Goal: Task Accomplishment & Management: Manage account settings

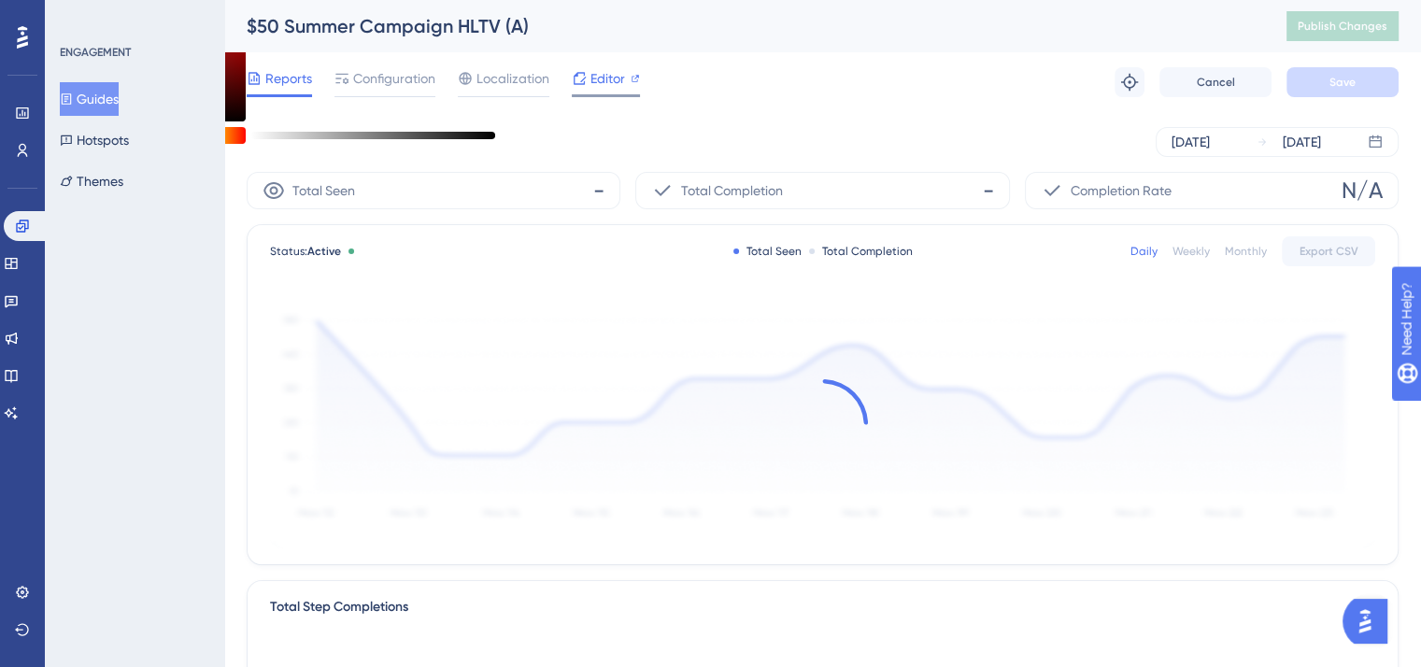
click at [572, 79] on icon at bounding box center [579, 78] width 15 height 15
click at [1374, 31] on span "Publish Changes" at bounding box center [1342, 26] width 90 height 15
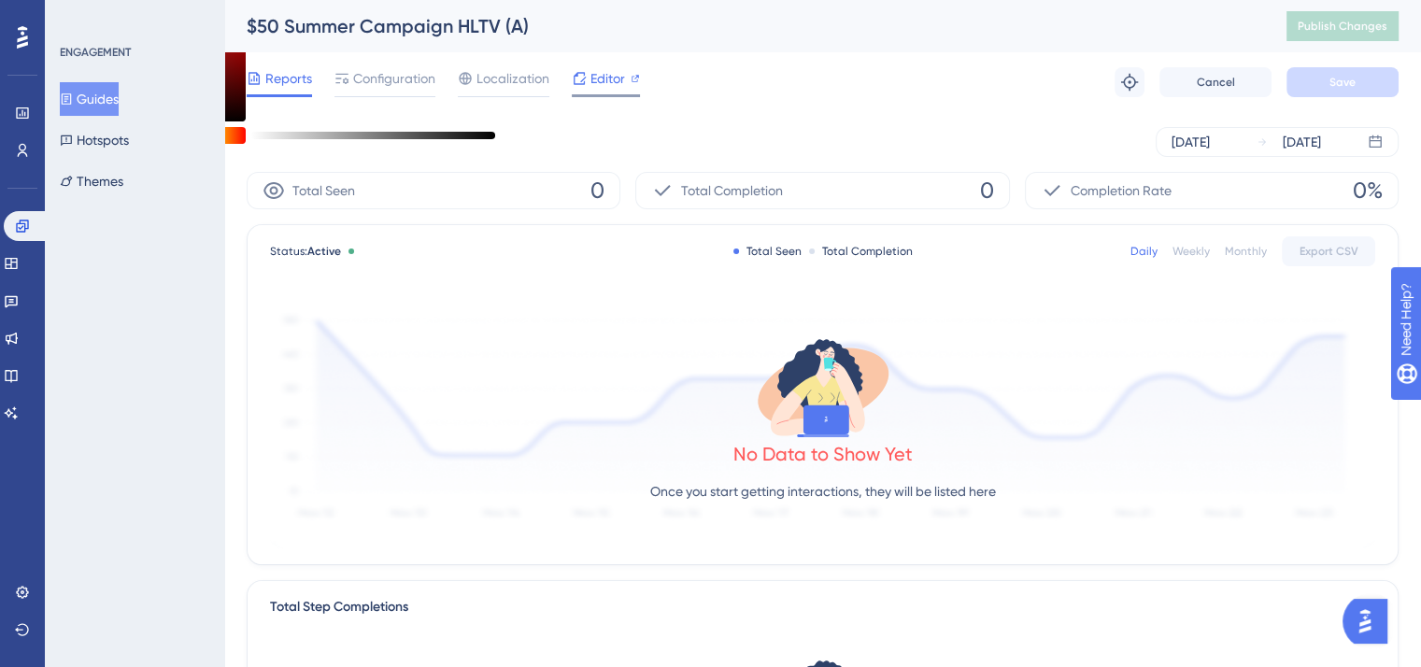
click at [601, 80] on span "Editor" at bounding box center [607, 78] width 35 height 22
click at [19, 232] on icon at bounding box center [22, 225] width 12 height 12
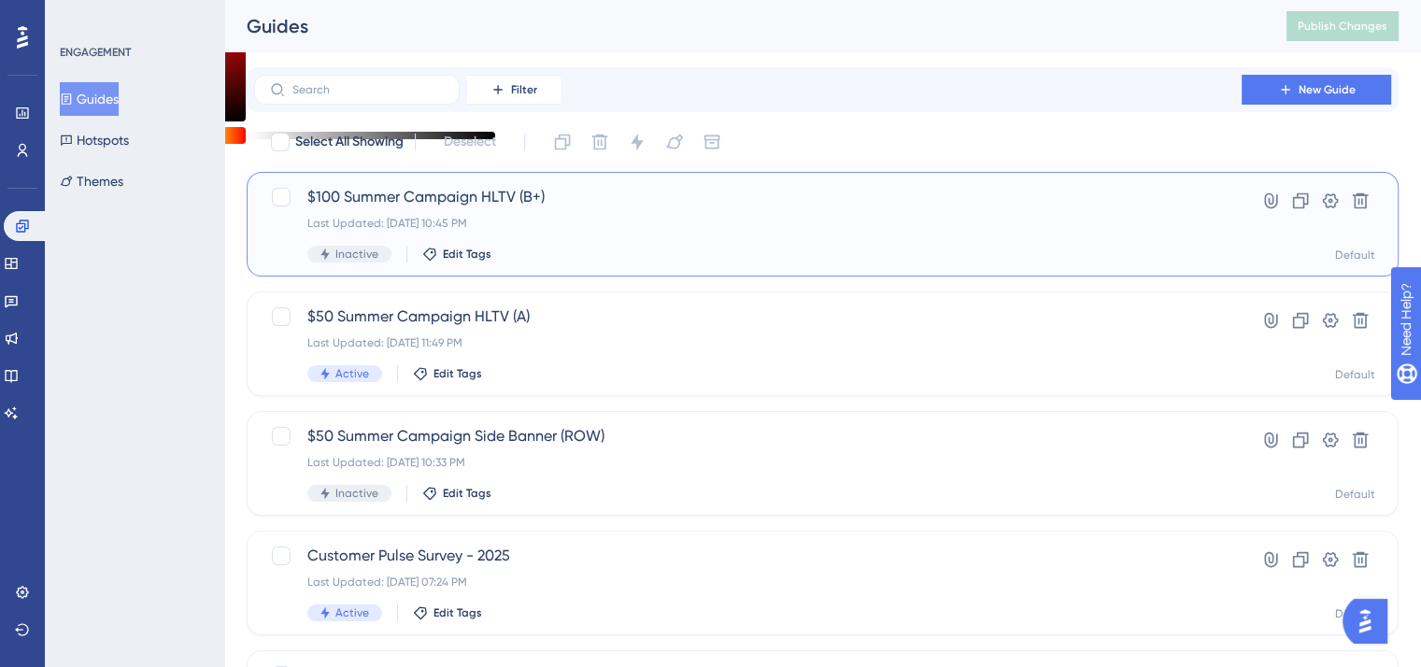
click at [453, 208] on div "$100 Summer Campaign HLTV (B+) Last Updated: Sep 12 2025, 10:45 PM Inactive Edi…" at bounding box center [747, 224] width 881 height 77
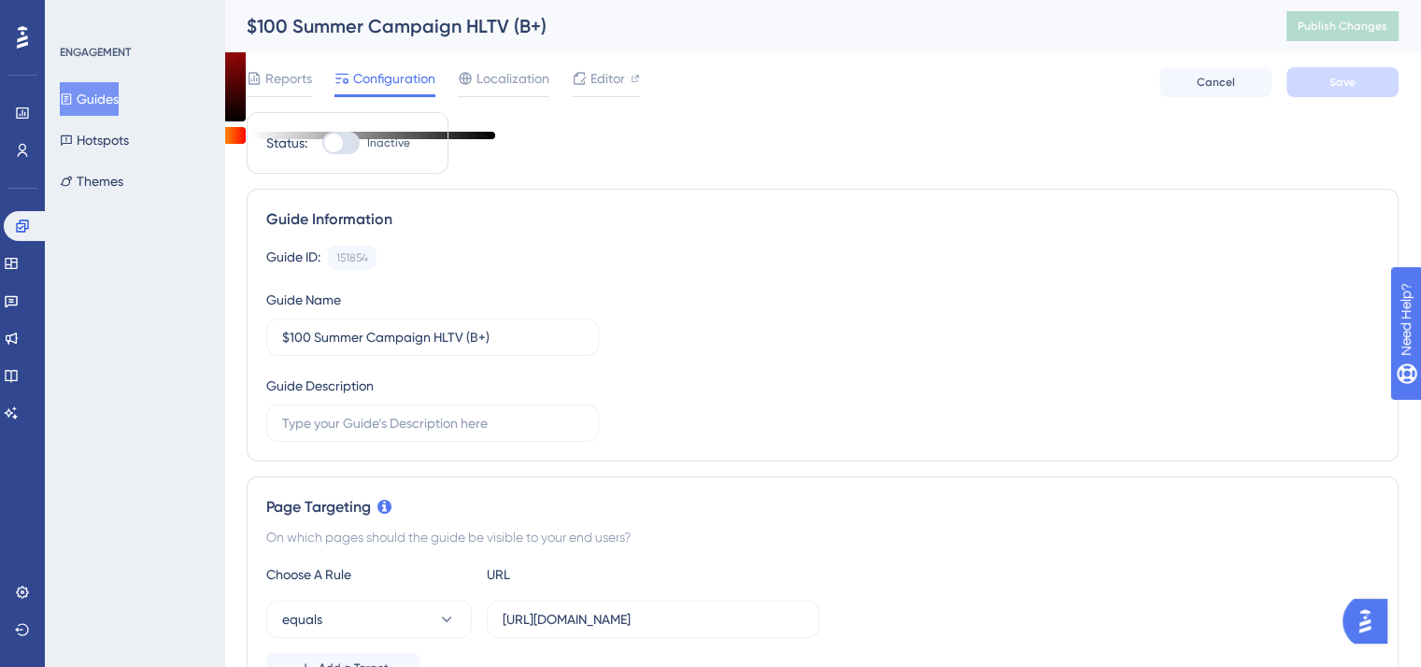
click at [334, 132] on div at bounding box center [340, 143] width 37 height 22
click at [322, 143] on input "Inactive" at bounding box center [321, 143] width 1 height 1
checkbox input "true"
click at [1338, 92] on button "Save" at bounding box center [1342, 82] width 112 height 30
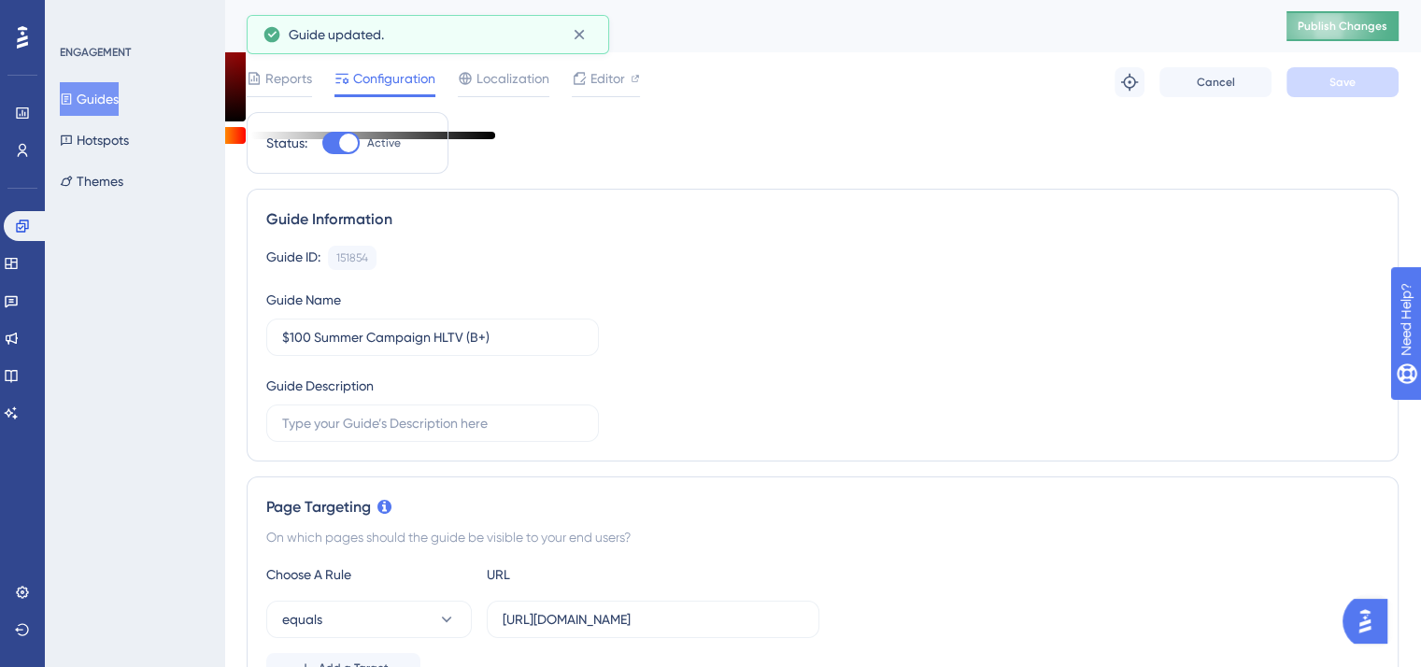
click at [1354, 27] on span "Publish Changes" at bounding box center [1342, 26] width 90 height 15
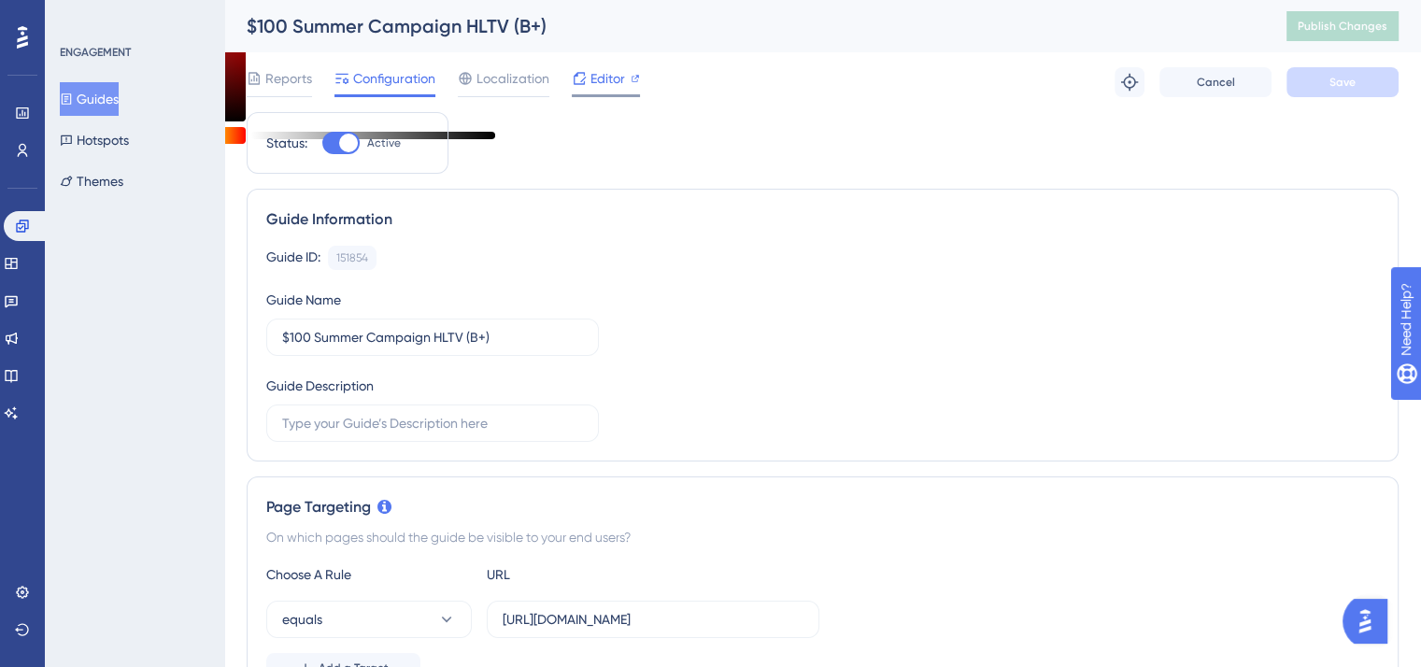
click at [607, 76] on span "Editor" at bounding box center [607, 78] width 35 height 22
click at [16, 236] on link at bounding box center [26, 226] width 45 height 30
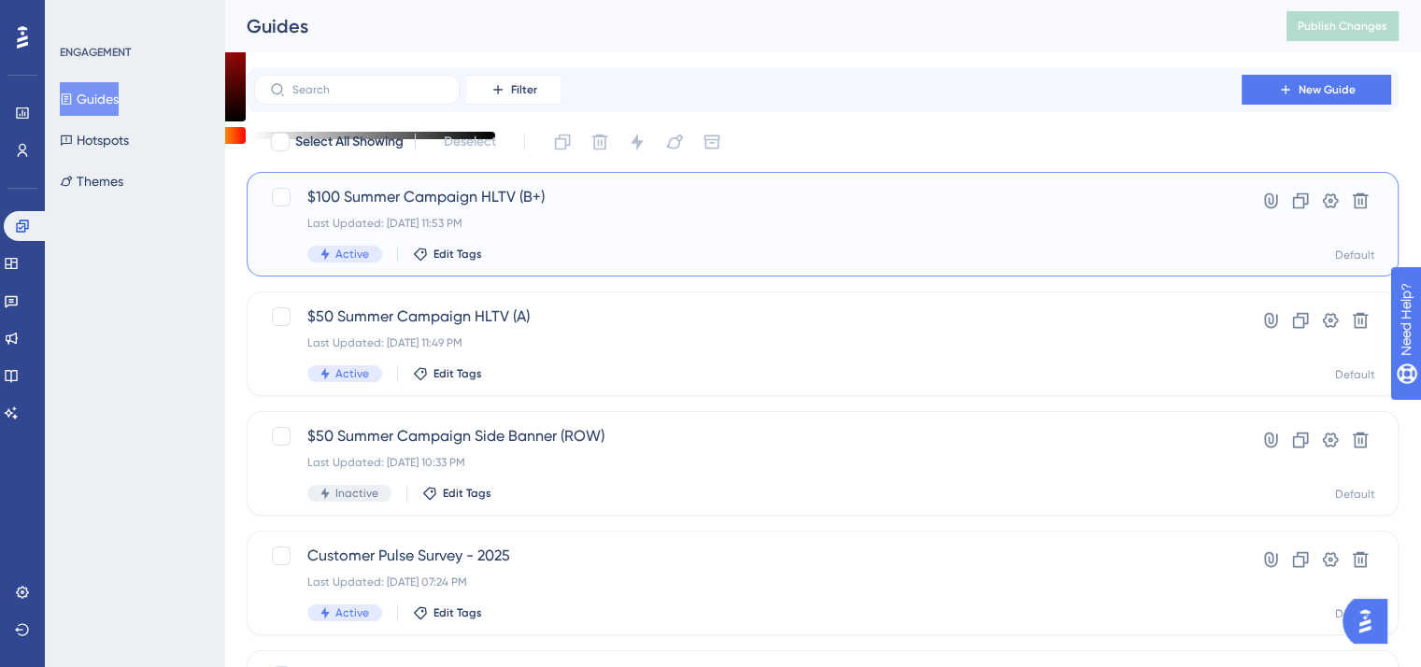
click at [487, 210] on div "$100 Summer Campaign HLTV (B+) Last Updated: Sep 12 2025, 11:53 PM Active Edit …" at bounding box center [747, 224] width 881 height 77
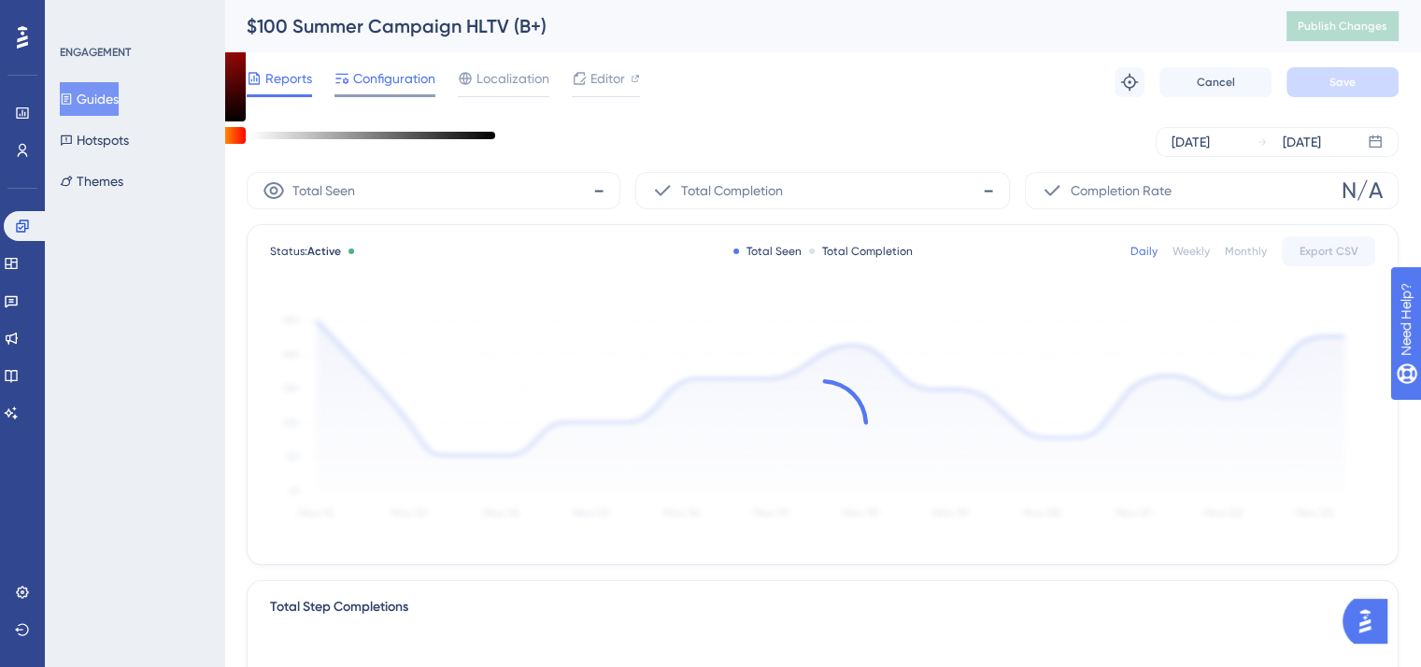
click at [414, 82] on span "Configuration" at bounding box center [394, 78] width 82 height 22
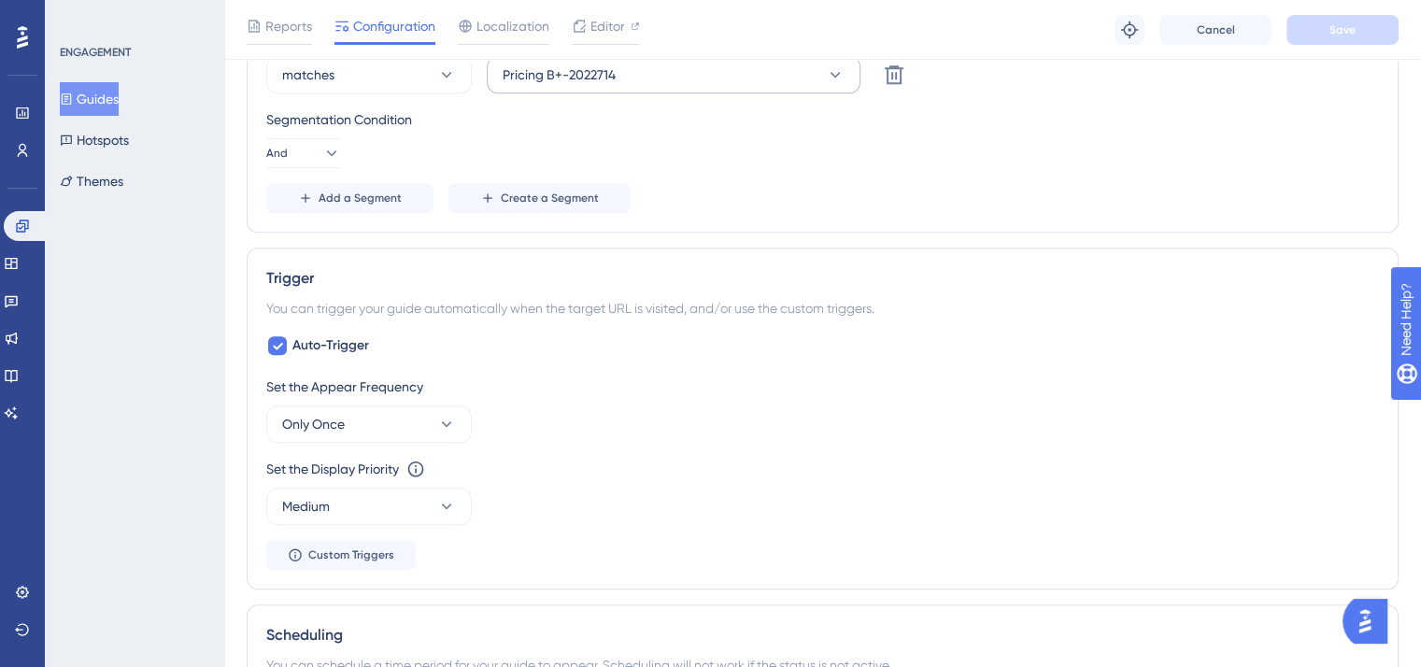
scroll to position [1027, 0]
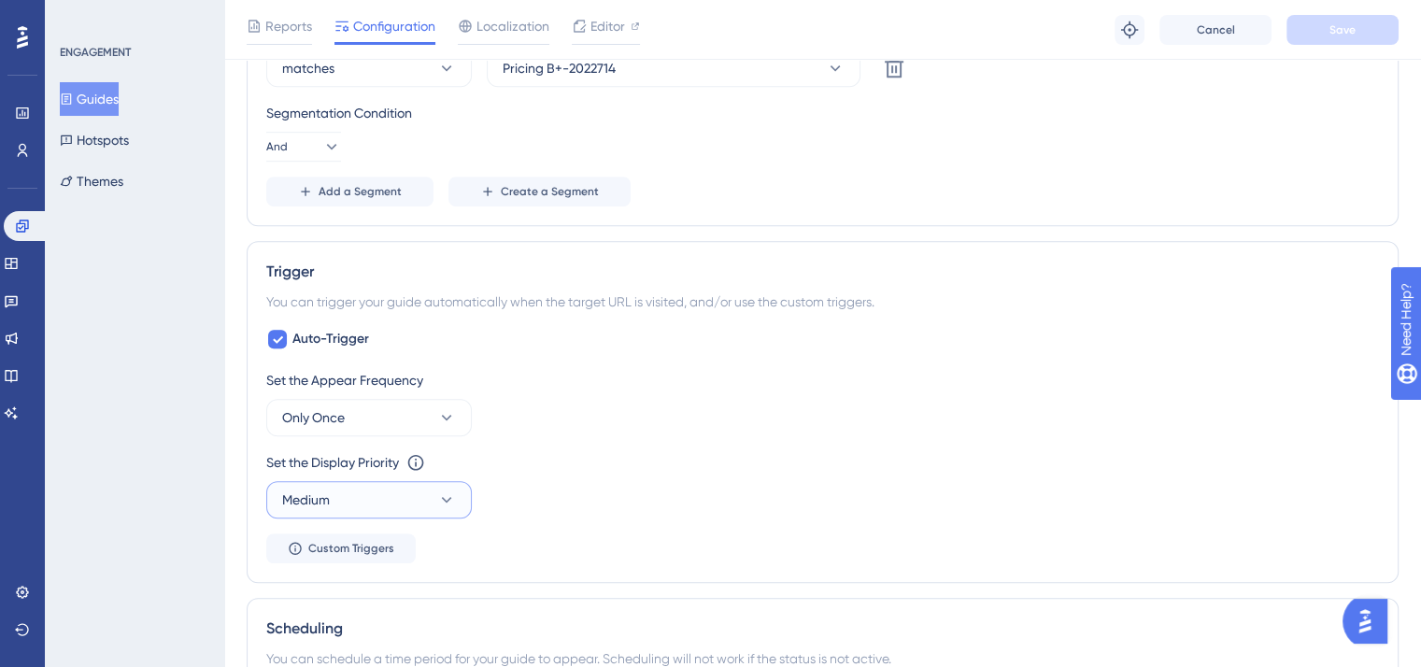
click at [423, 489] on button "Medium" at bounding box center [368, 499] width 205 height 37
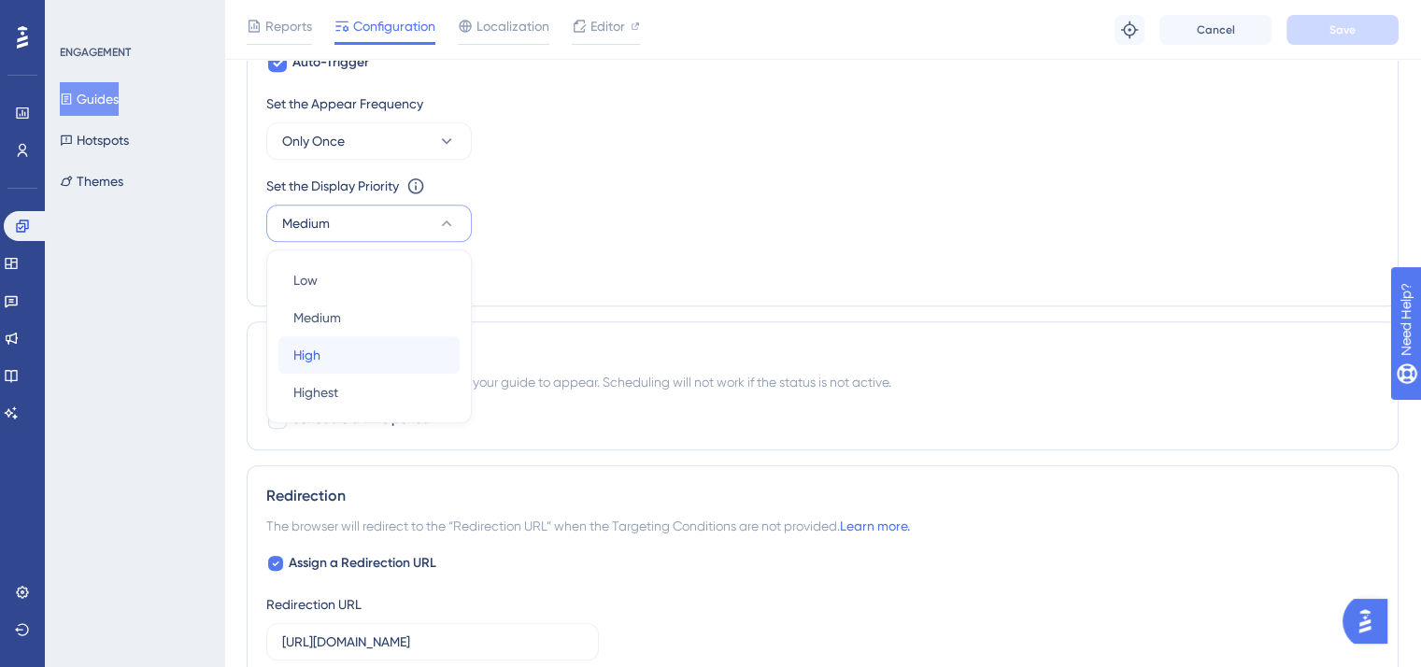
click at [355, 357] on div "High High" at bounding box center [368, 354] width 151 height 37
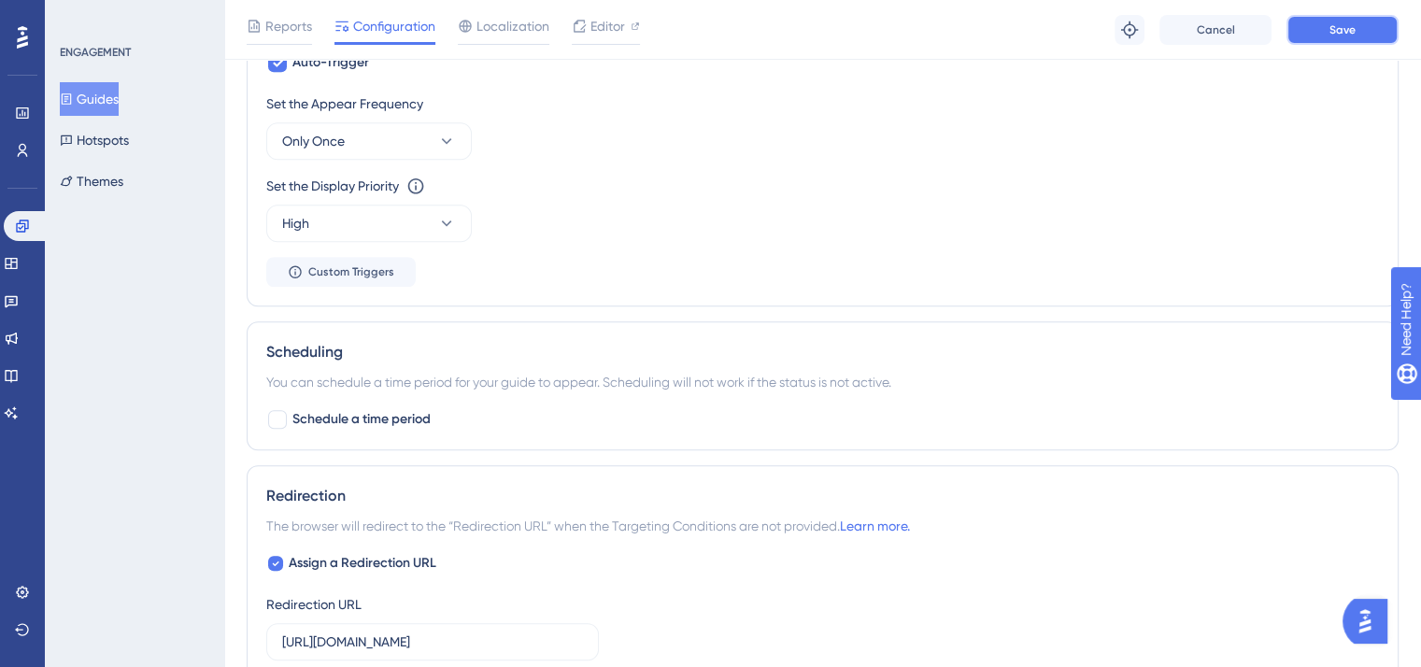
click at [1376, 37] on button "Save" at bounding box center [1342, 30] width 112 height 30
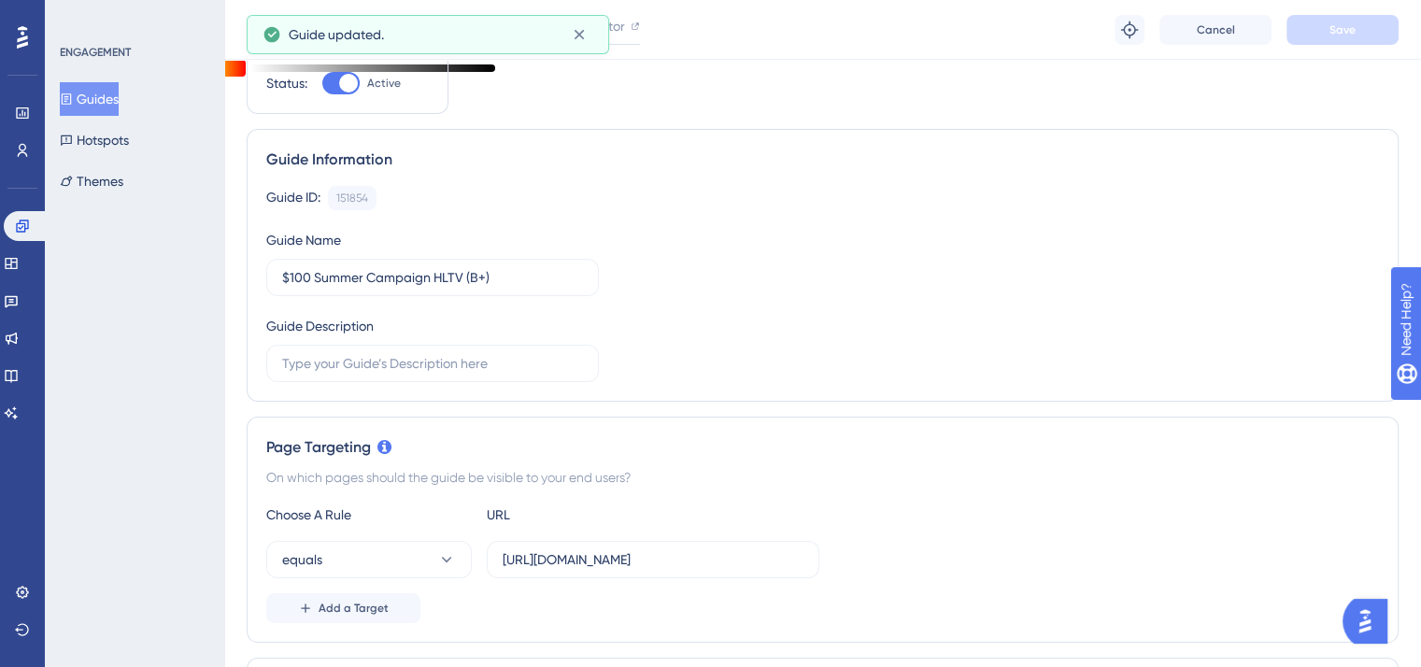
scroll to position [0, 0]
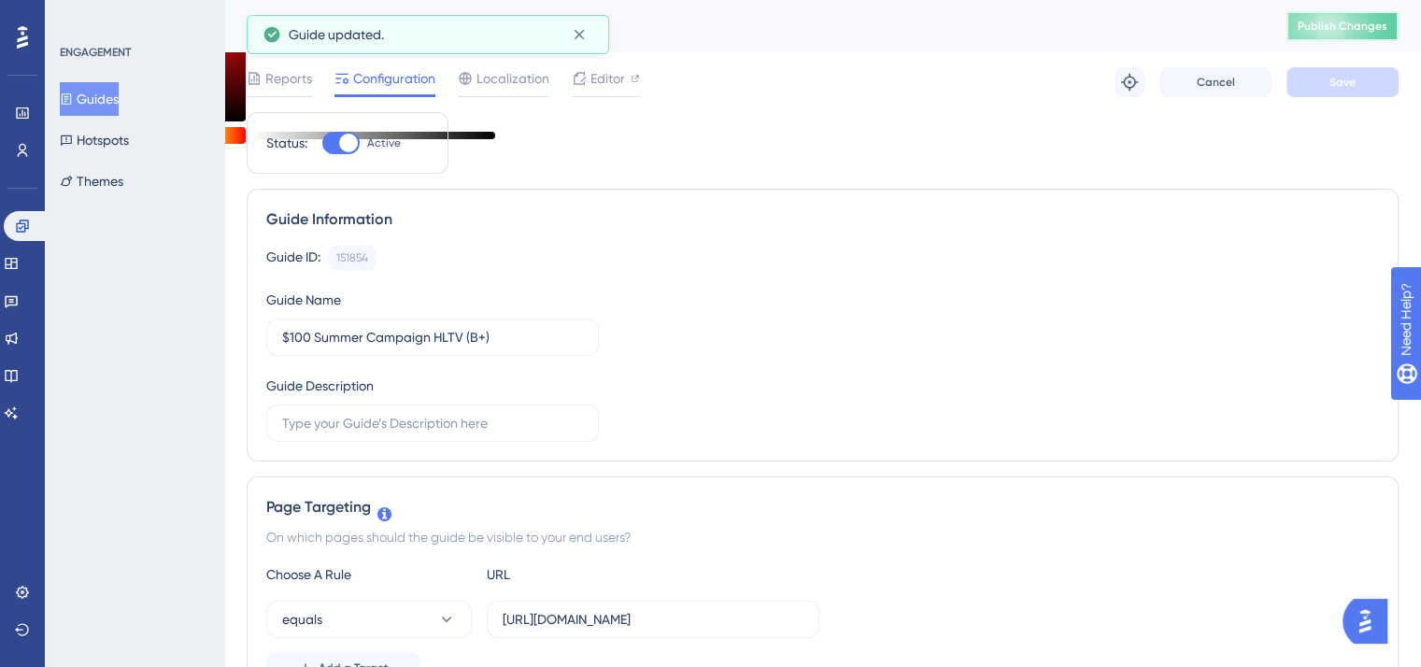
click at [1325, 30] on span "Publish Changes" at bounding box center [1342, 26] width 90 height 15
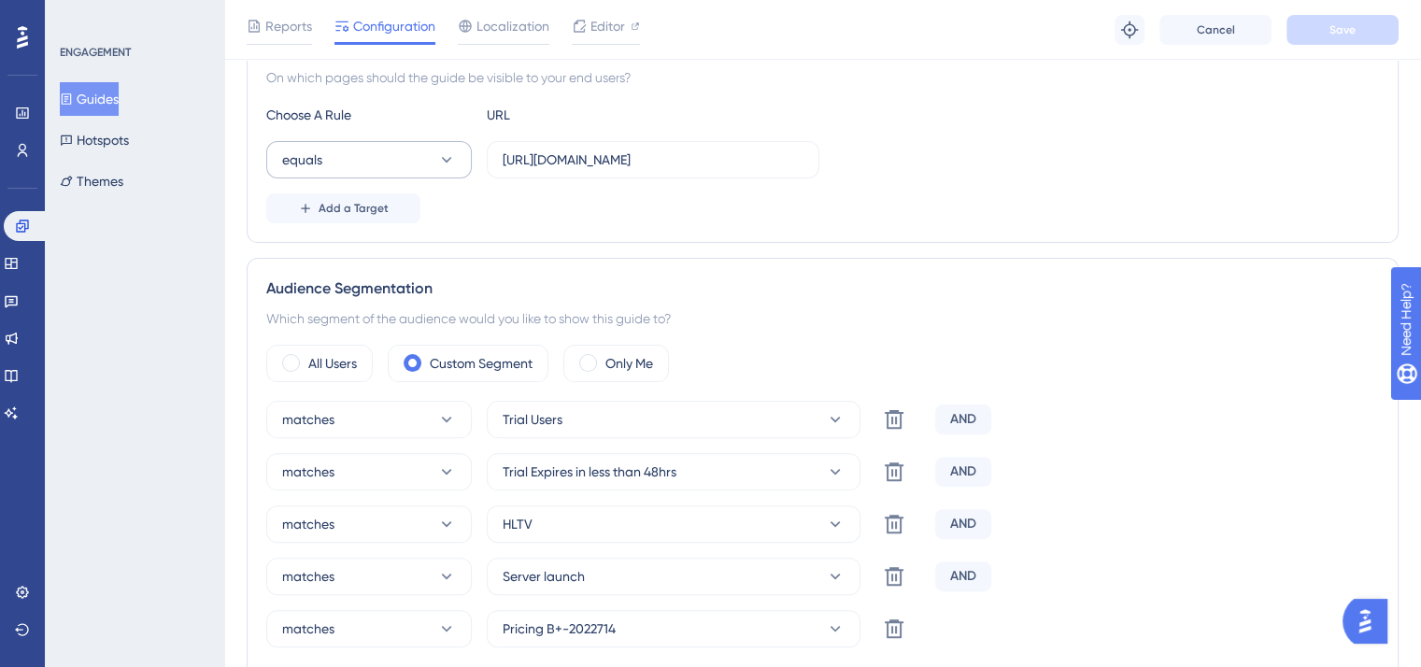
scroll to position [560, 0]
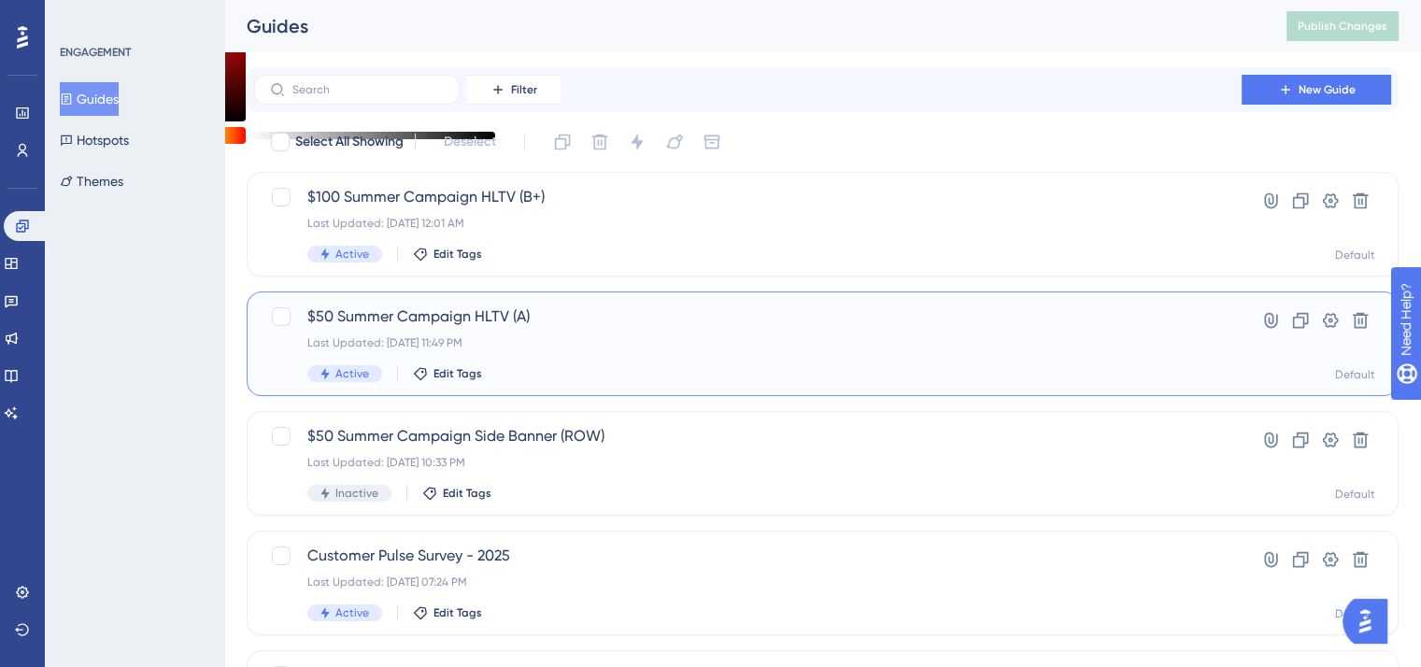
click at [447, 330] on div "$50 Summer Campaign HLTV (A) Last Updated: Sep 12 2025, 11:49 PM Active Edit Ta…" at bounding box center [747, 343] width 881 height 77
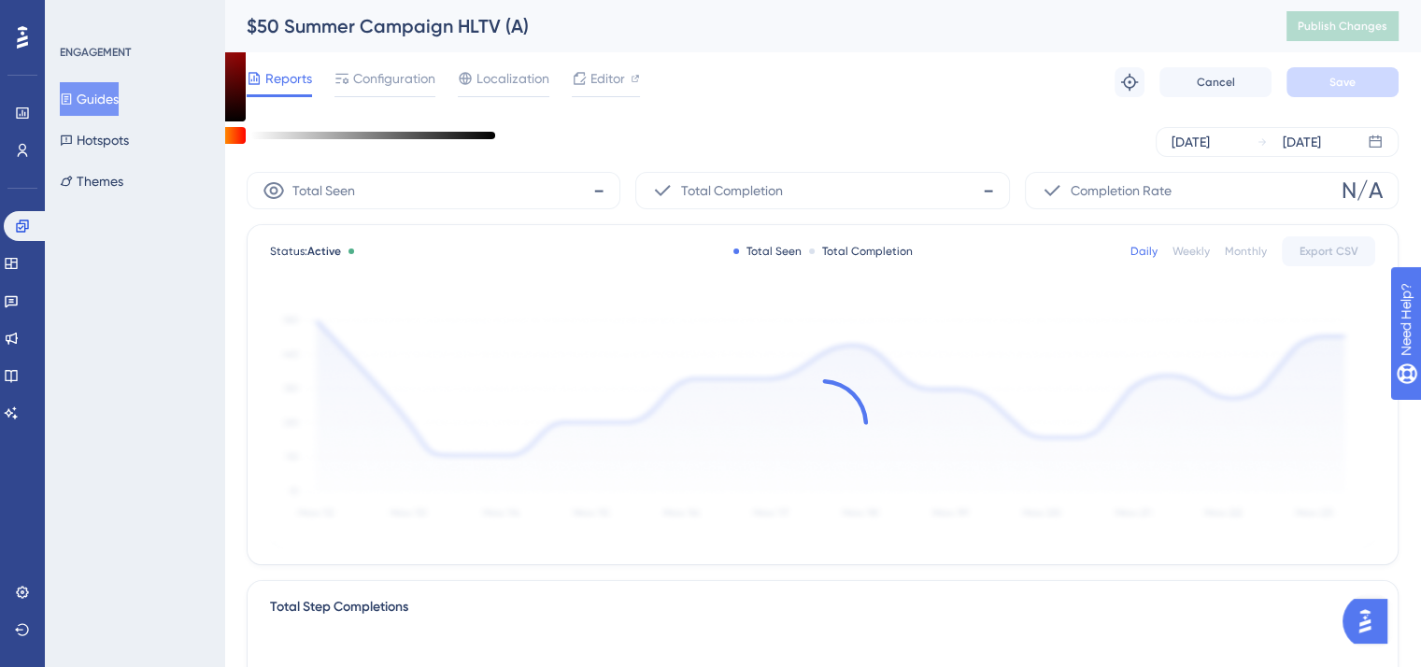
click at [402, 57] on div "Reports Configuration Localization Editor Troubleshoot Cancel Save" at bounding box center [823, 82] width 1152 height 60
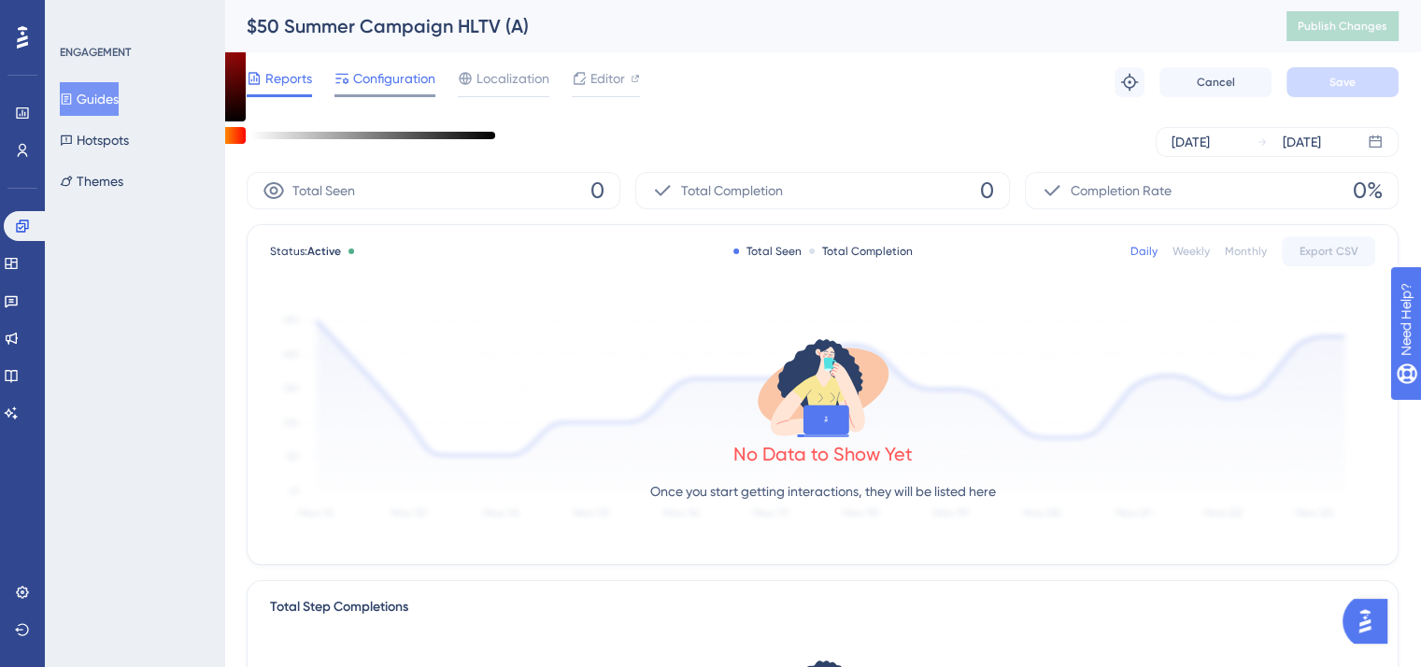
click at [407, 71] on span "Configuration" at bounding box center [394, 78] width 82 height 22
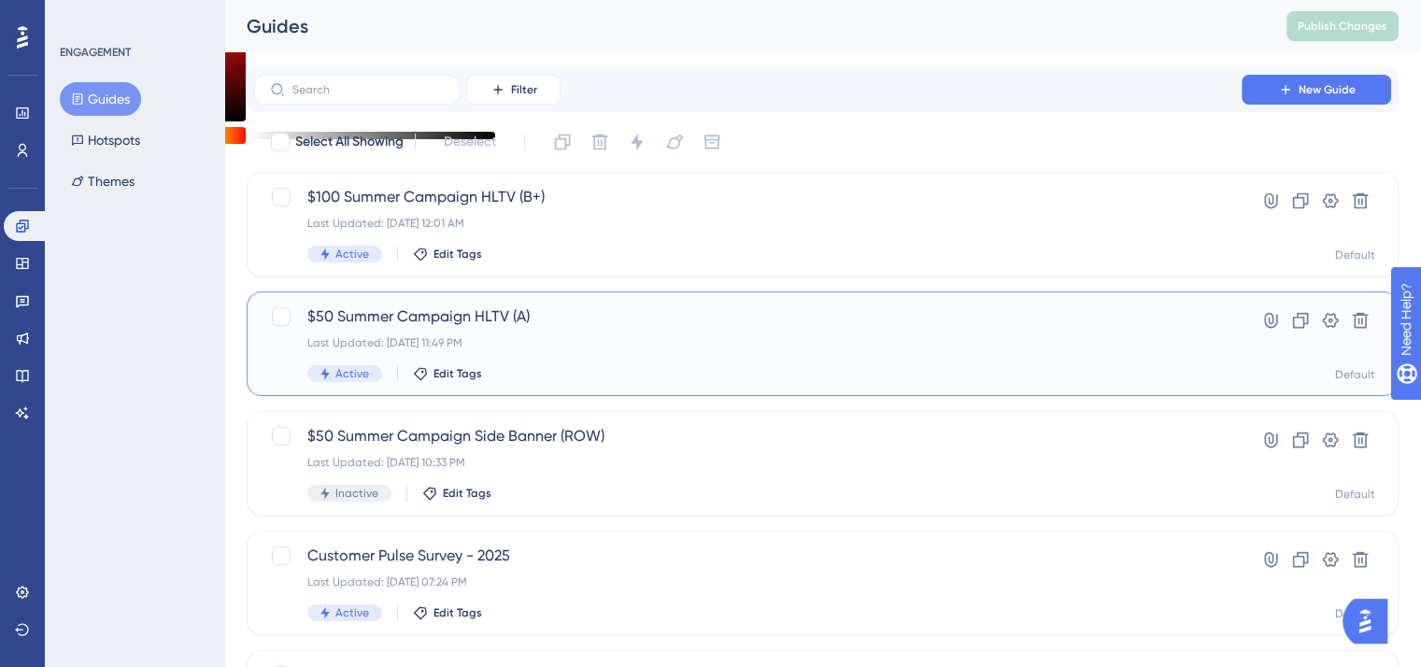
click at [426, 313] on span "$50 Summer Campaign HLTV (A)" at bounding box center [747, 316] width 881 height 22
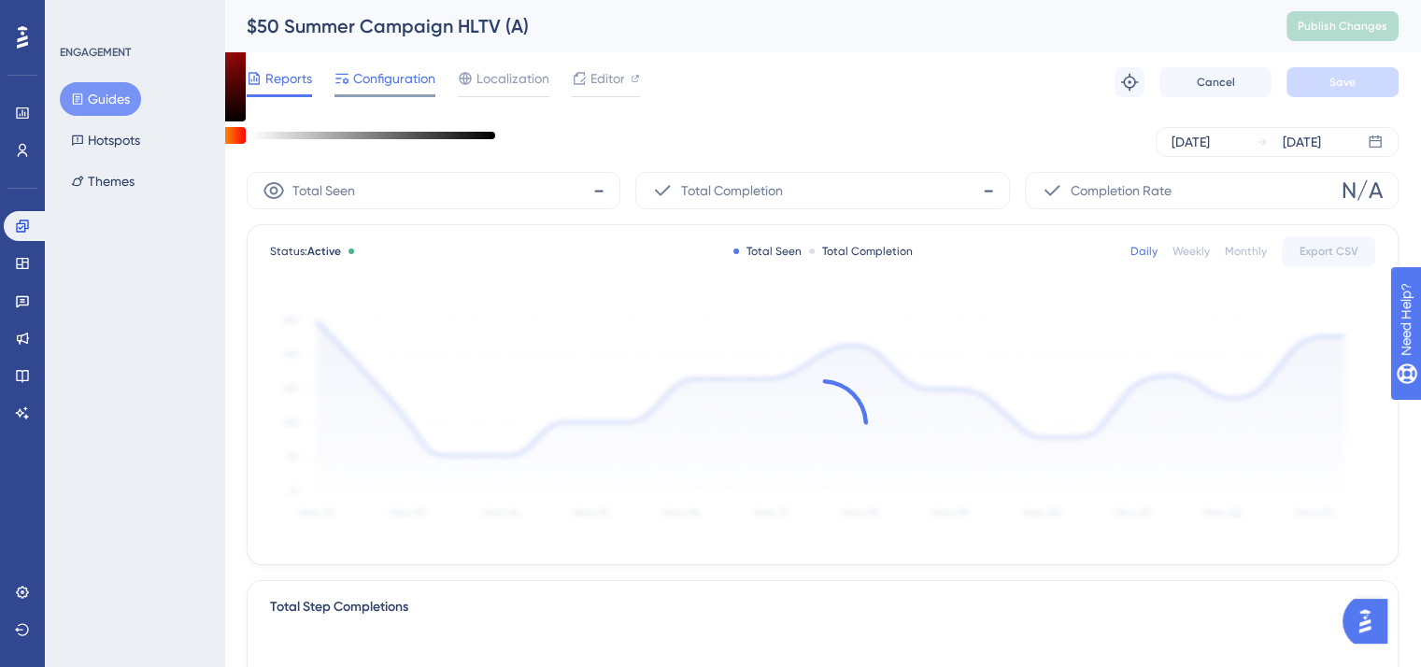
click at [427, 76] on span "Configuration" at bounding box center [394, 78] width 82 height 22
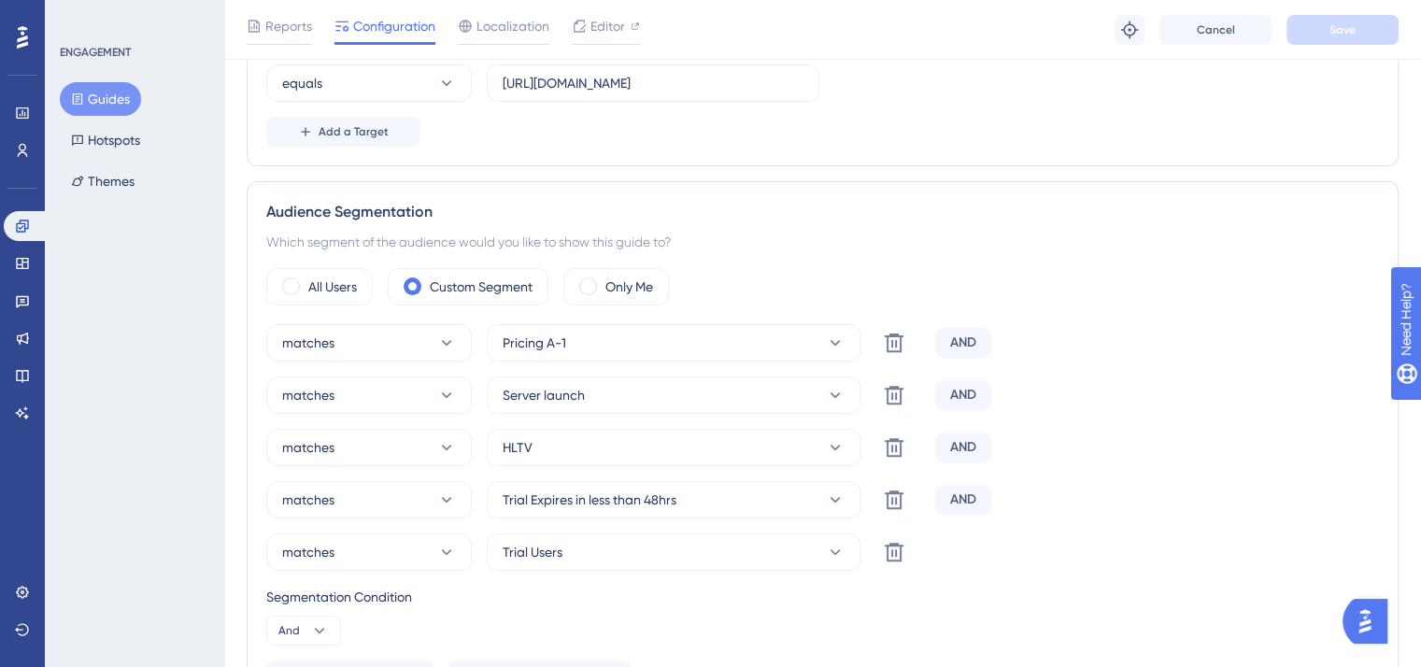
scroll to position [747, 0]
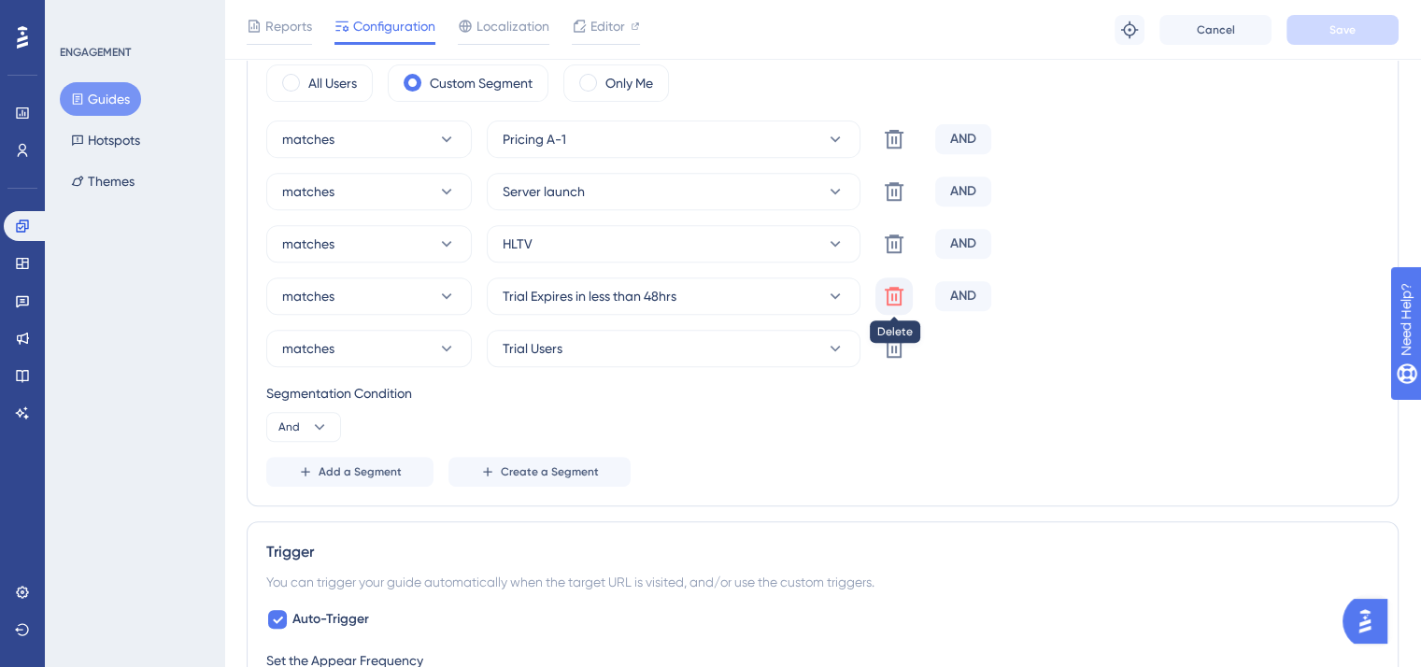
click at [905, 290] on button at bounding box center [893, 295] width 37 height 37
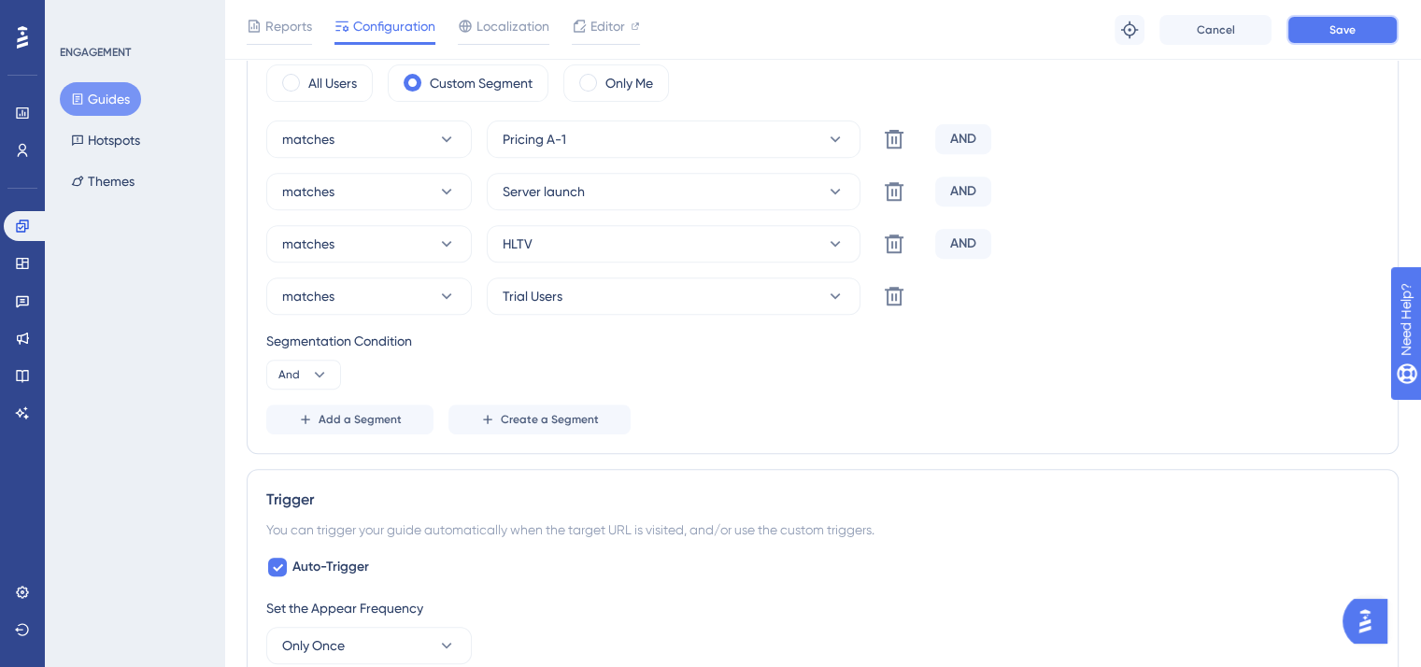
click at [1323, 31] on button "Save" at bounding box center [1342, 30] width 112 height 30
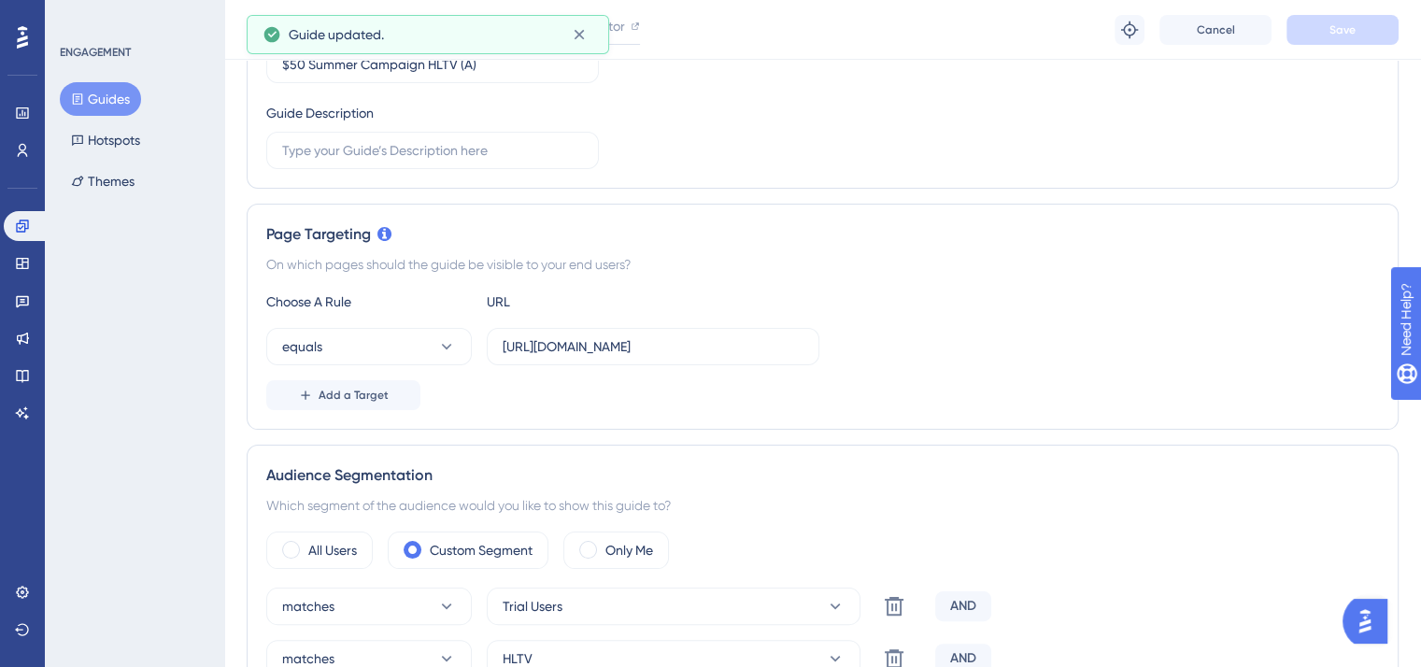
scroll to position [0, 0]
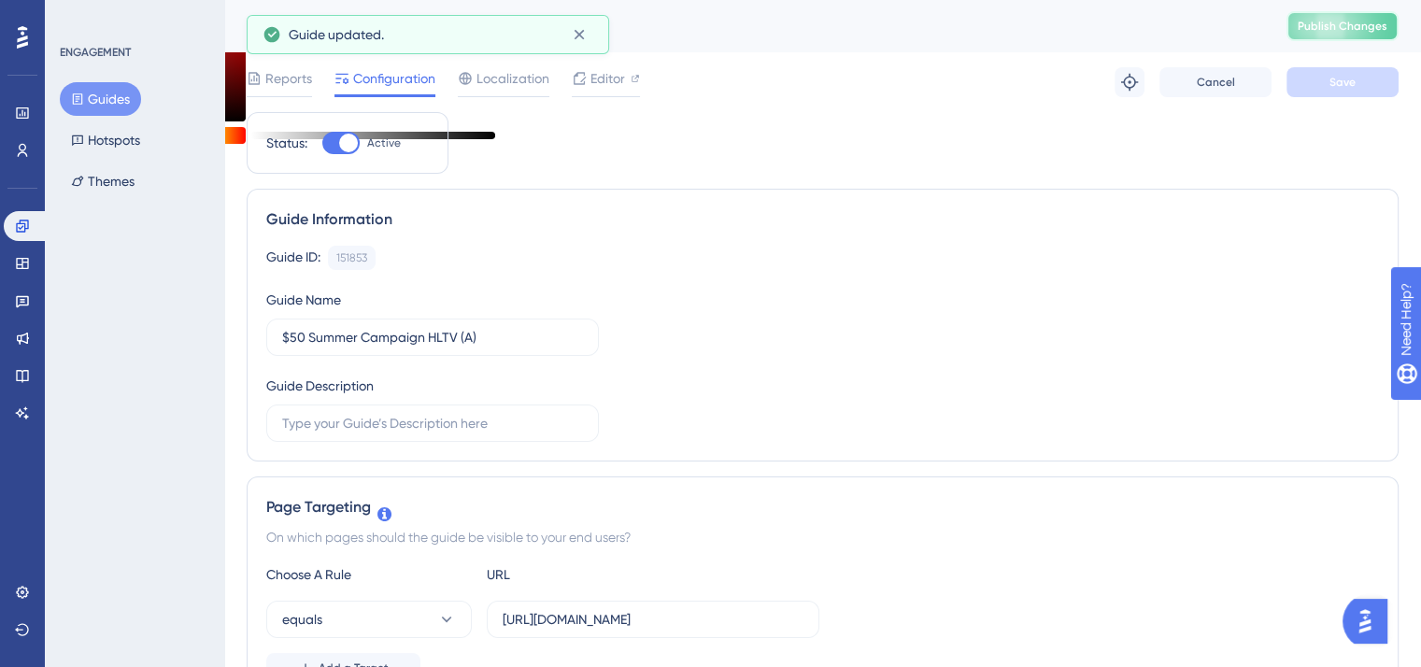
click at [1340, 35] on button "Publish Changes" at bounding box center [1342, 26] width 112 height 30
click at [7, 229] on link at bounding box center [26, 226] width 45 height 30
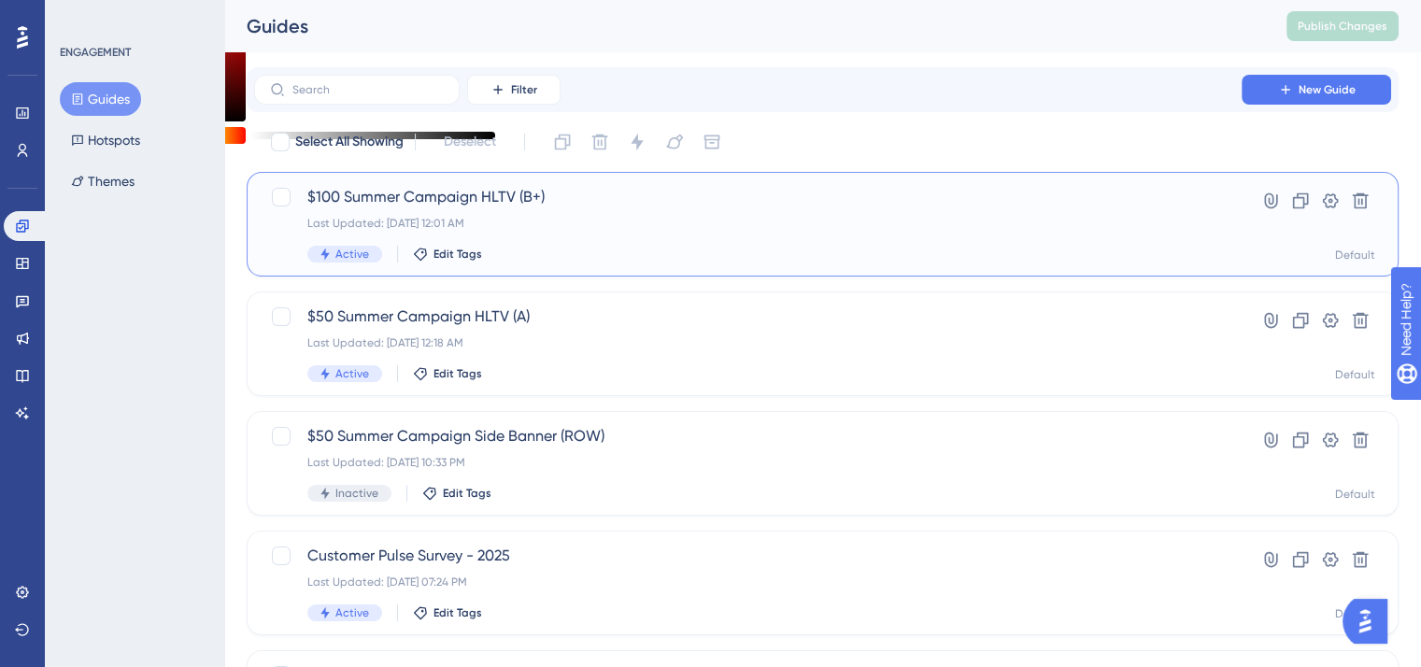
click at [413, 196] on span "$100 Summer Campaign HLTV (B+)" at bounding box center [747, 197] width 881 height 22
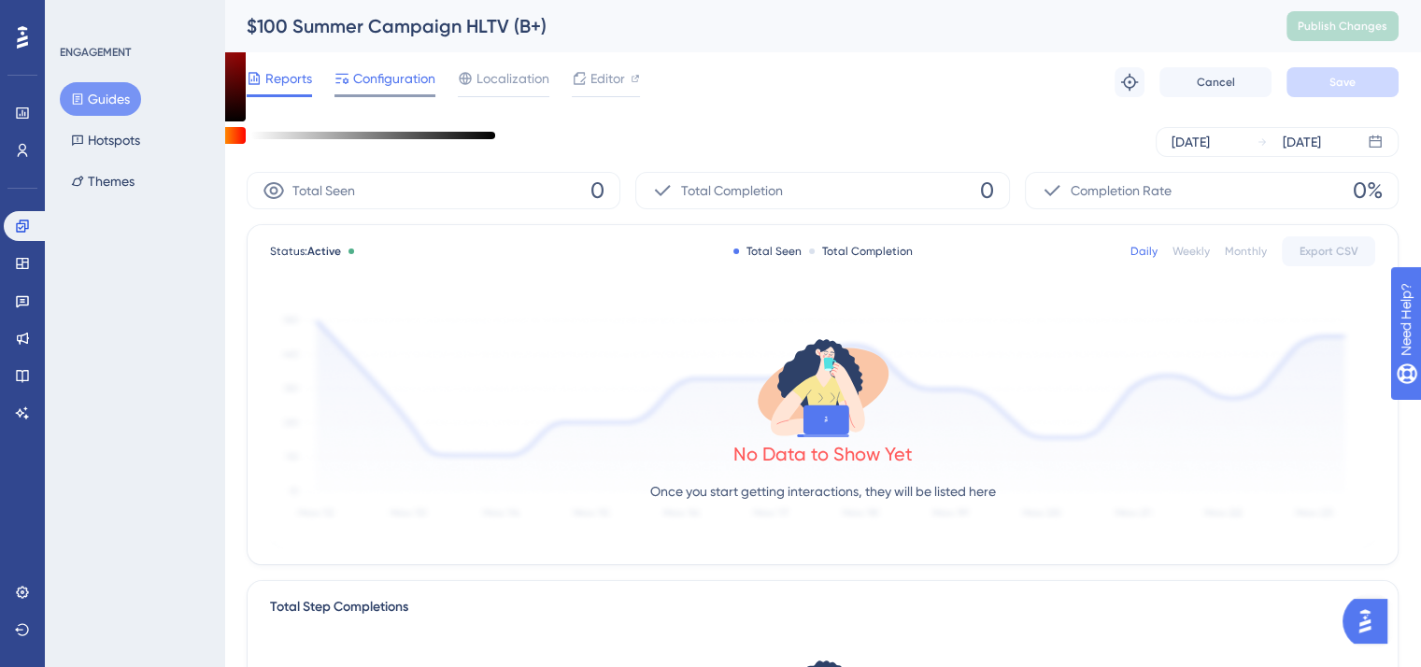
click at [428, 74] on span "Configuration" at bounding box center [394, 78] width 82 height 22
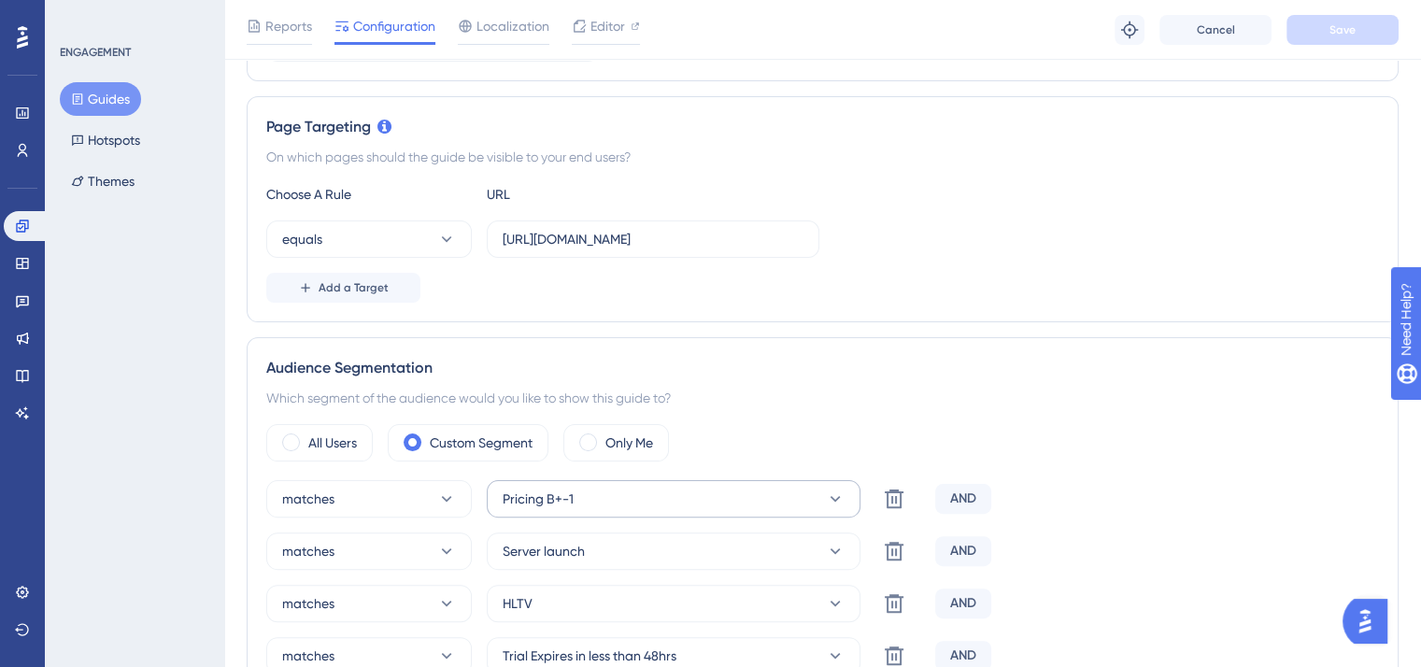
scroll to position [560, 0]
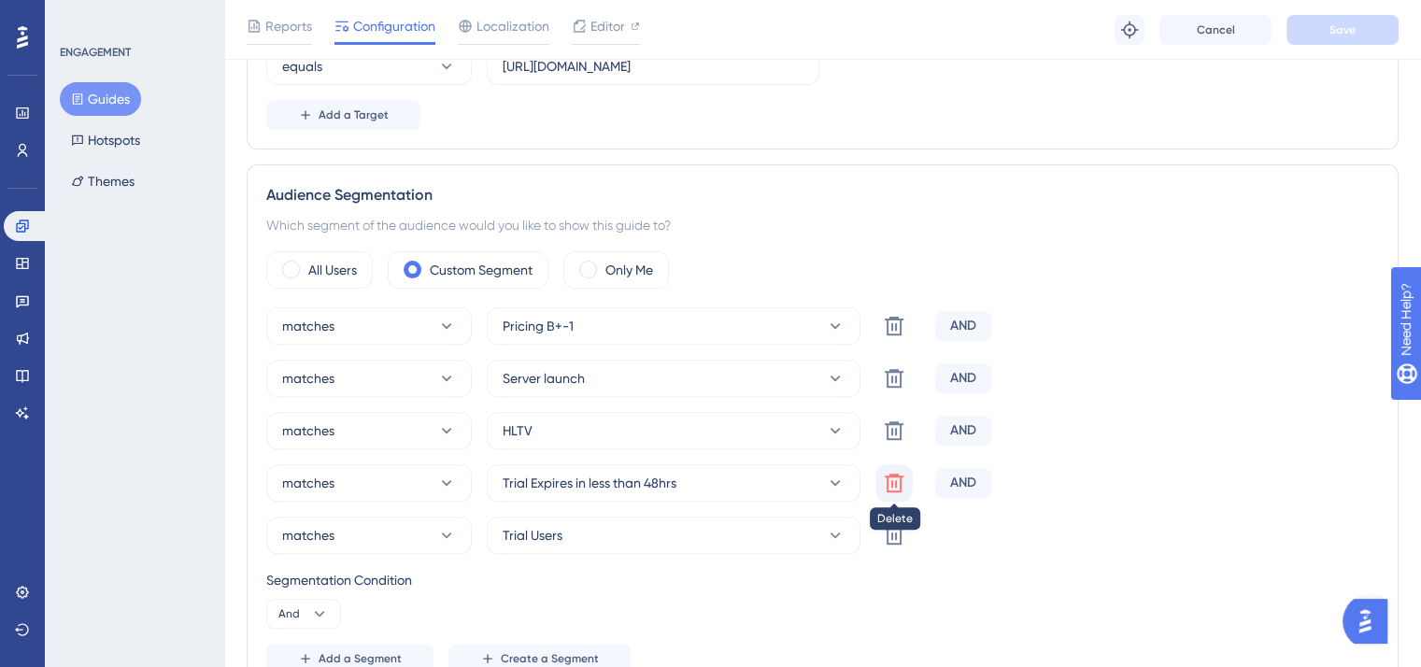
click at [898, 489] on icon at bounding box center [893, 483] width 19 height 19
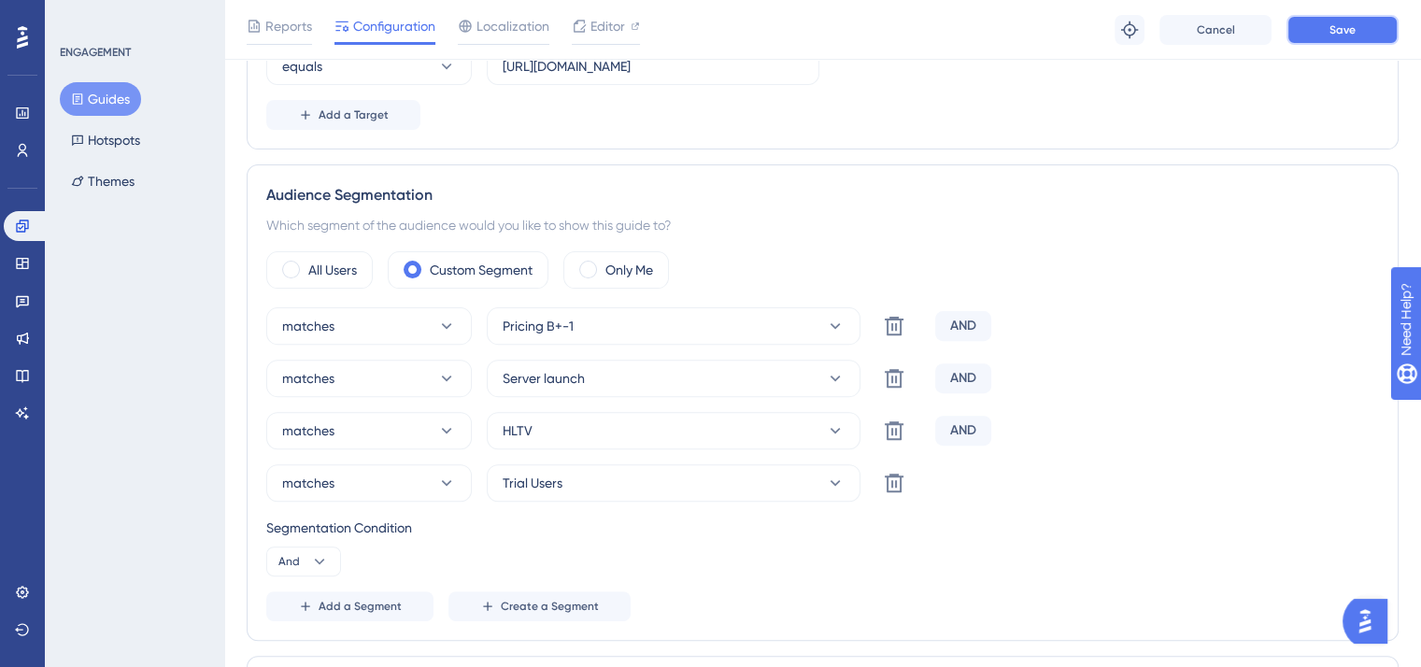
click at [1315, 30] on button "Save" at bounding box center [1342, 30] width 112 height 30
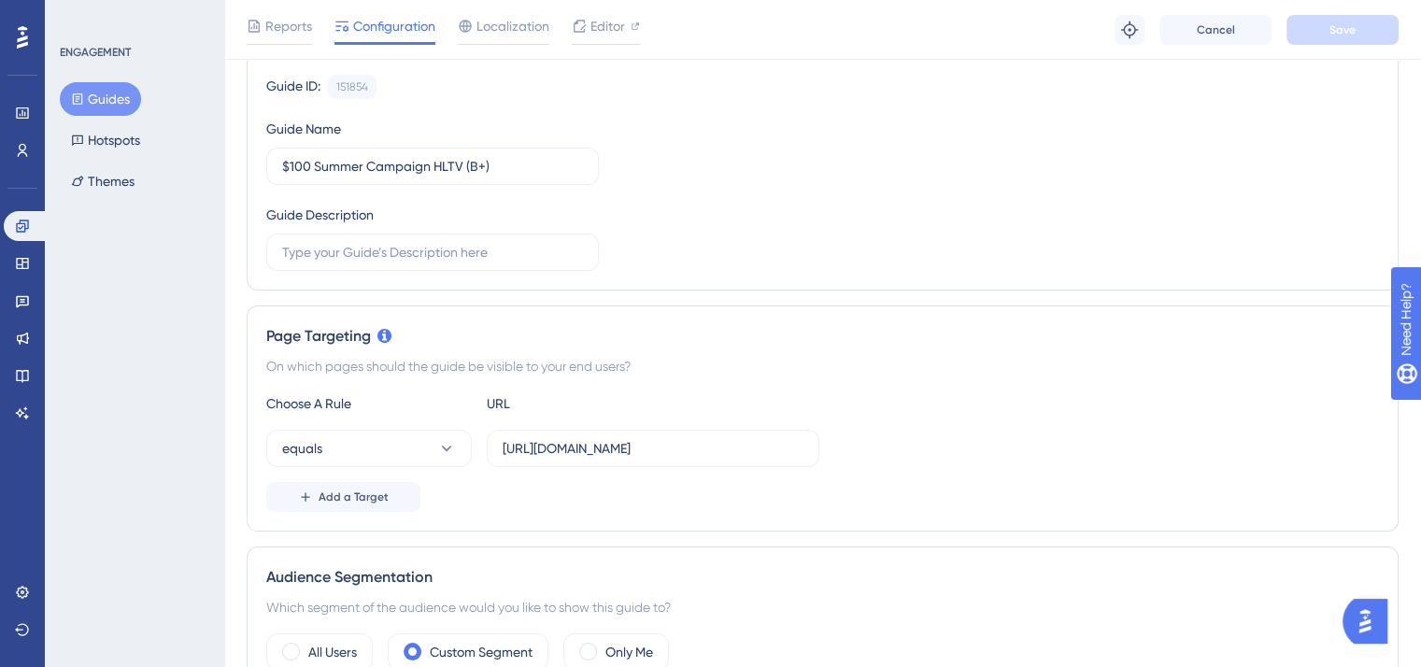
scroll to position [0, 0]
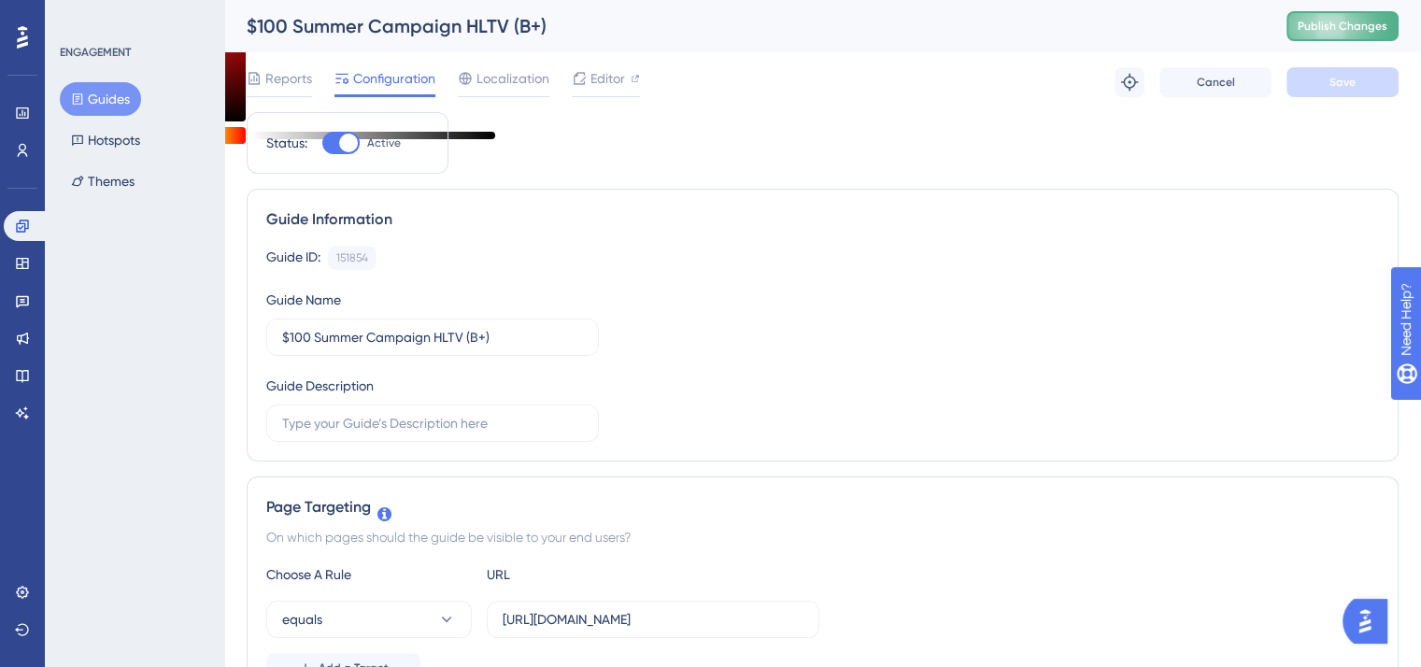
click at [1345, 29] on span "Publish Changes" at bounding box center [1342, 26] width 90 height 15
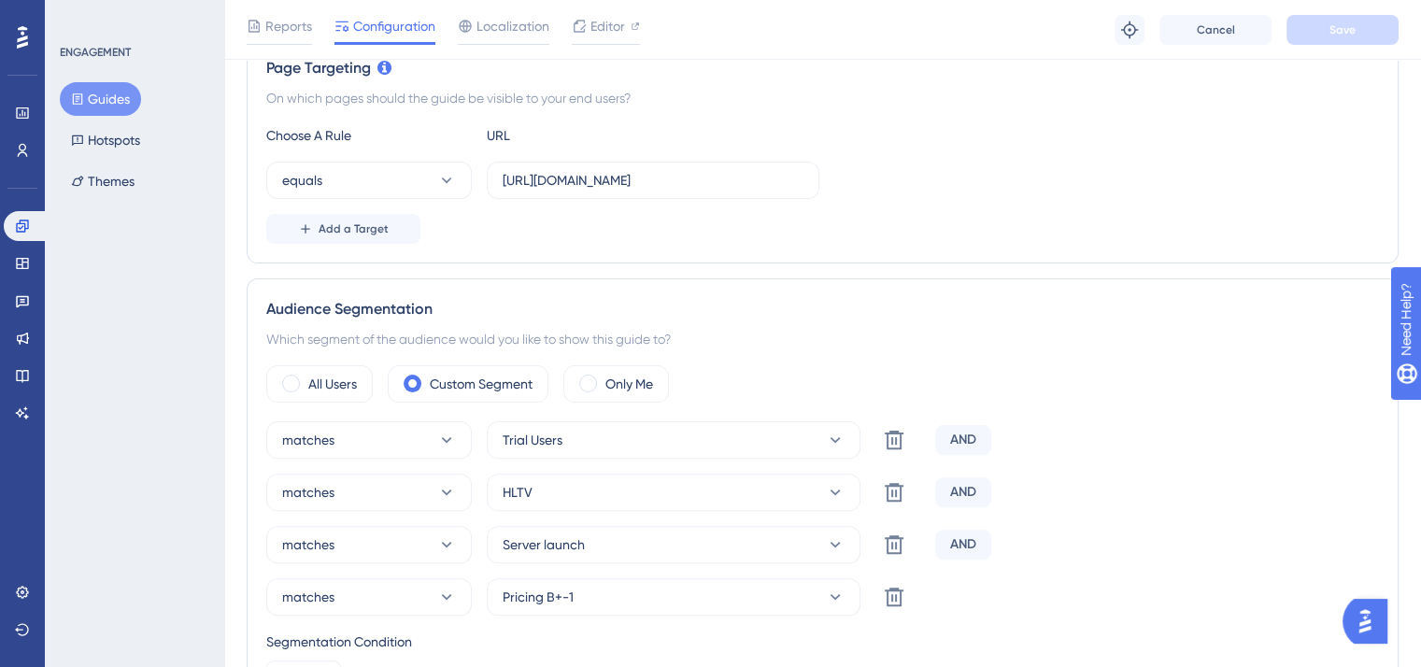
scroll to position [467, 0]
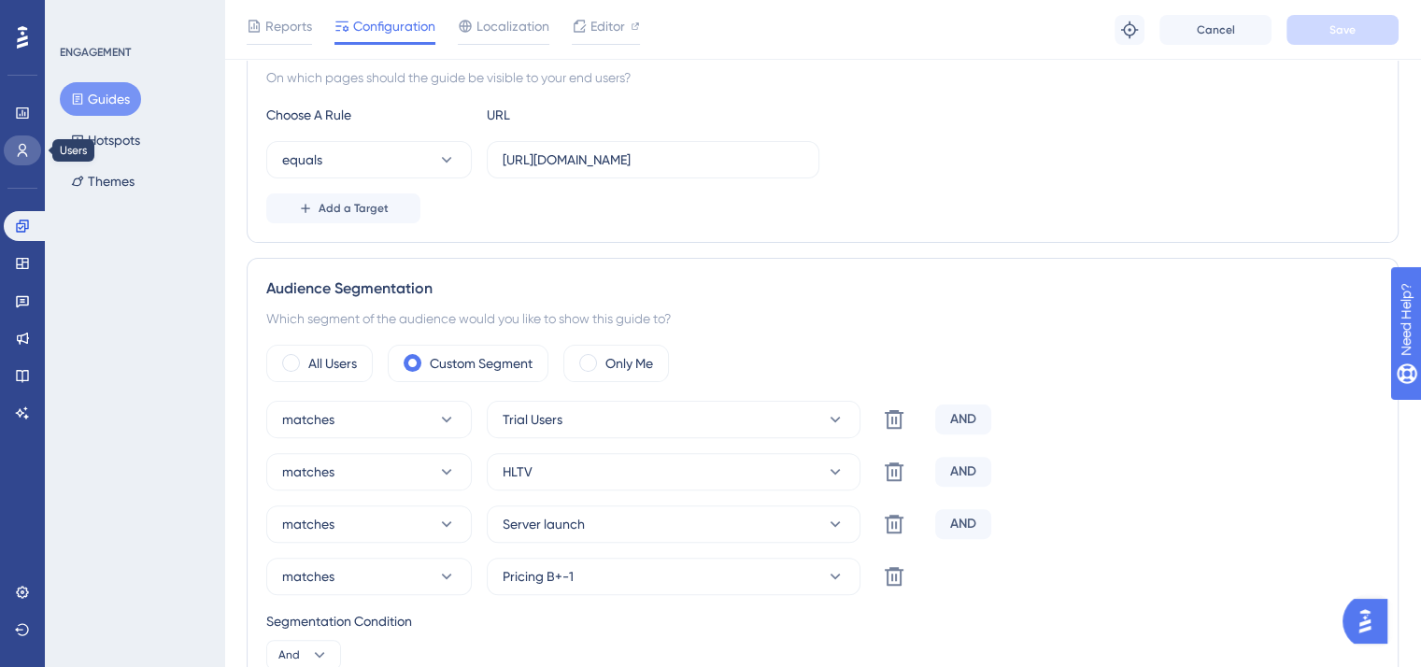
click at [22, 155] on icon at bounding box center [22, 150] width 15 height 15
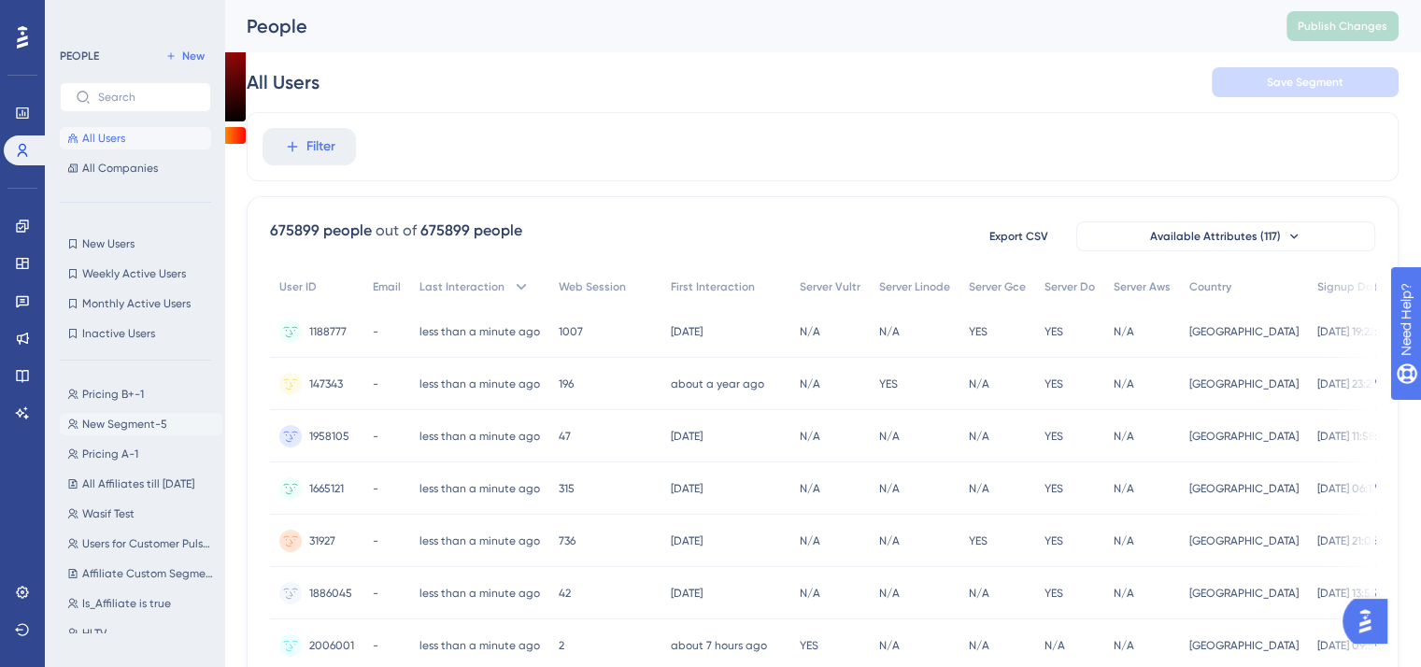
click at [133, 417] on span "New Segment-5" at bounding box center [124, 424] width 85 height 15
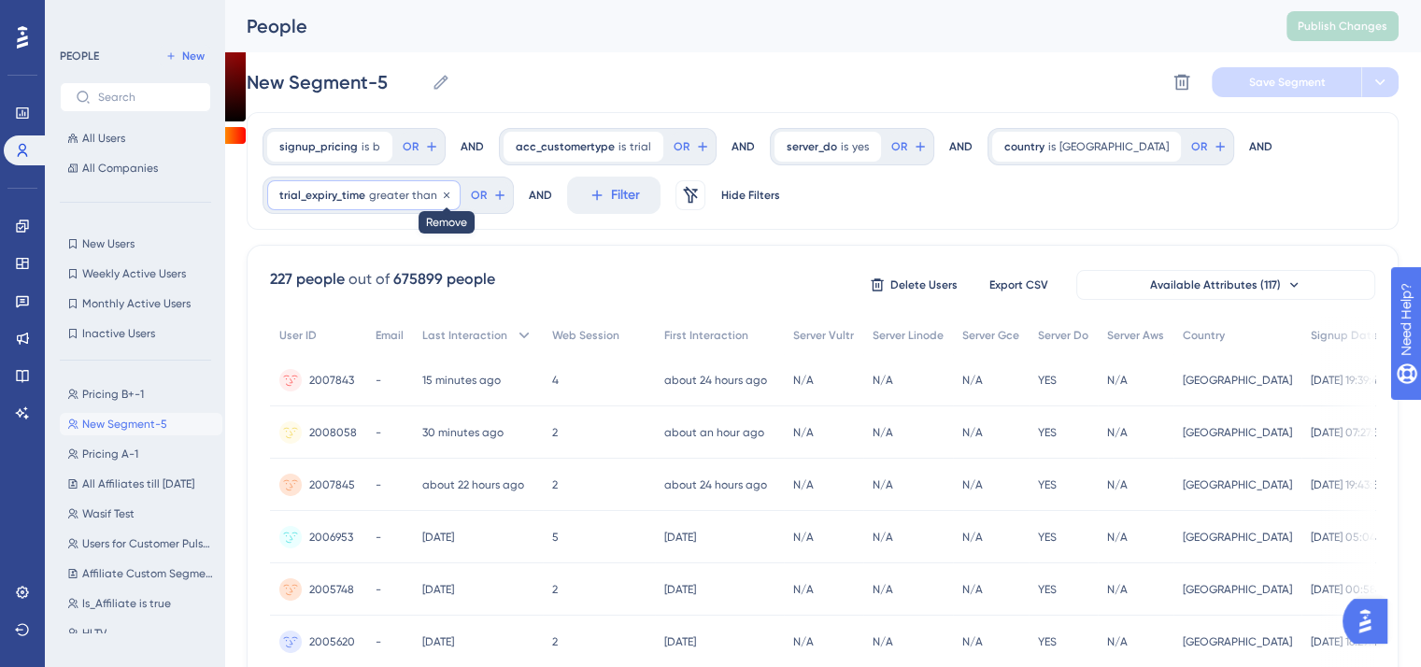
click at [444, 191] on icon at bounding box center [446, 195] width 11 height 11
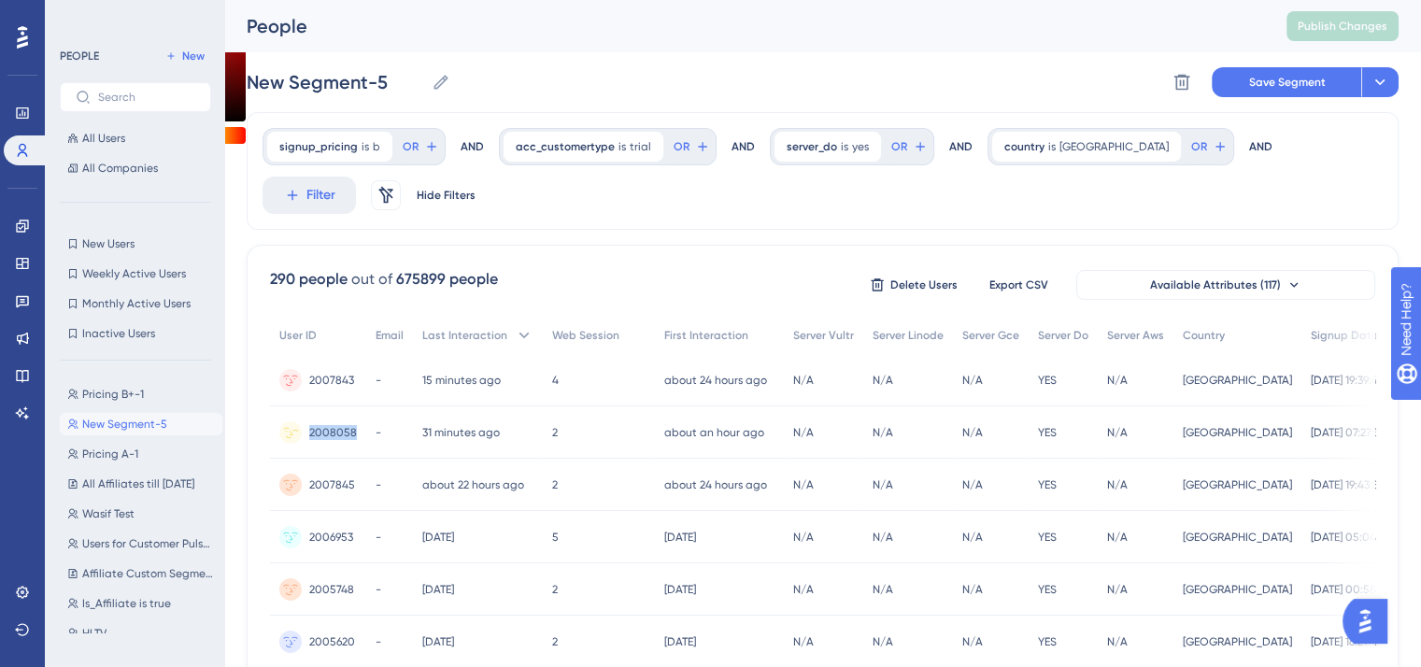
drag, startPoint x: 360, startPoint y: 431, endPoint x: 309, endPoint y: 436, distance: 50.7
click at [309, 436] on div "2008058 2008058" at bounding box center [318, 432] width 96 height 52
copy span "2008058"
click at [32, 243] on div "Engagement Widgets Feedback Product Updates Knowledge Base AI Assistant" at bounding box center [22, 319] width 37 height 217
click at [27, 231] on icon at bounding box center [22, 226] width 15 height 15
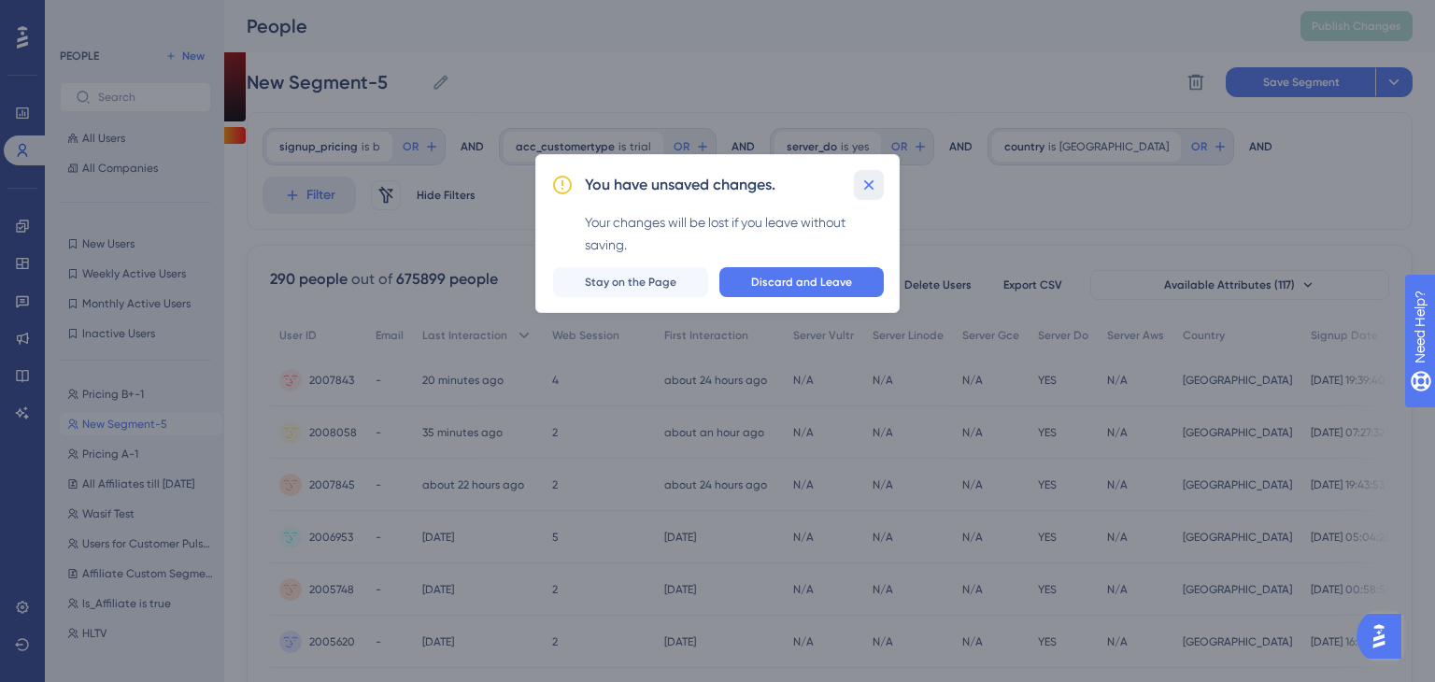
click at [867, 186] on icon at bounding box center [869, 185] width 10 height 10
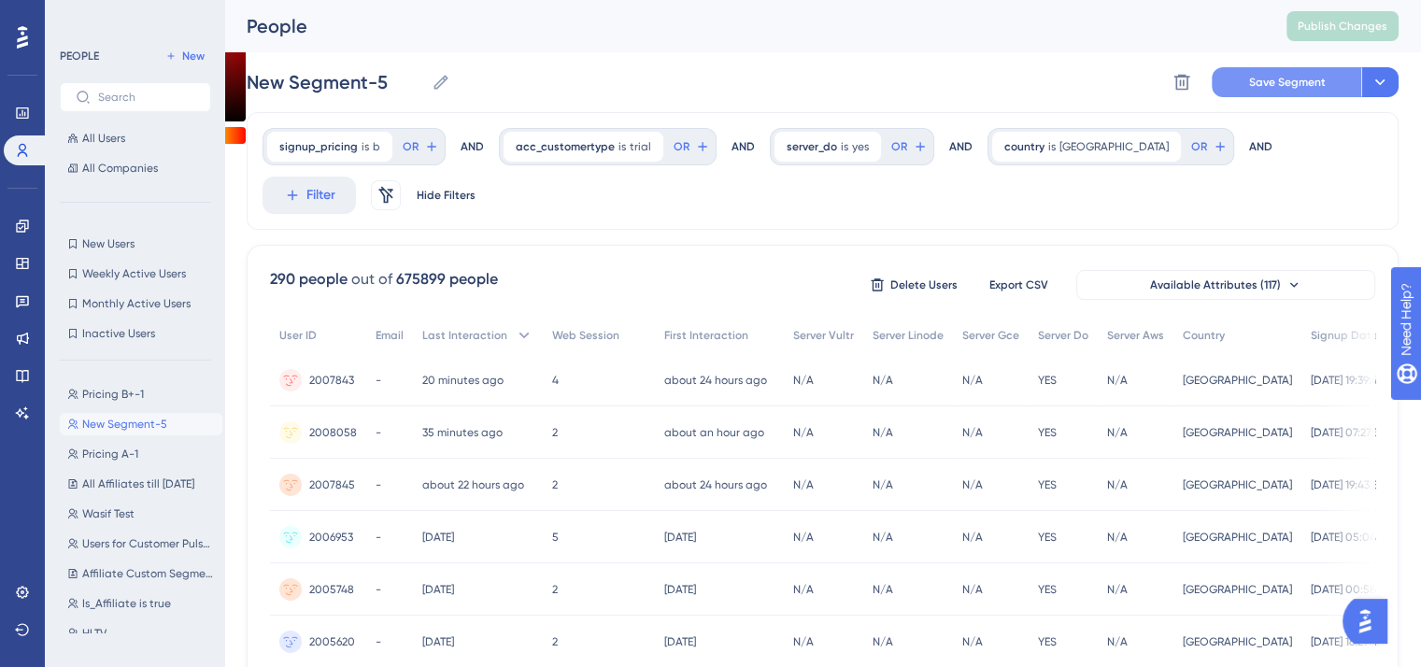
click at [1266, 88] on span "Save Segment" at bounding box center [1287, 82] width 77 height 15
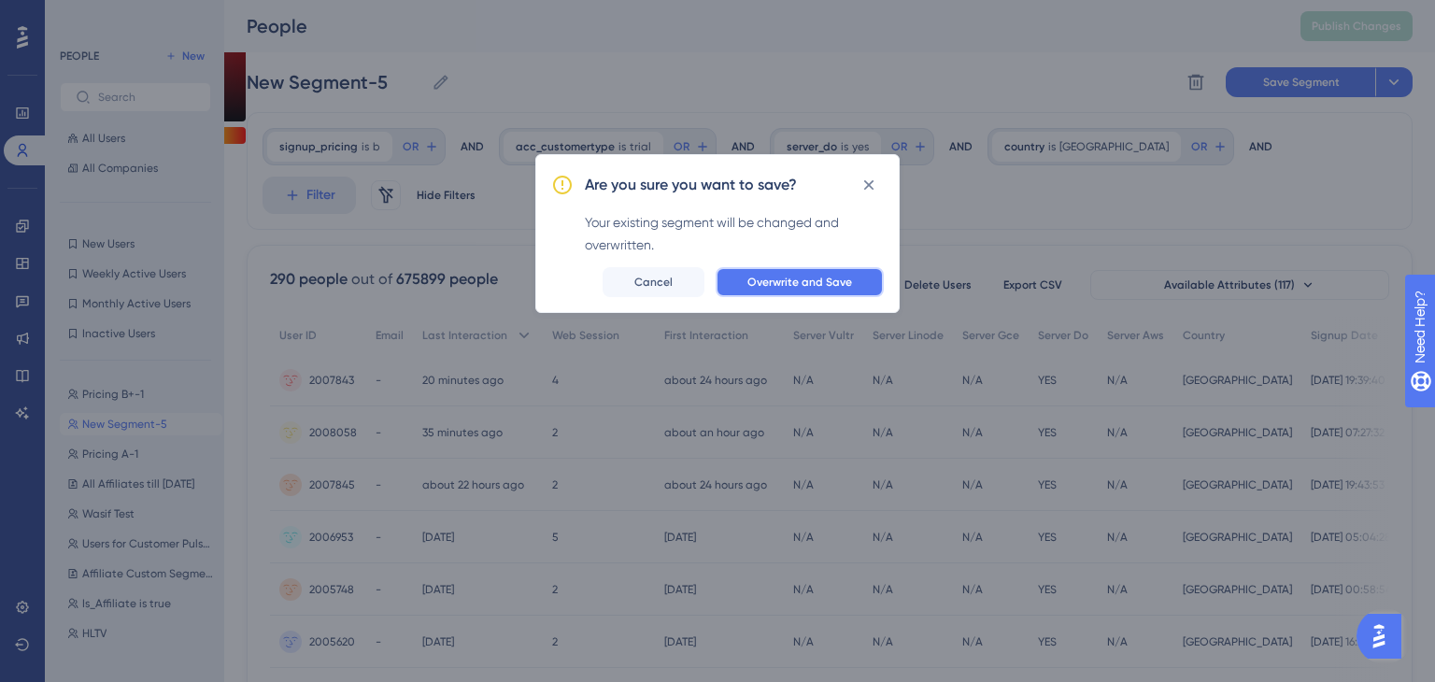
click at [840, 276] on span "Overwrite and Save" at bounding box center [799, 282] width 105 height 15
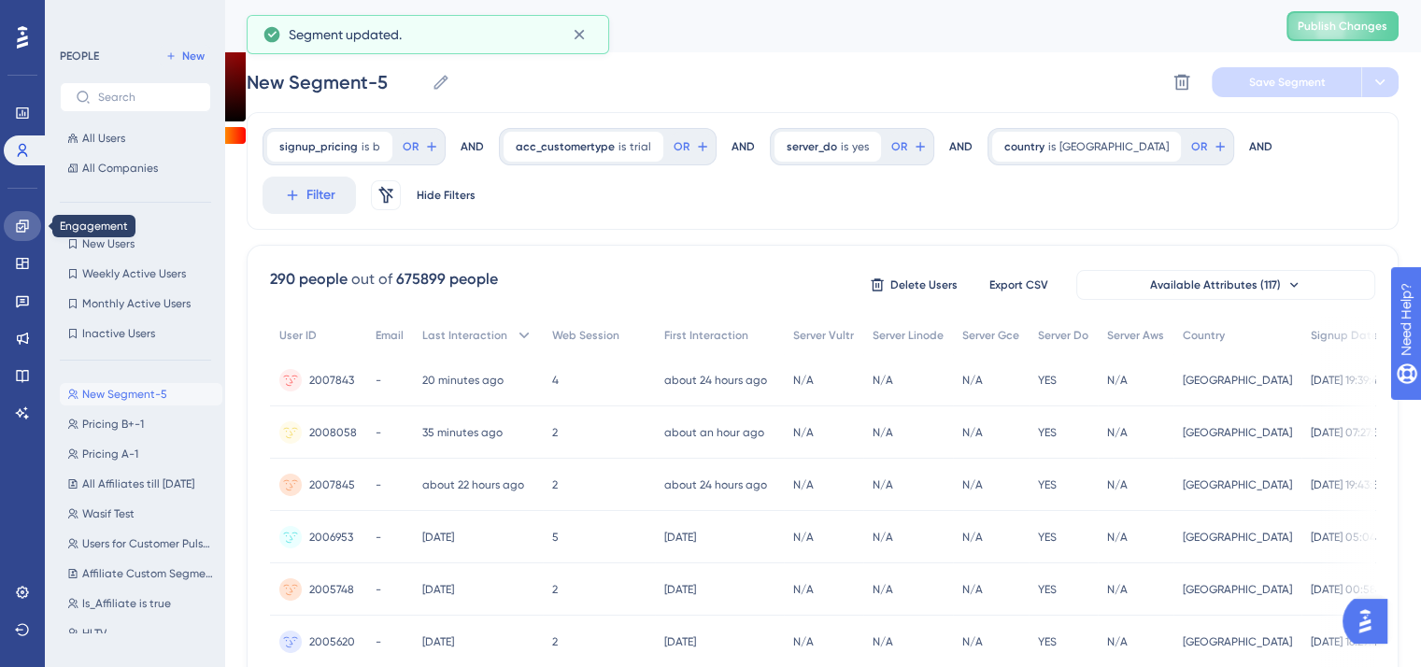
click at [13, 227] on link at bounding box center [22, 226] width 37 height 30
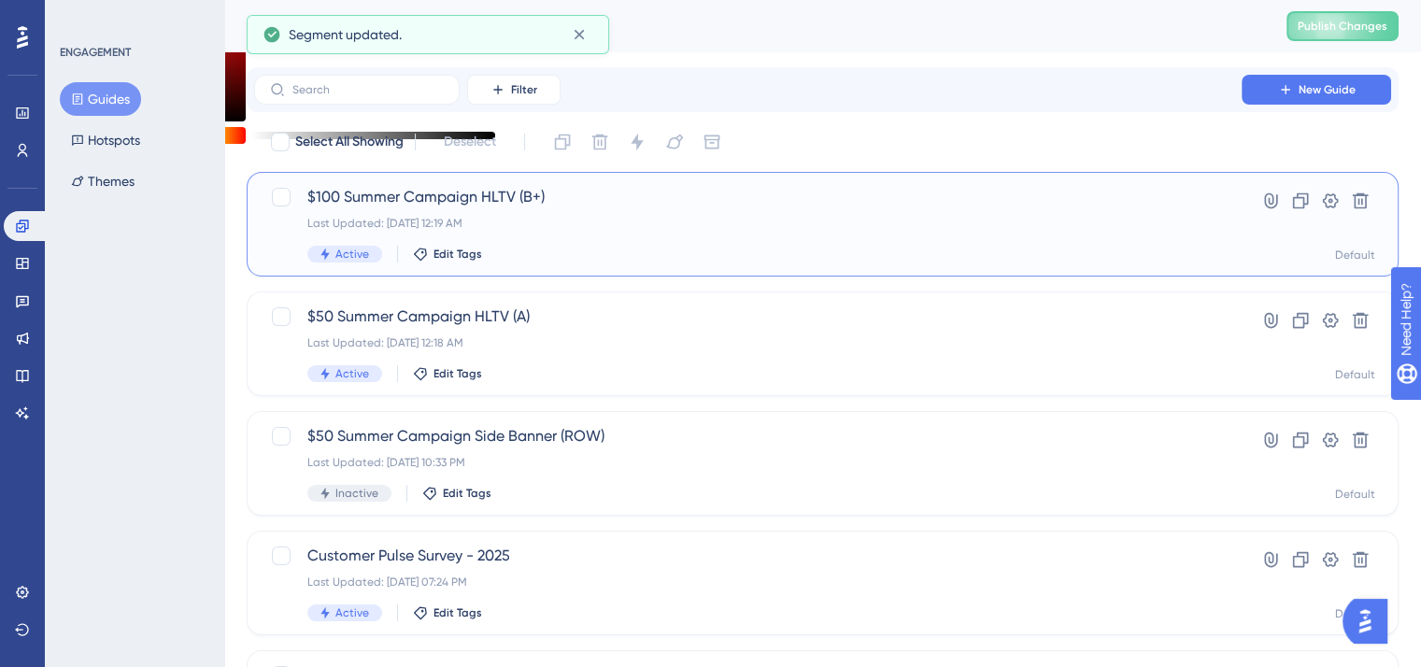
click at [418, 195] on span "$100 Summer Campaign HLTV (B+)" at bounding box center [747, 197] width 881 height 22
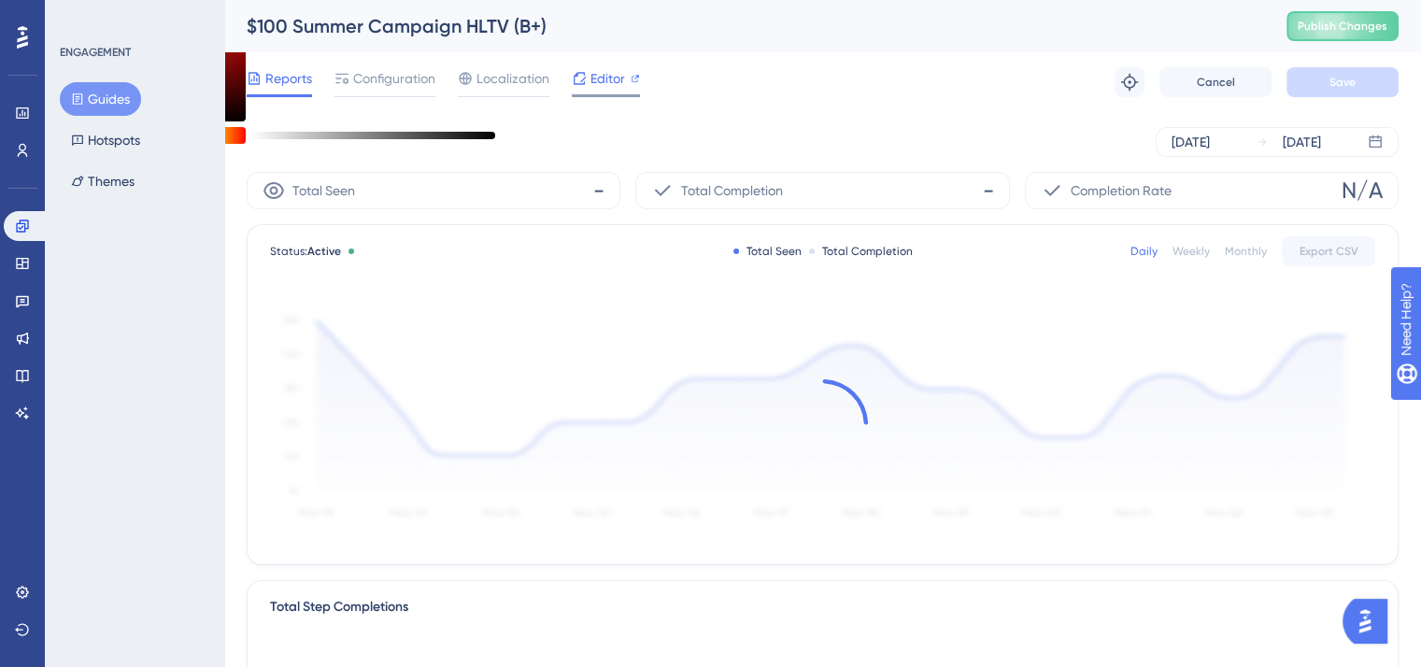
click at [630, 81] on icon at bounding box center [634, 78] width 9 height 9
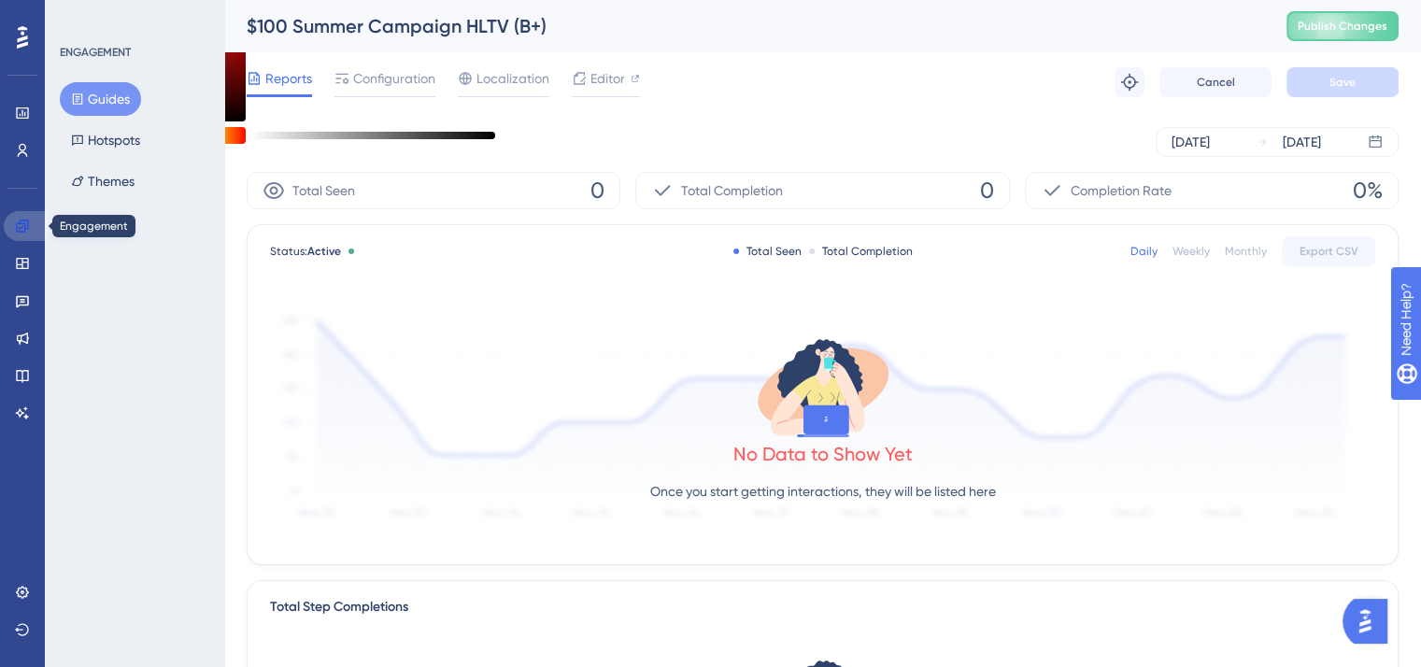
click at [21, 224] on icon at bounding box center [22, 226] width 15 height 15
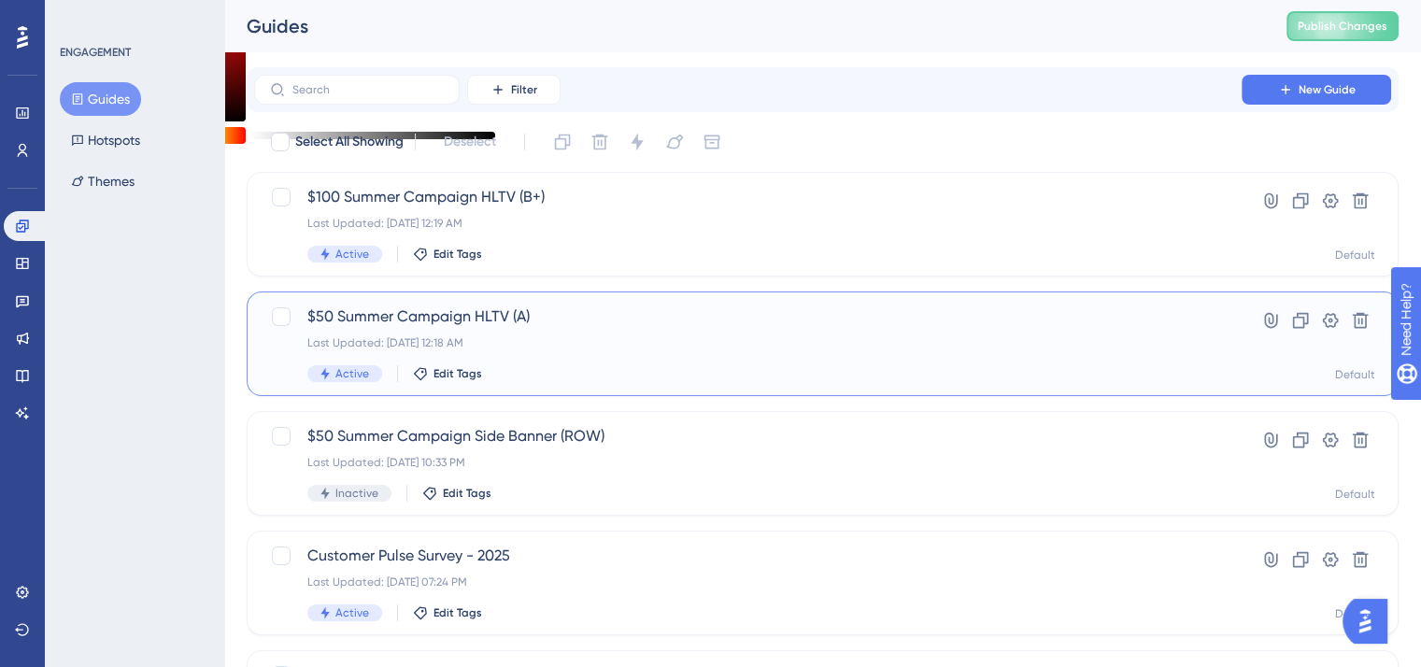
click at [430, 318] on span "$50 Summer Campaign HLTV (A)" at bounding box center [747, 316] width 881 height 22
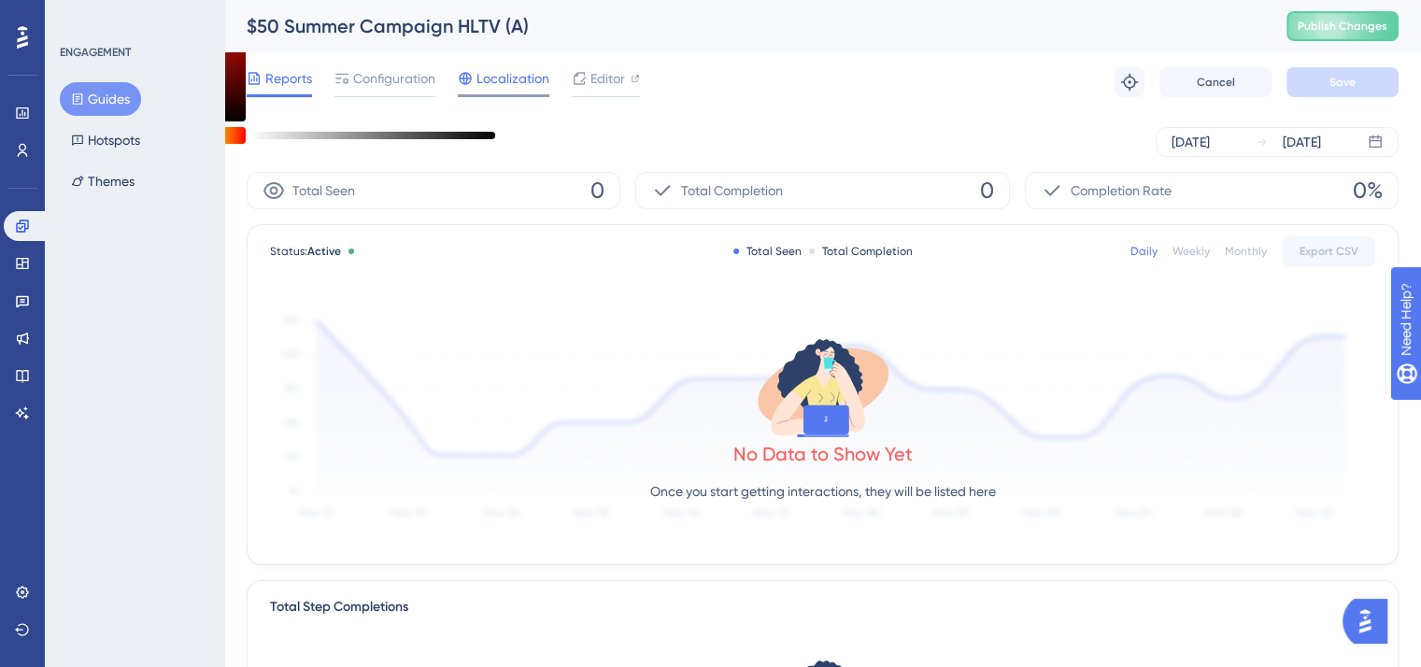
click at [545, 78] on span "Localization" at bounding box center [512, 78] width 73 height 22
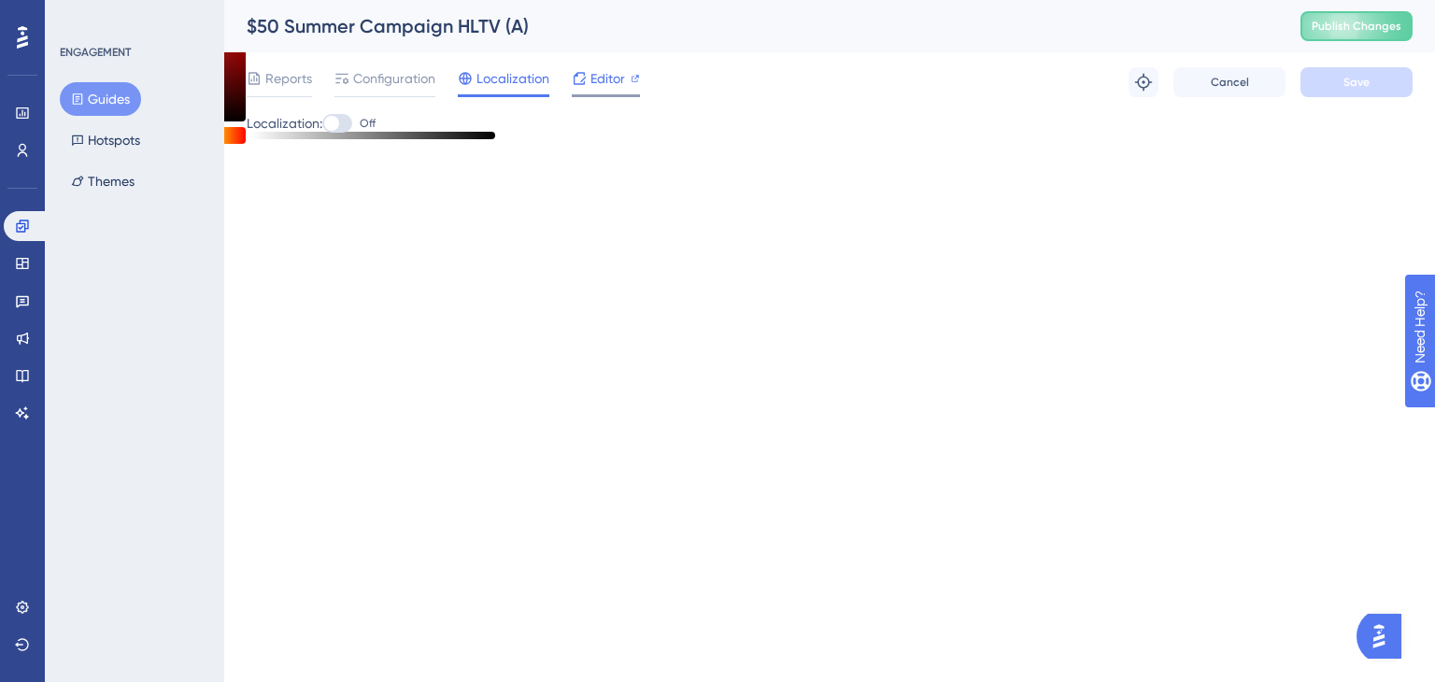
click at [573, 78] on icon at bounding box center [579, 78] width 12 height 12
click at [21, 229] on icon at bounding box center [22, 226] width 15 height 15
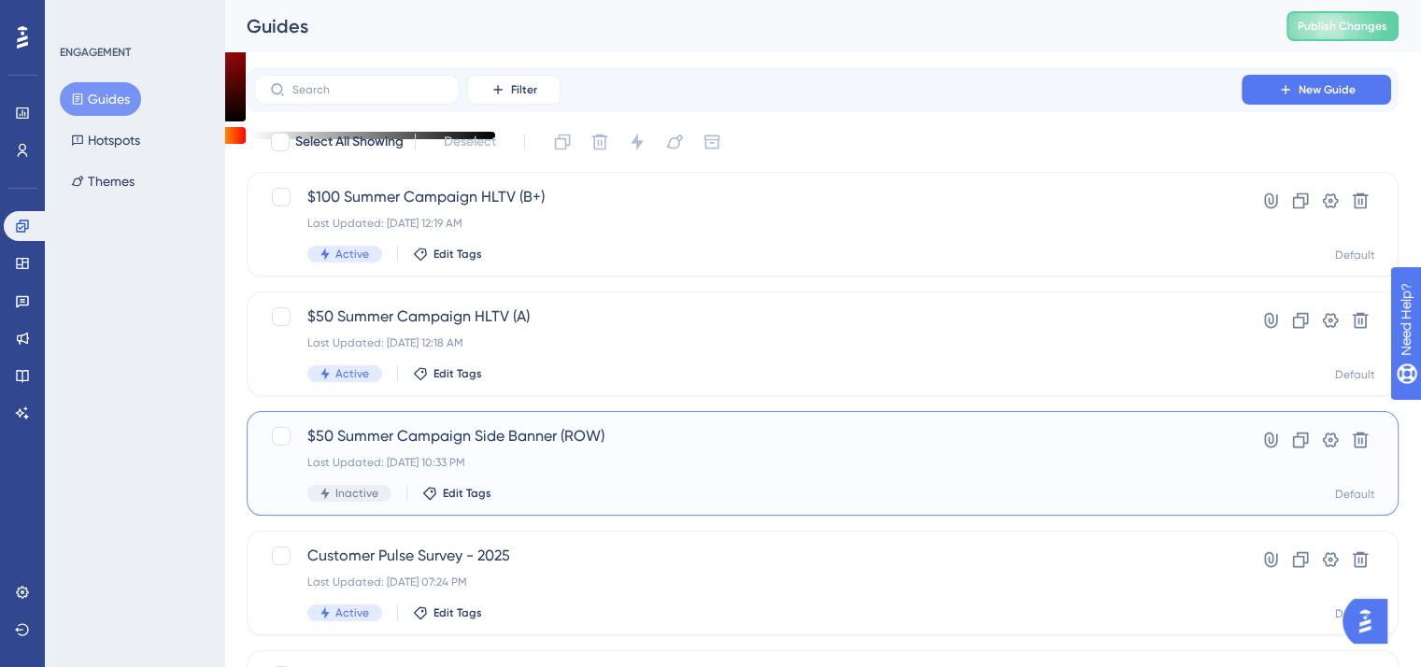
click at [460, 435] on span "$50 Summer Campaign Side Banner (ROW)" at bounding box center [747, 436] width 881 height 22
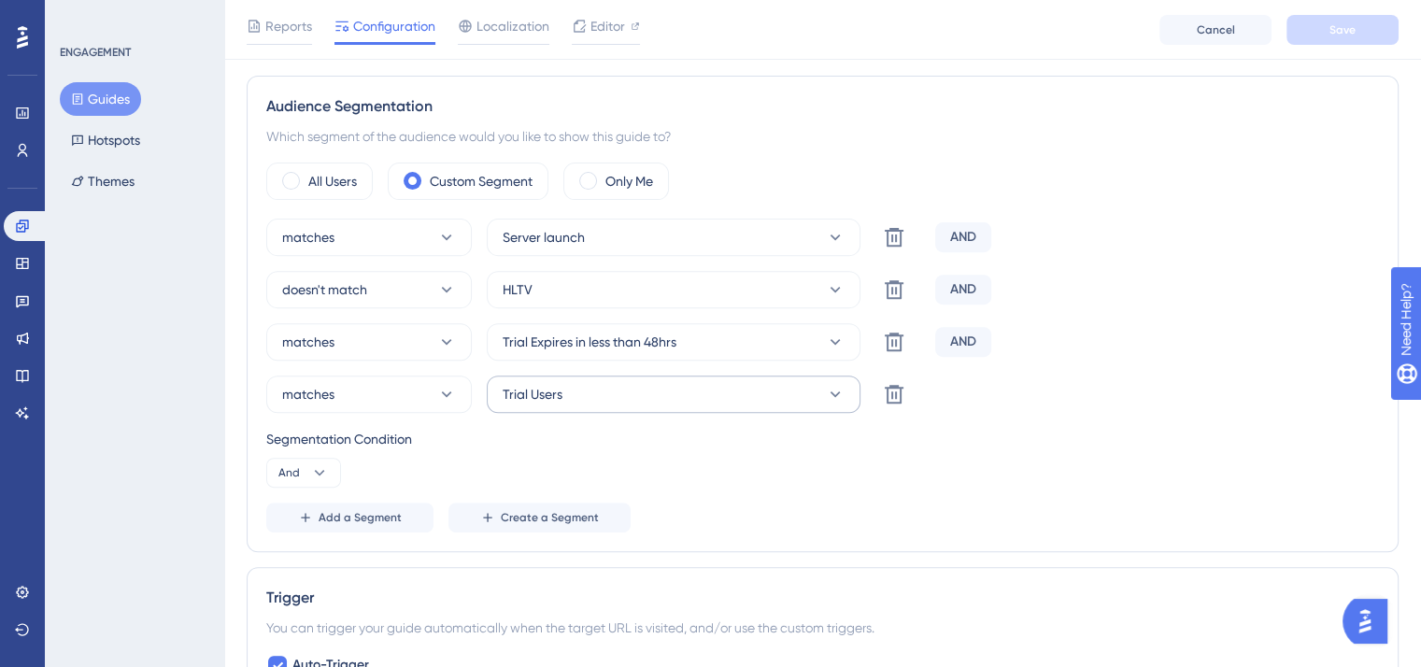
scroll to position [654, 0]
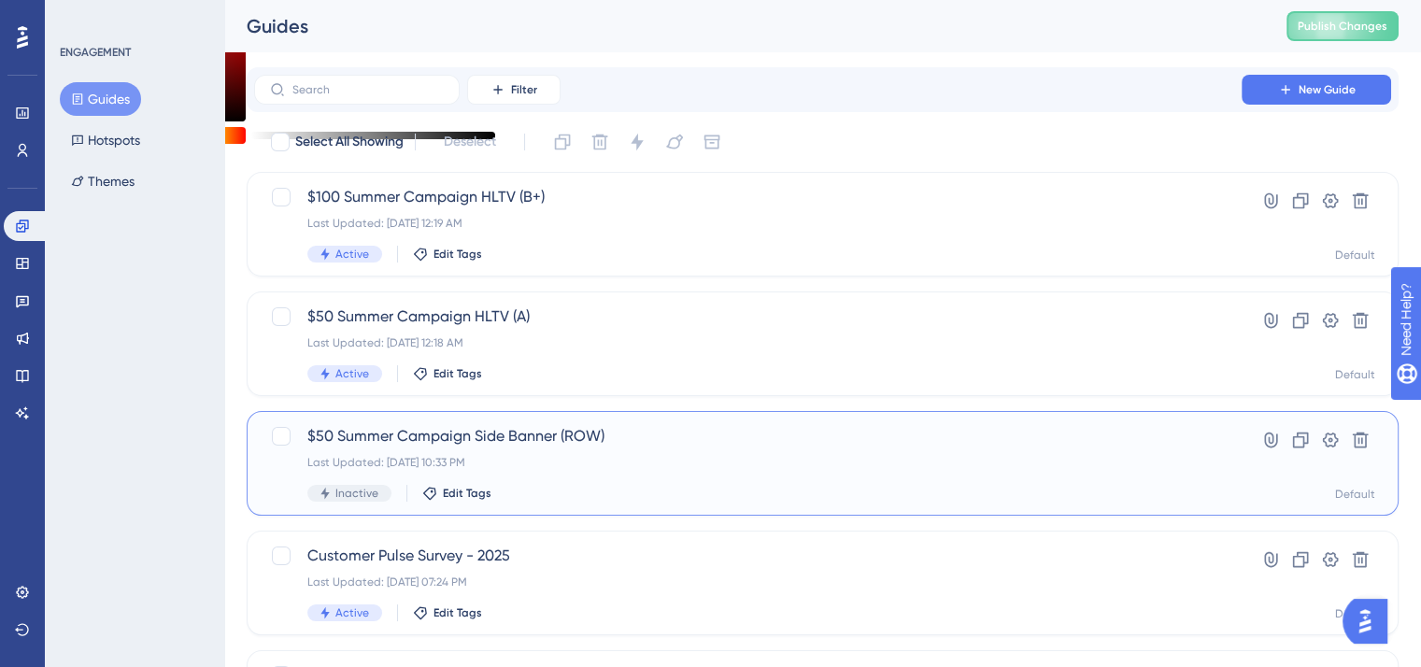
click at [561, 422] on div "$50 Summer Campaign Side Banner (ROW) Last Updated: Sep 12 2025, 10:33 PM Inact…" at bounding box center [823, 463] width 1152 height 105
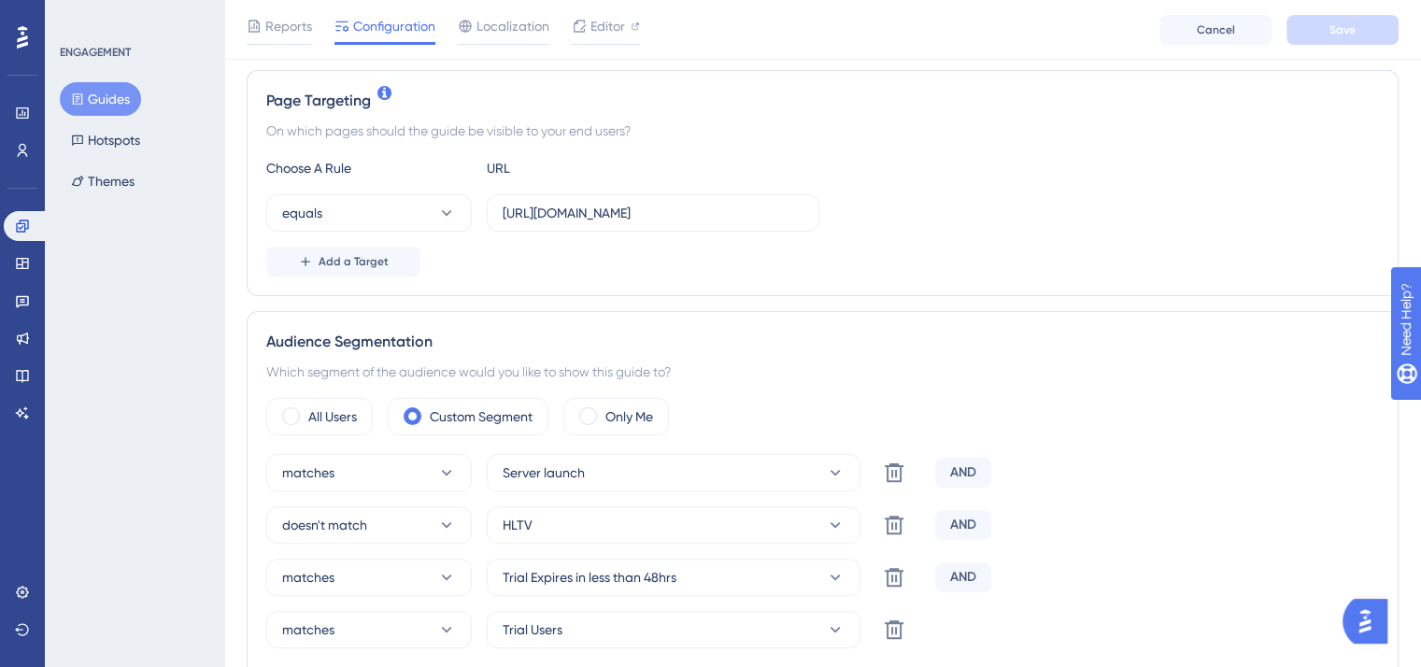
scroll to position [560, 0]
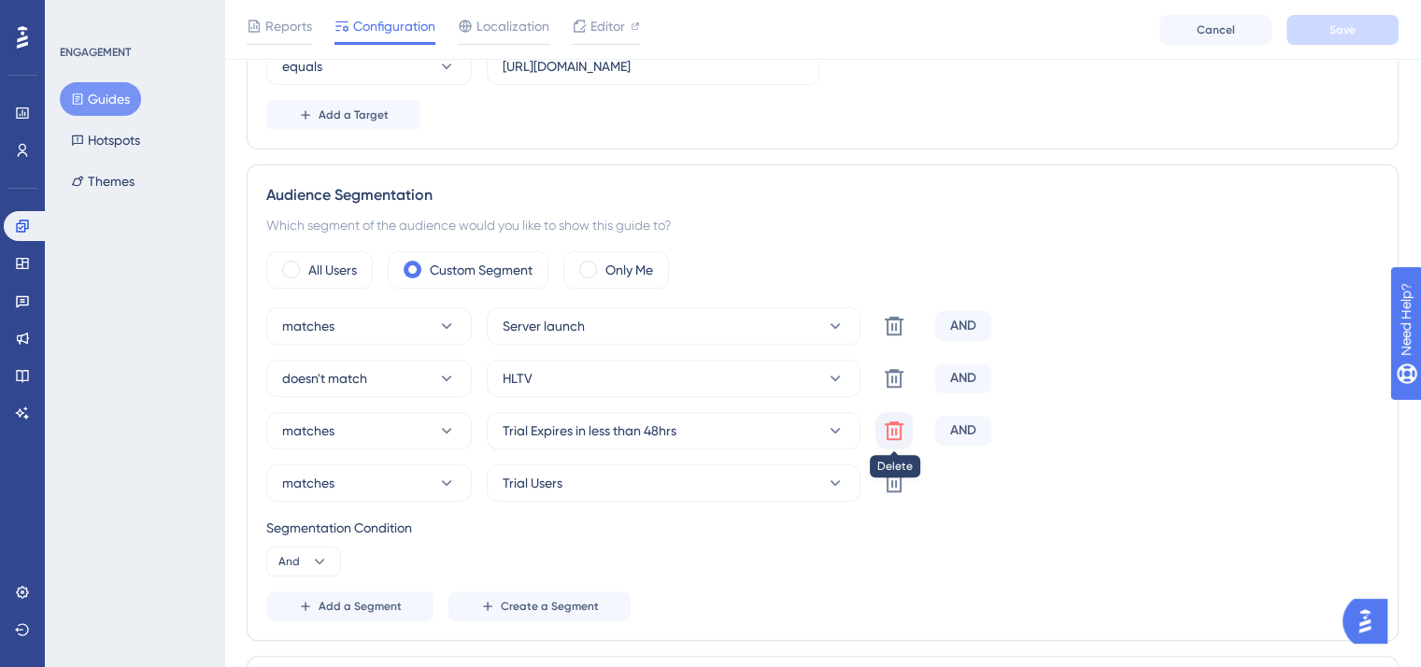
click at [898, 438] on icon at bounding box center [894, 430] width 22 height 22
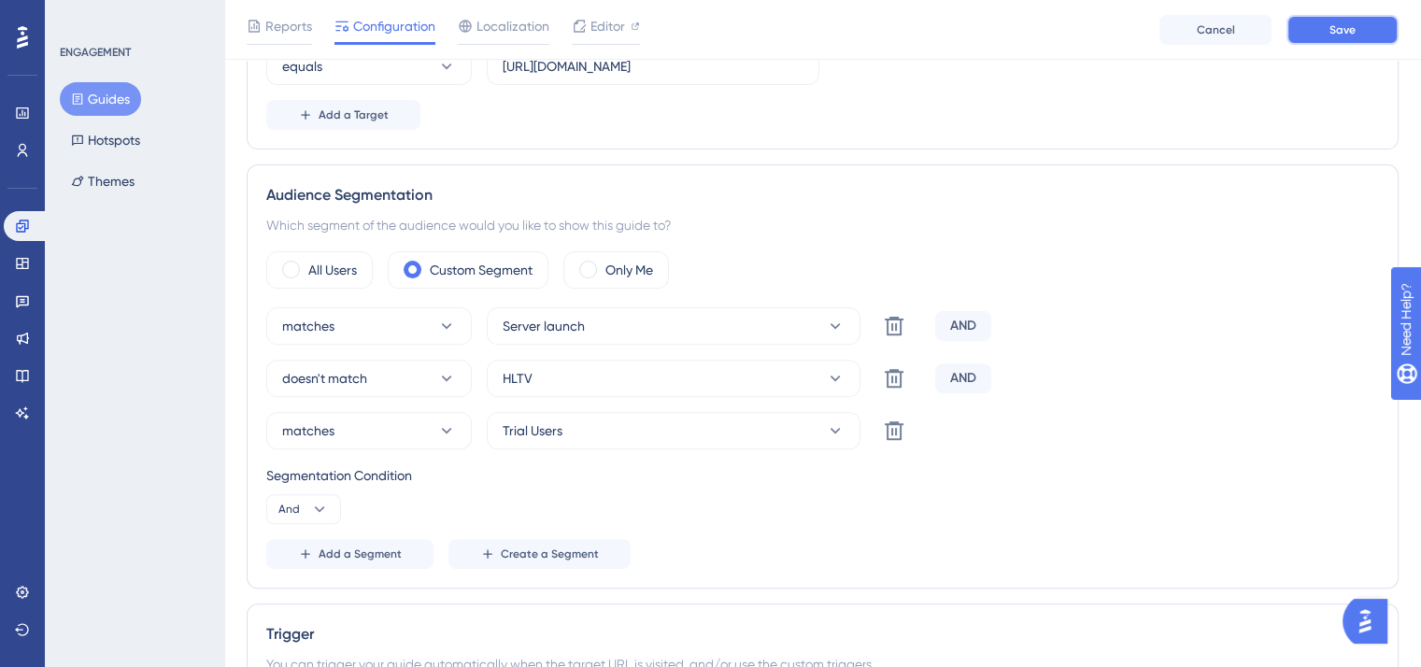
click at [1313, 20] on button "Save" at bounding box center [1342, 30] width 112 height 30
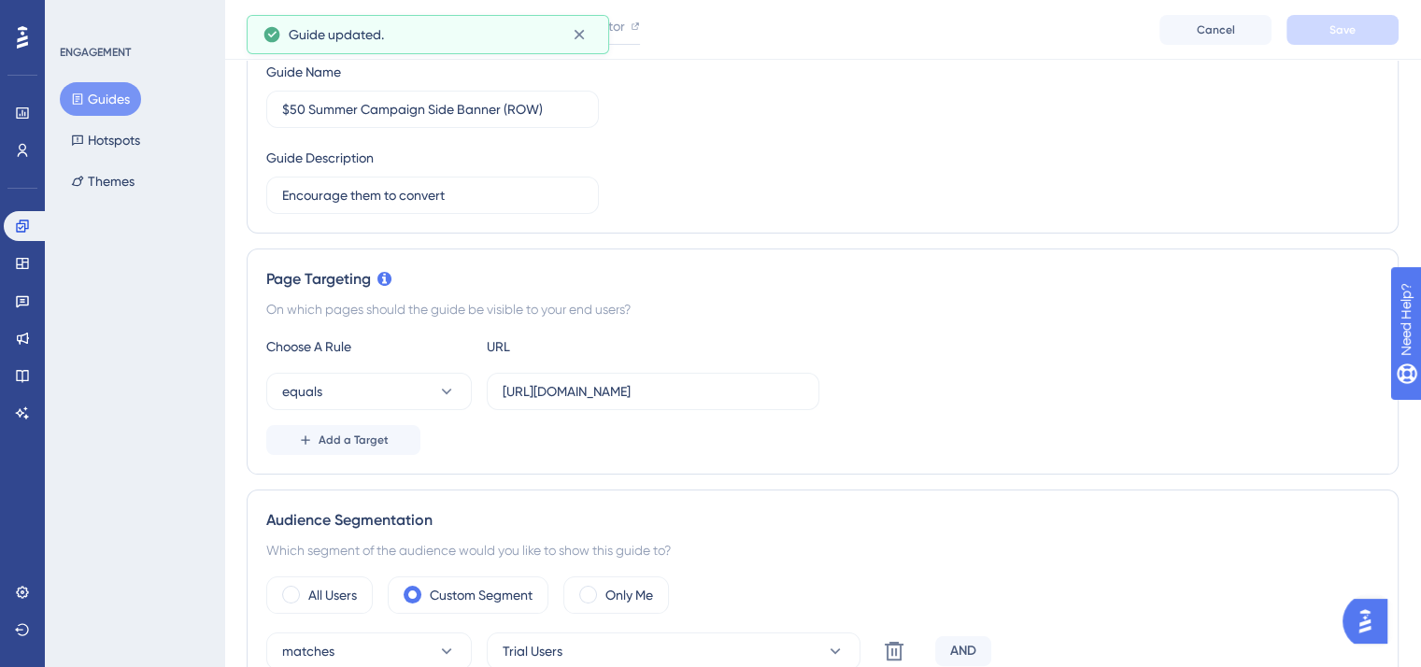
scroll to position [0, 0]
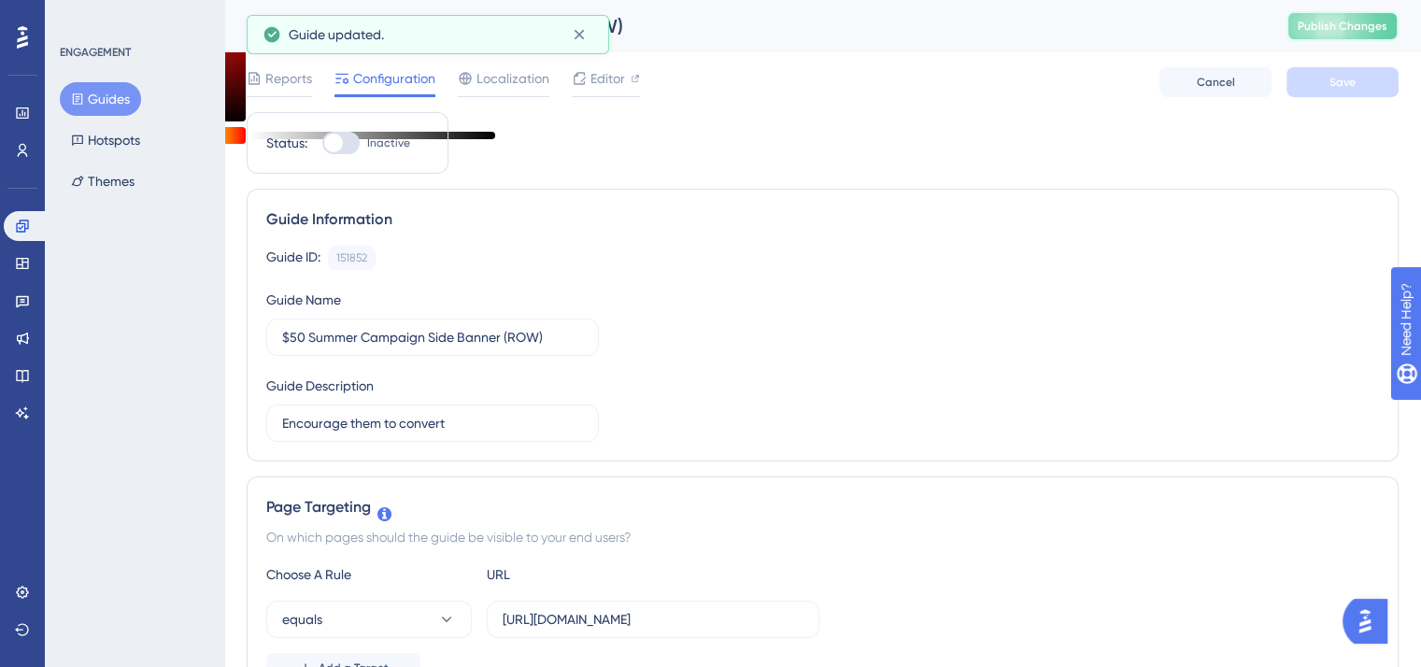
click at [1341, 24] on span "Publish Changes" at bounding box center [1342, 26] width 90 height 15
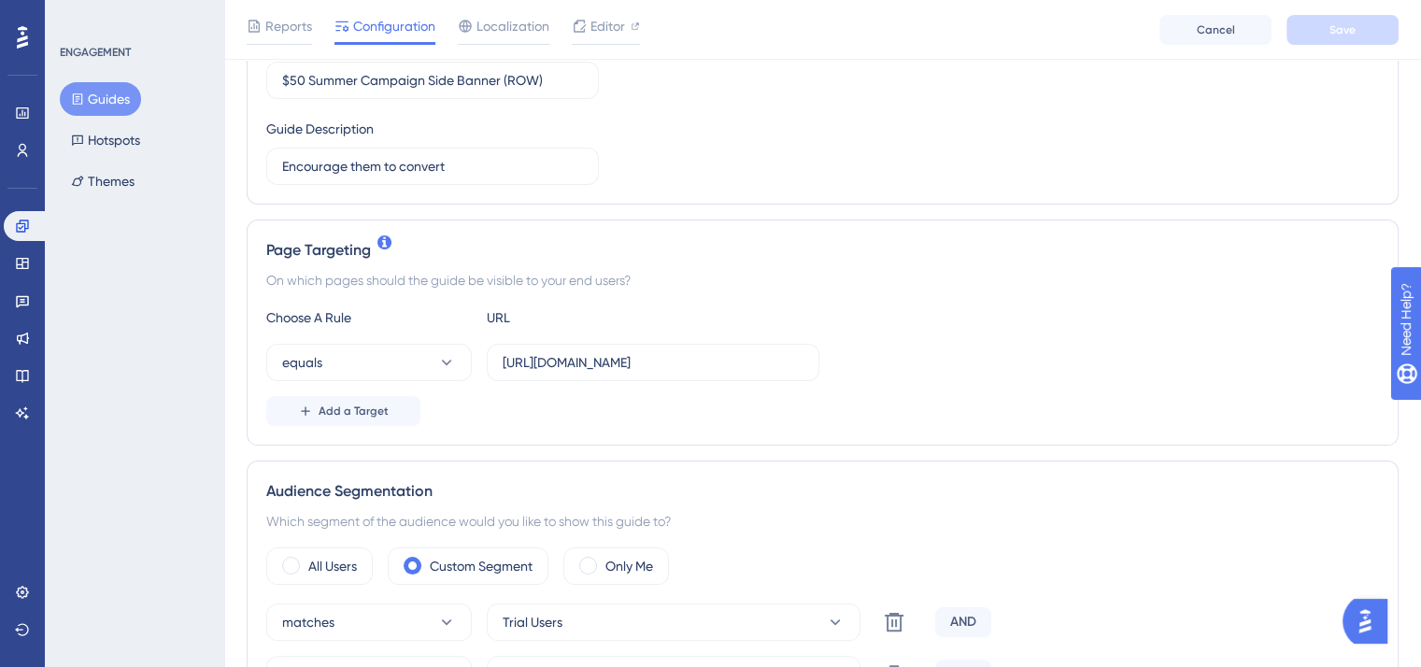
scroll to position [467, 0]
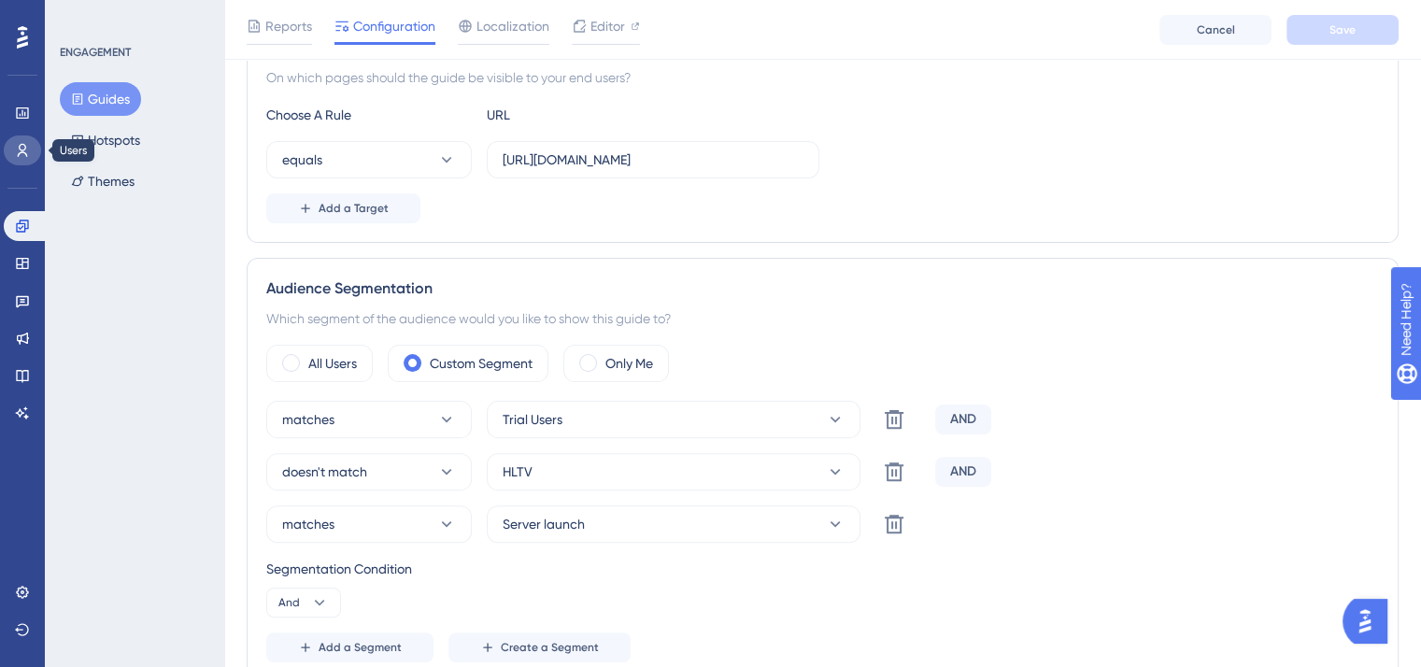
click at [22, 141] on link at bounding box center [22, 150] width 37 height 30
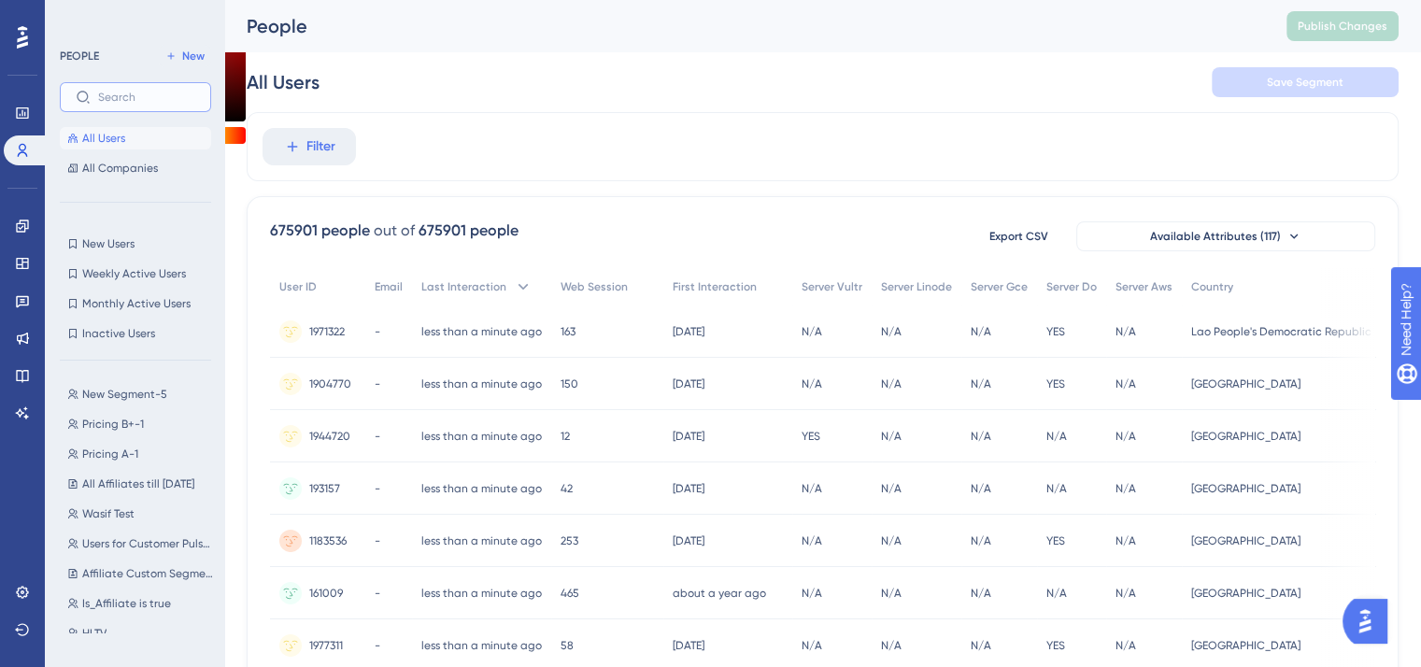
click at [147, 102] on input "text" at bounding box center [146, 97] width 97 height 13
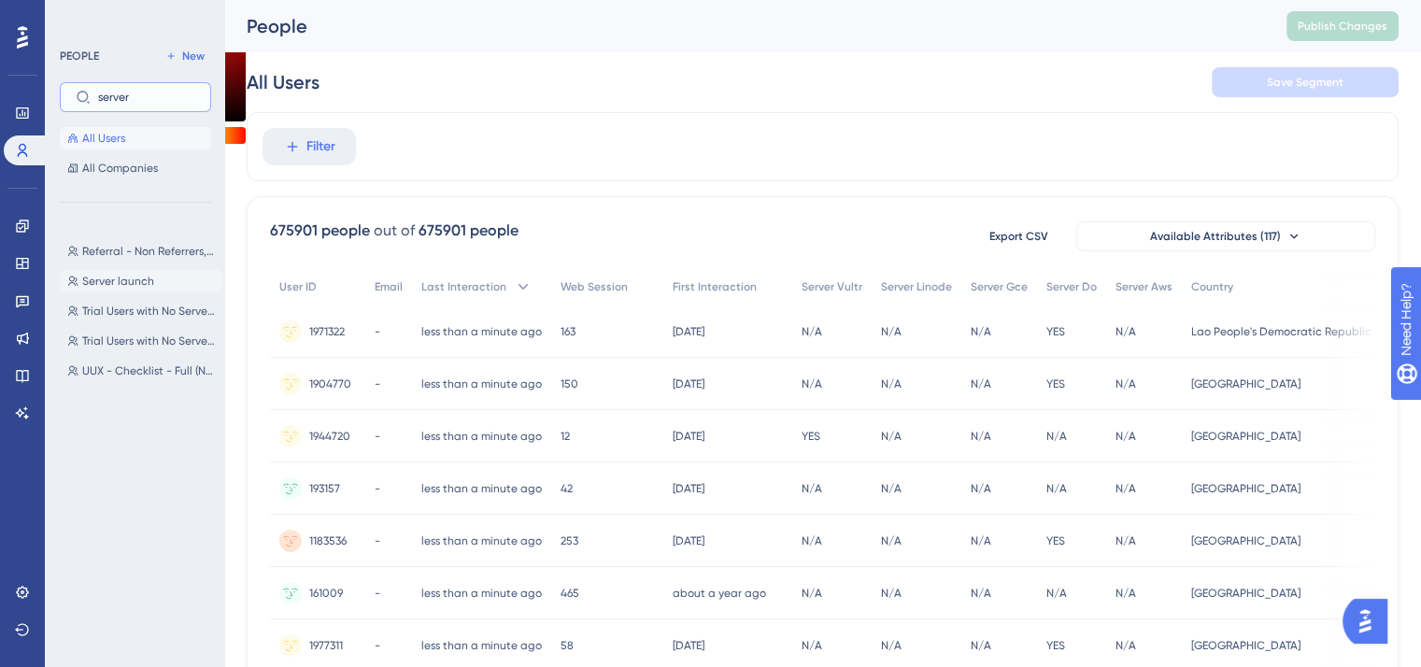
type input "server"
click at [133, 281] on span "Server launch" at bounding box center [118, 281] width 72 height 15
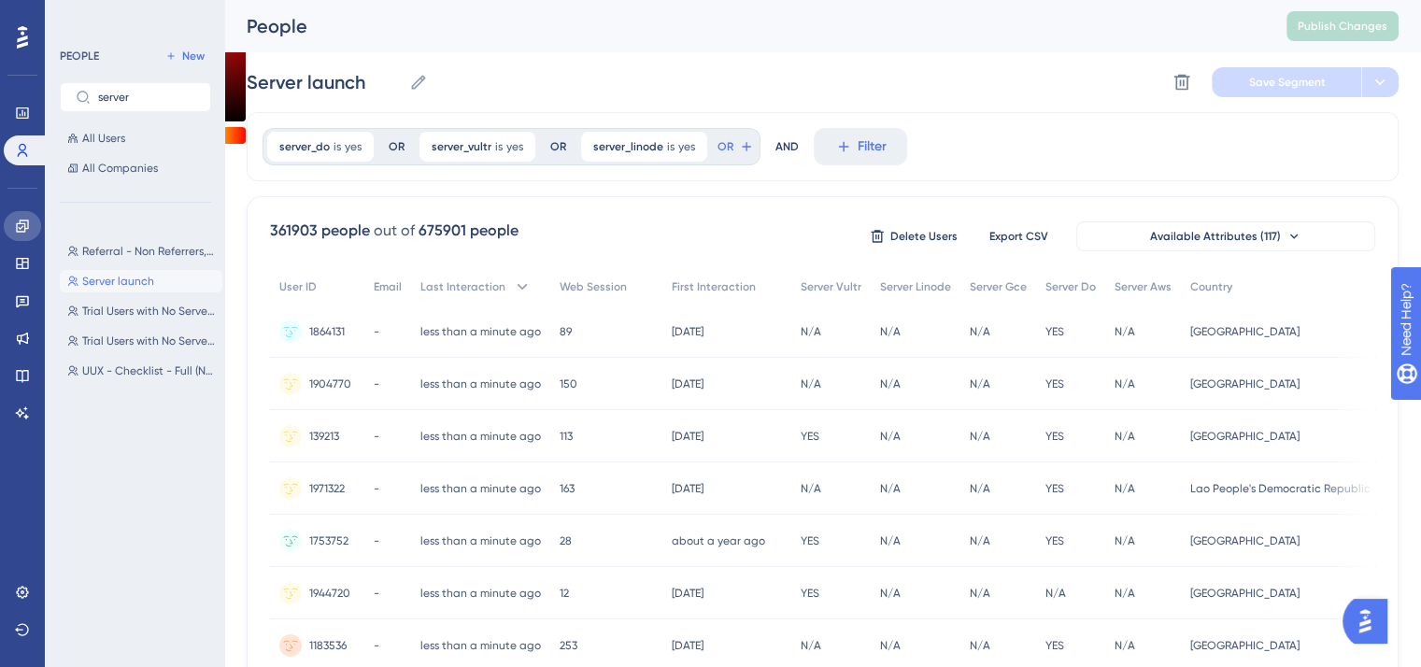
click at [19, 231] on icon at bounding box center [22, 225] width 12 height 12
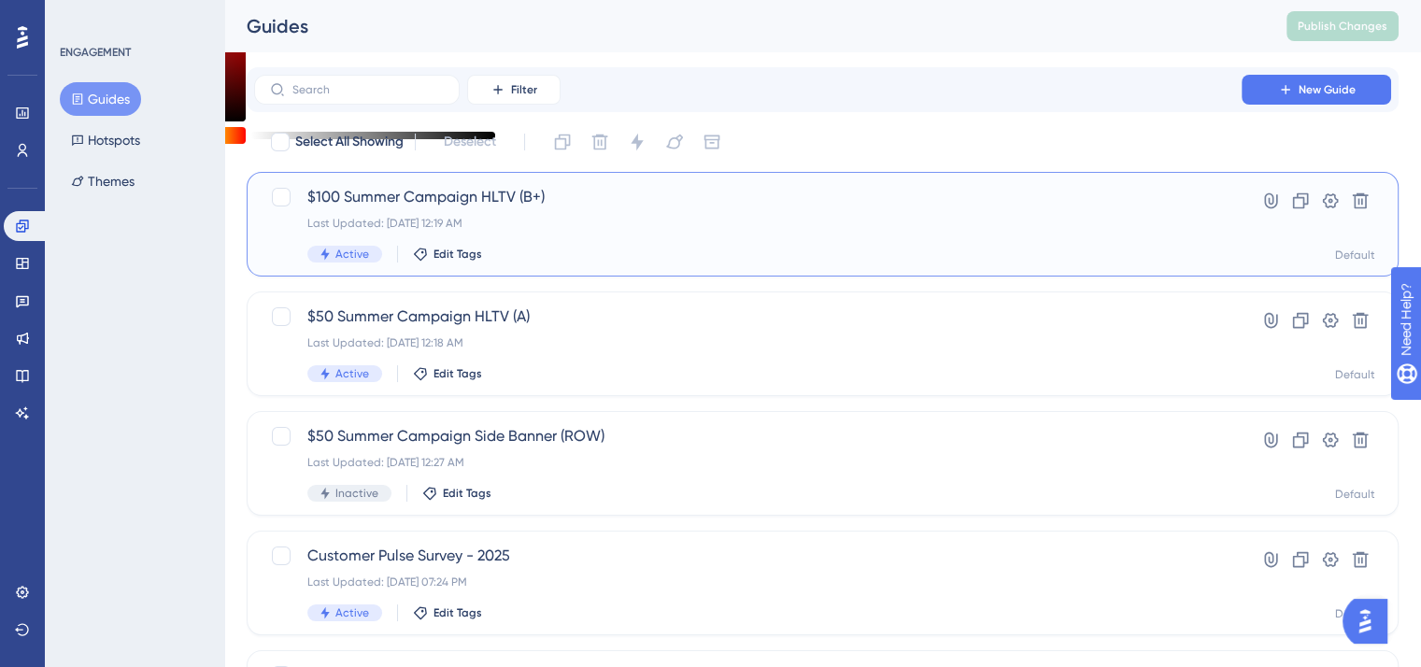
click at [384, 210] on div "$100 Summer Campaign HLTV (B+) Last Updated: Sep 13 2025, 12:19 AM Active Edit …" at bounding box center [747, 224] width 881 height 77
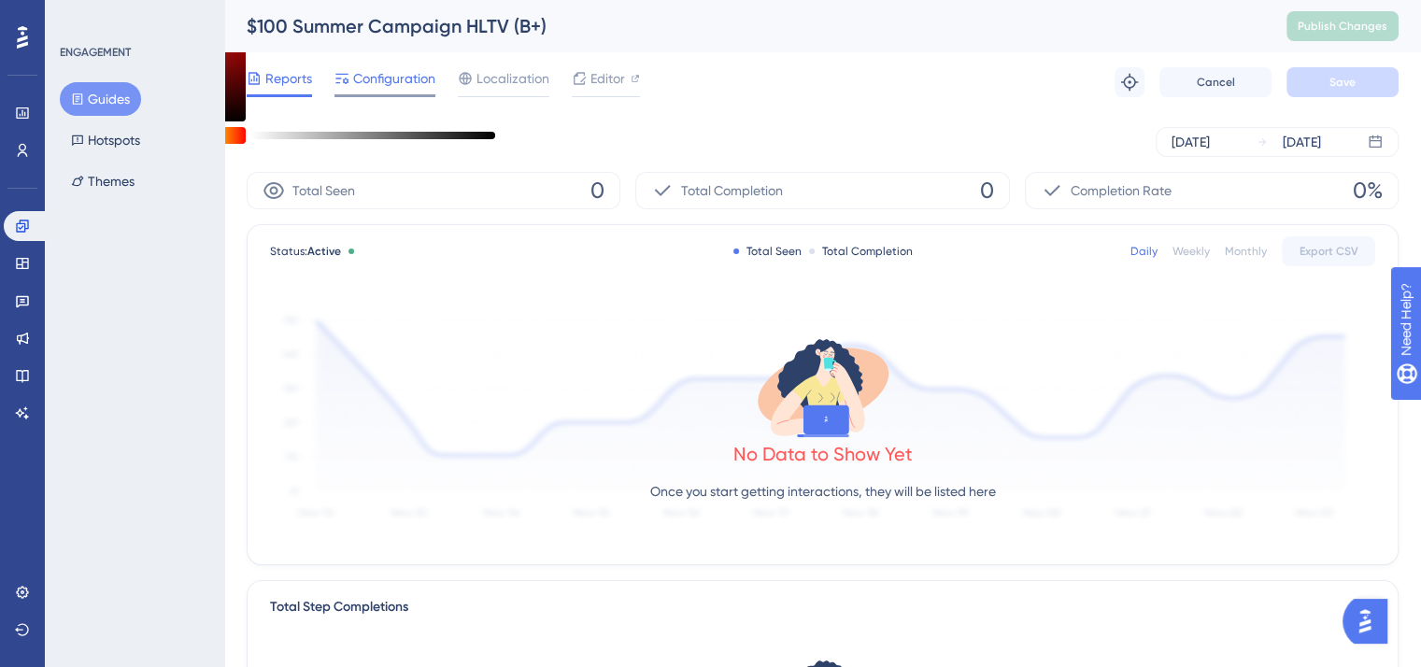
drag, startPoint x: 422, startPoint y: 71, endPoint x: 420, endPoint y: 84, distance: 13.2
click at [421, 71] on span "Configuration" at bounding box center [394, 78] width 82 height 22
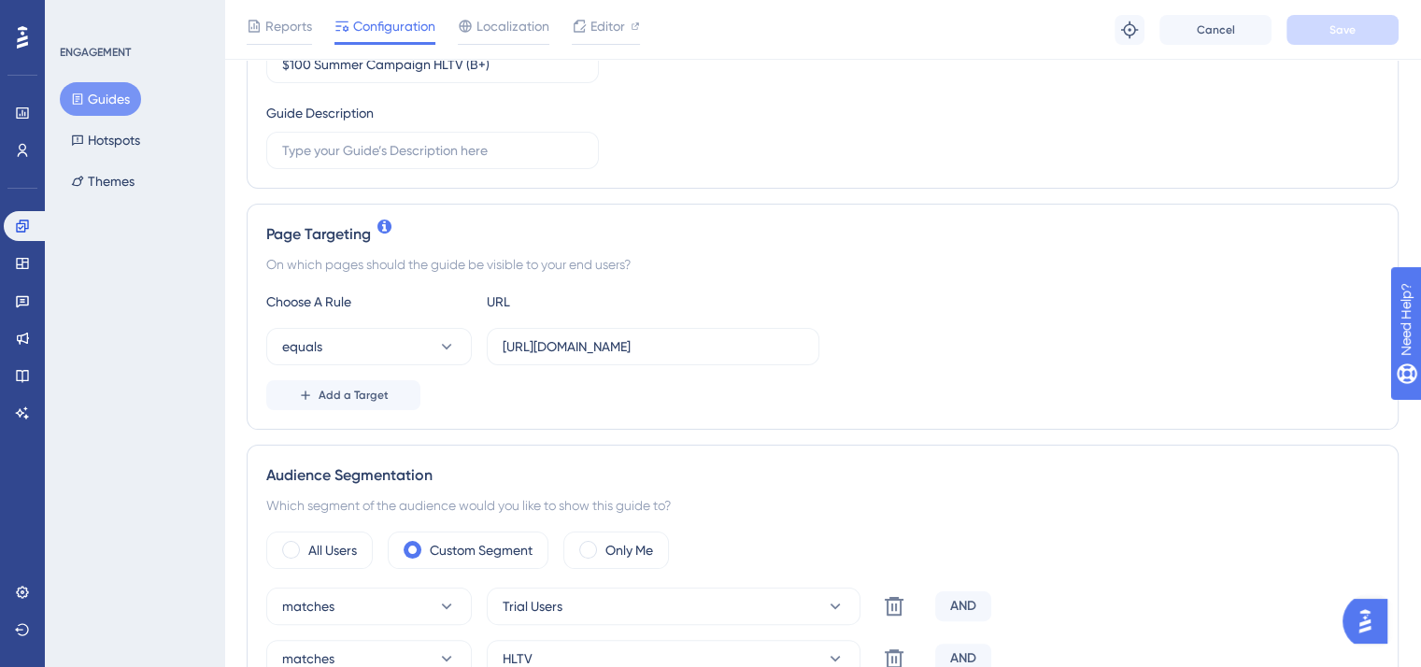
scroll to position [467, 0]
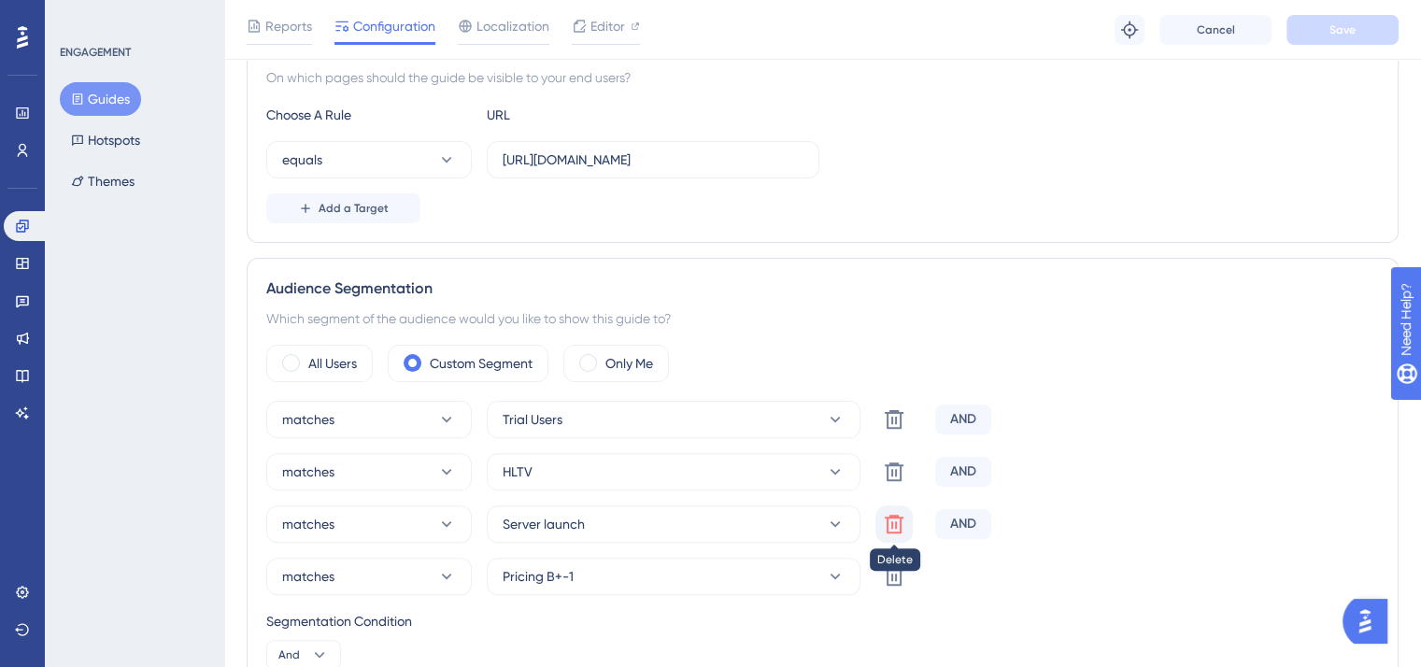
click at [884, 519] on icon at bounding box center [894, 524] width 22 height 22
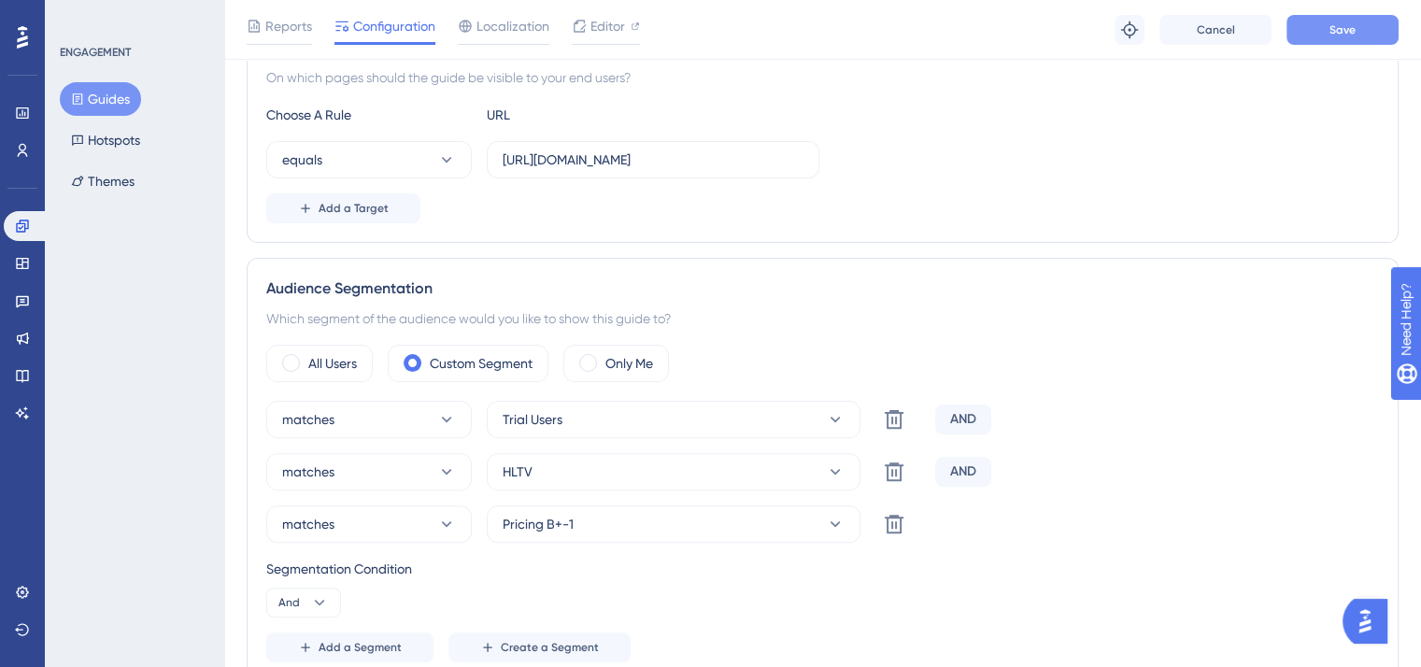
click at [1318, 39] on button "Save" at bounding box center [1342, 30] width 112 height 30
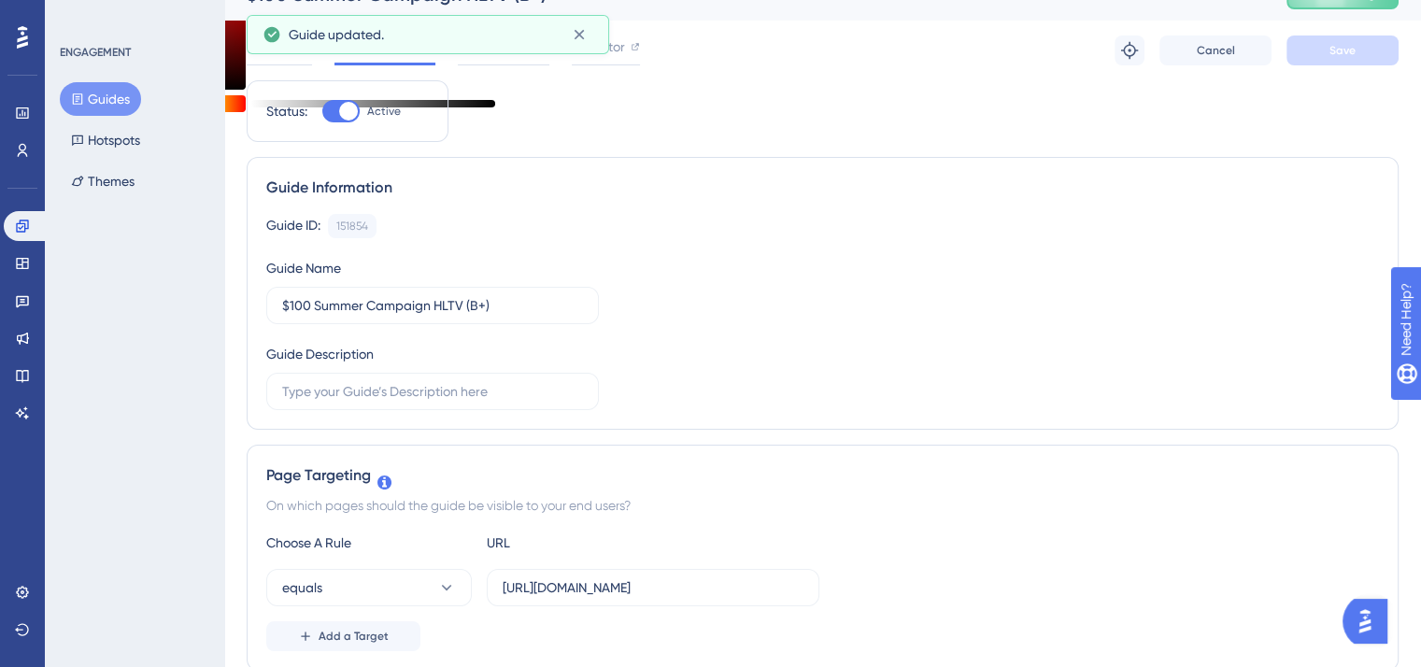
scroll to position [0, 0]
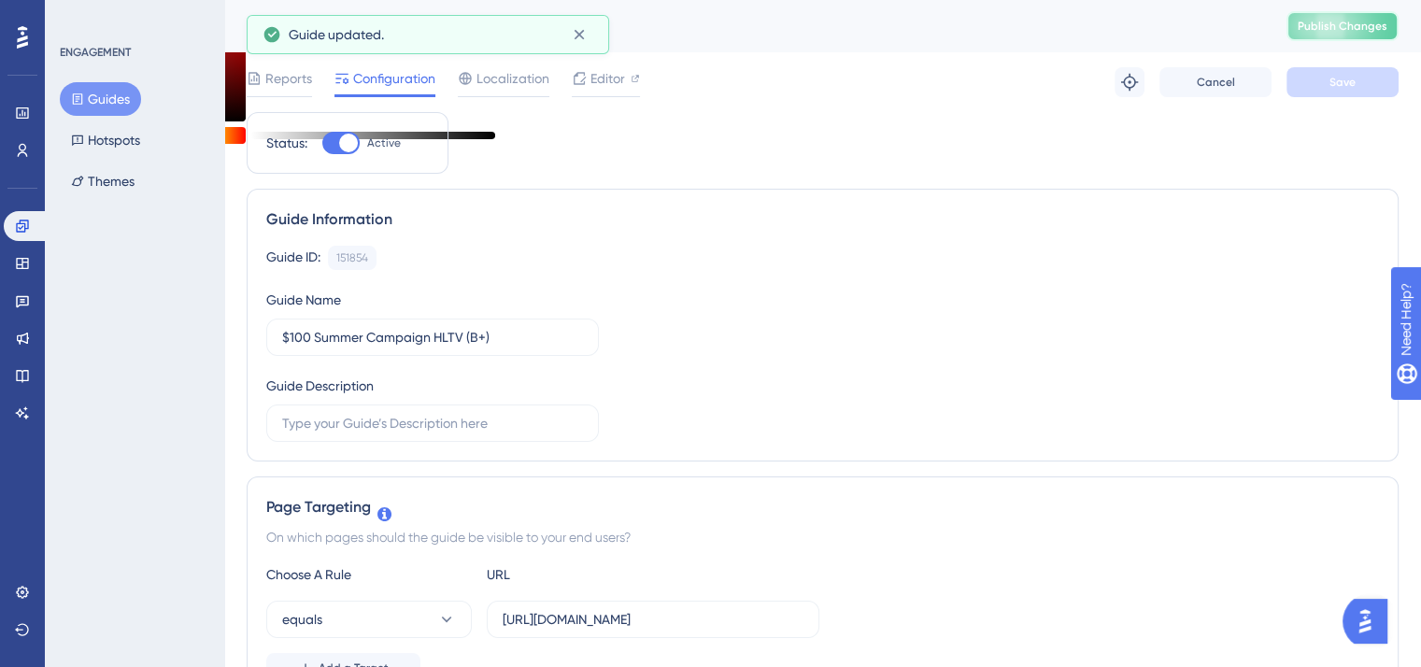
click at [1363, 29] on span "Publish Changes" at bounding box center [1342, 26] width 90 height 15
click at [27, 223] on icon at bounding box center [22, 225] width 12 height 12
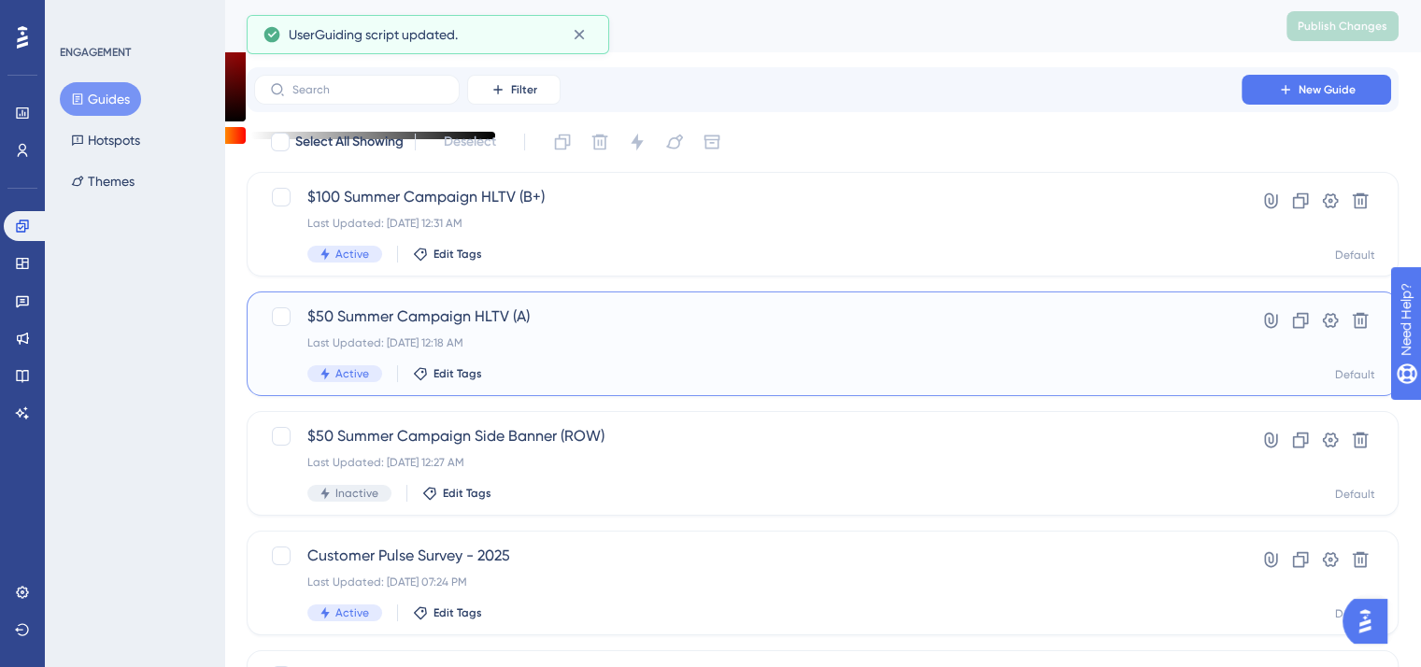
click at [415, 326] on span "$50 Summer Campaign HLTV (A)" at bounding box center [747, 316] width 881 height 22
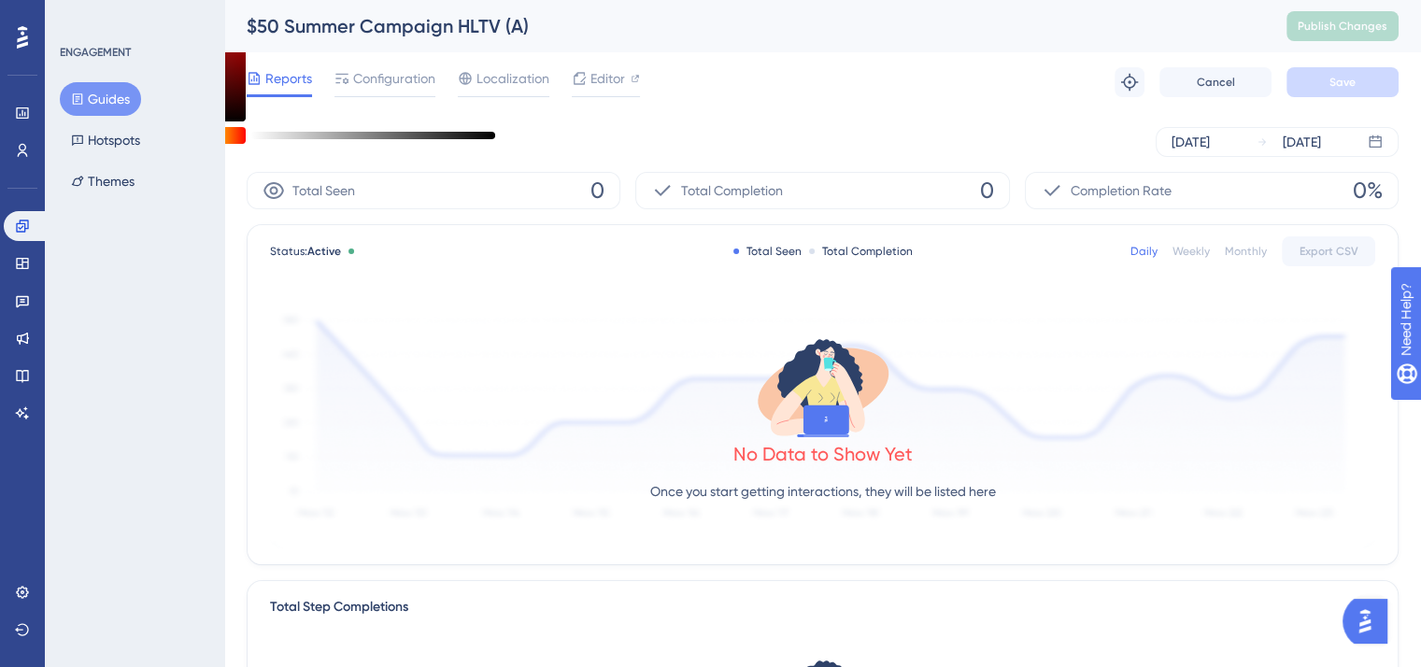
click at [436, 72] on div "Reports Configuration Localization Editor" at bounding box center [443, 82] width 393 height 30
click at [425, 80] on span "Configuration" at bounding box center [394, 78] width 82 height 22
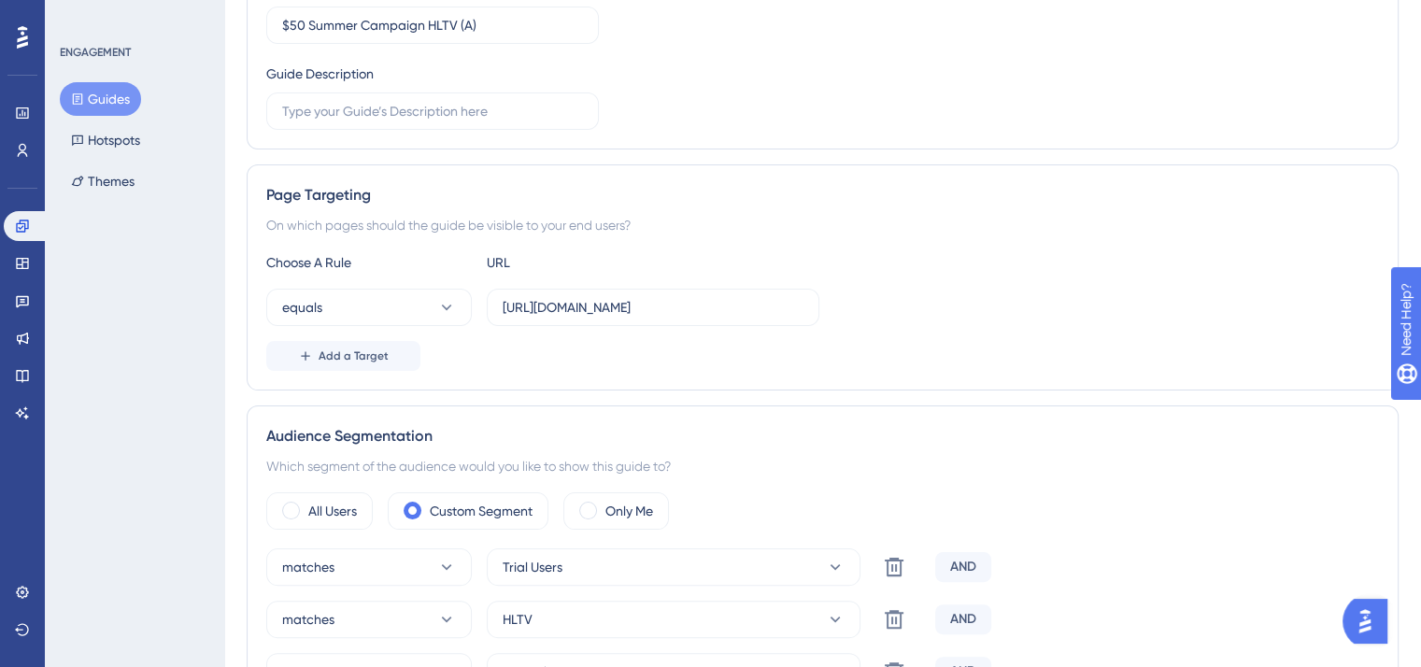
scroll to position [560, 0]
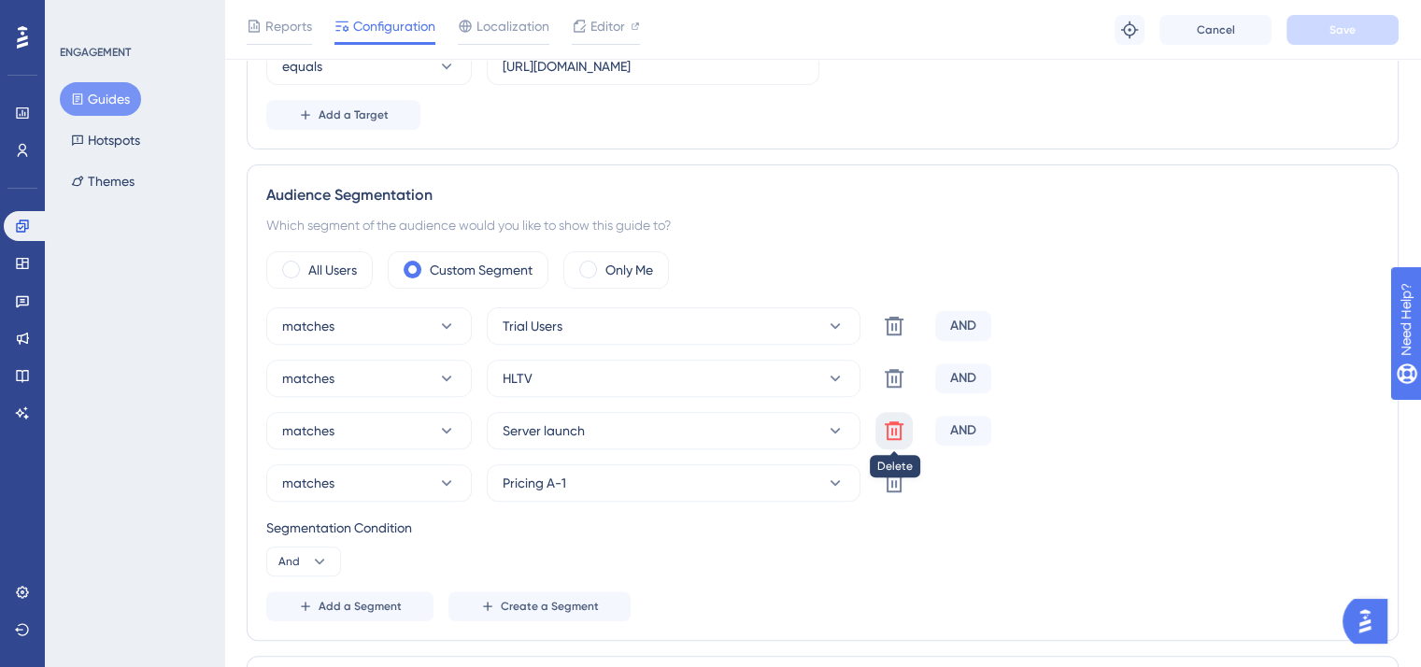
click at [892, 423] on icon at bounding box center [894, 430] width 22 height 22
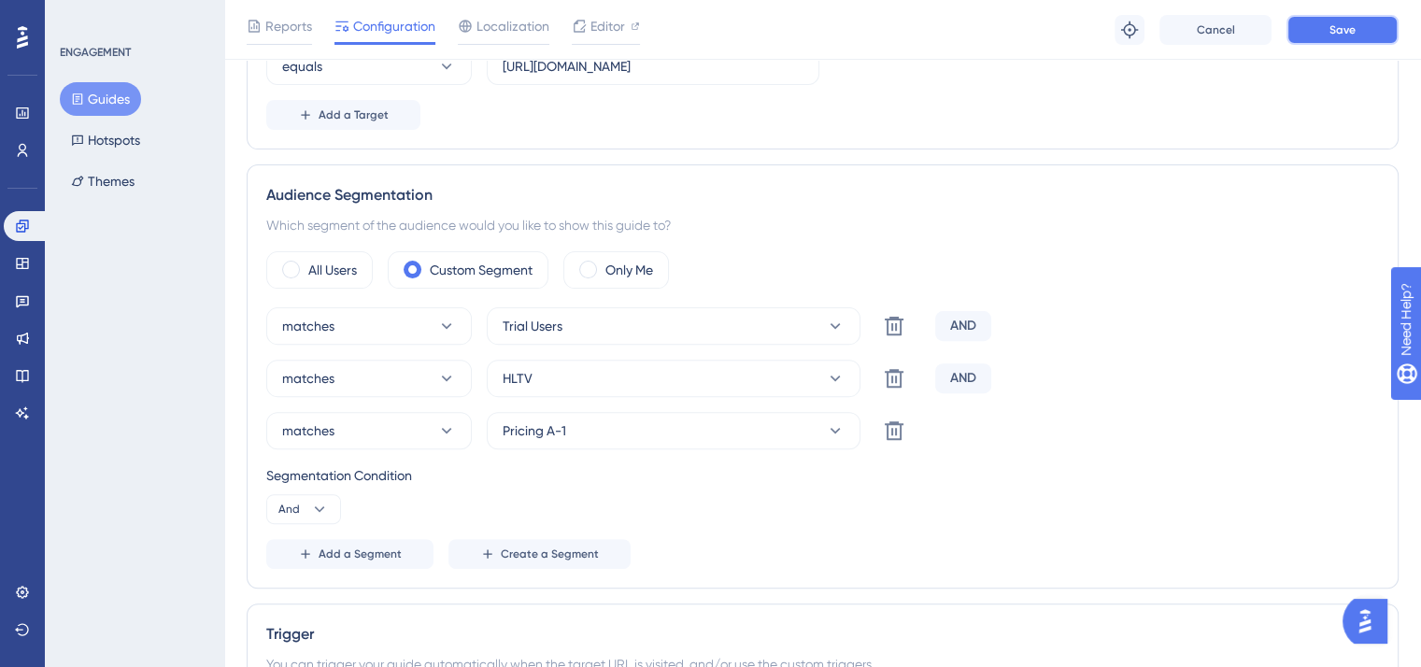
click at [1341, 27] on span "Save" at bounding box center [1342, 29] width 26 height 15
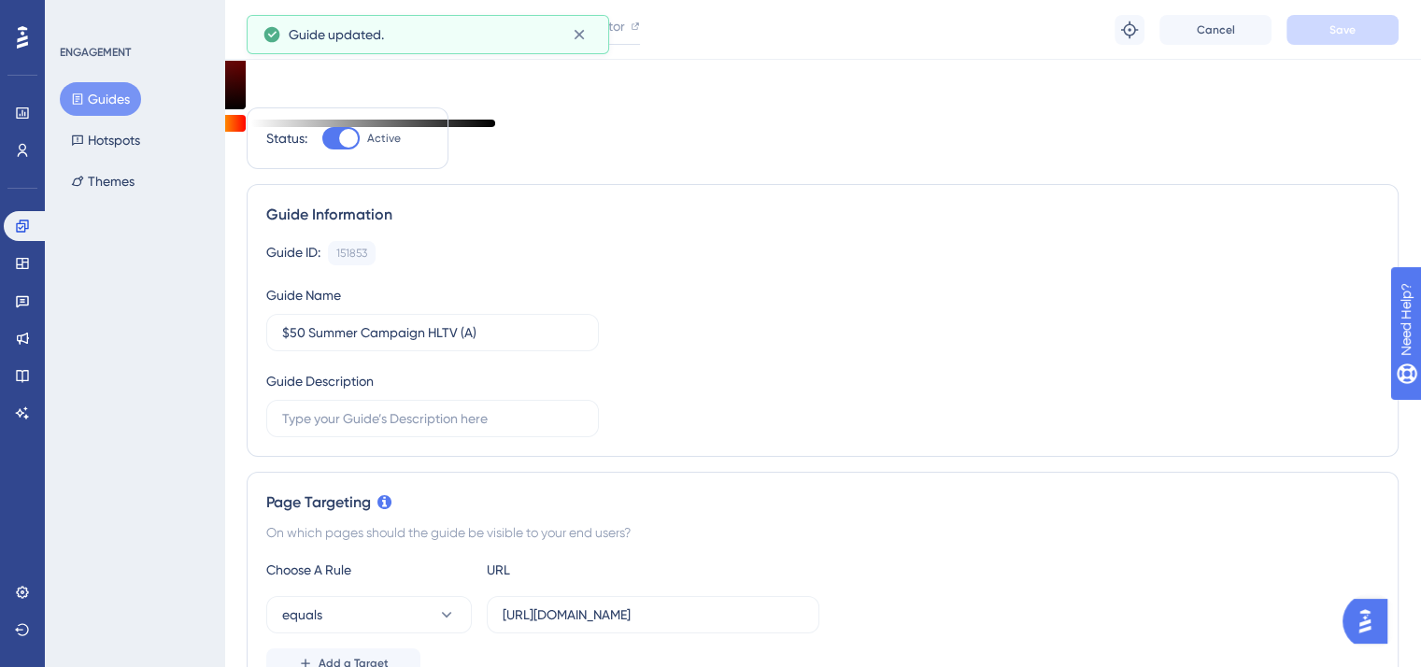
scroll to position [0, 0]
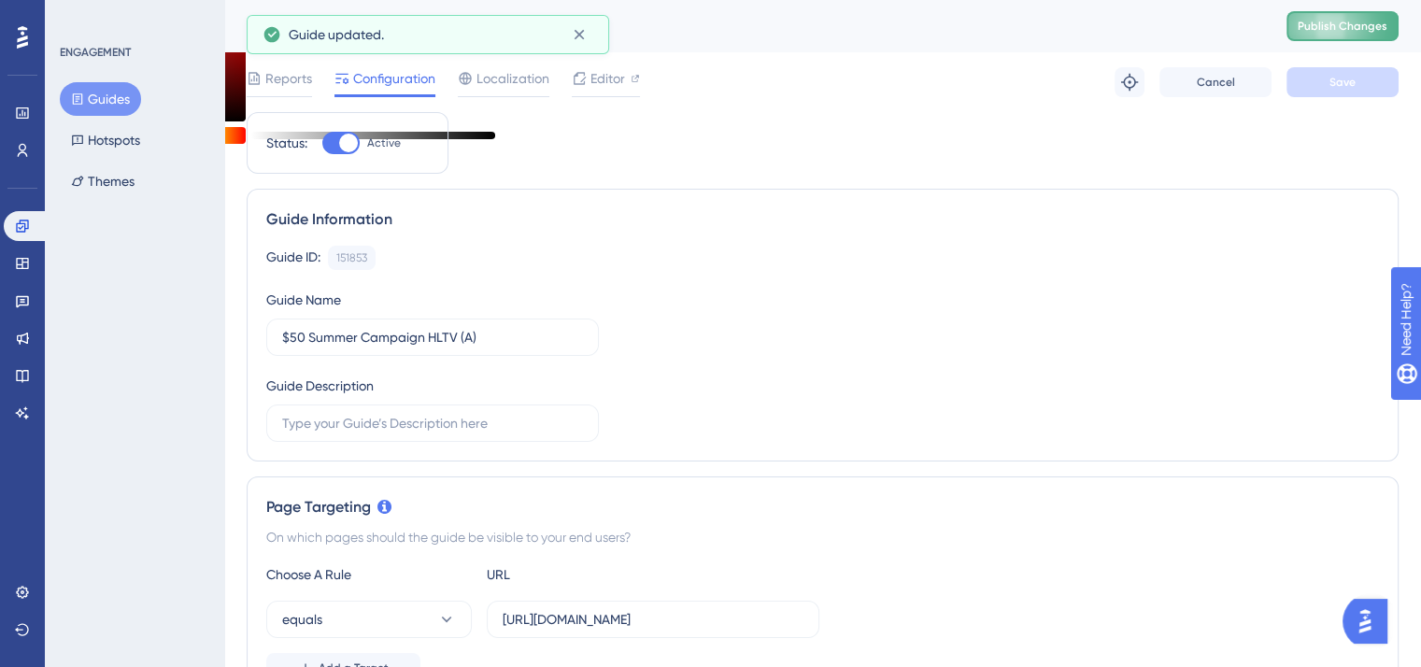
click at [1329, 38] on button "Publish Changes" at bounding box center [1342, 26] width 112 height 30
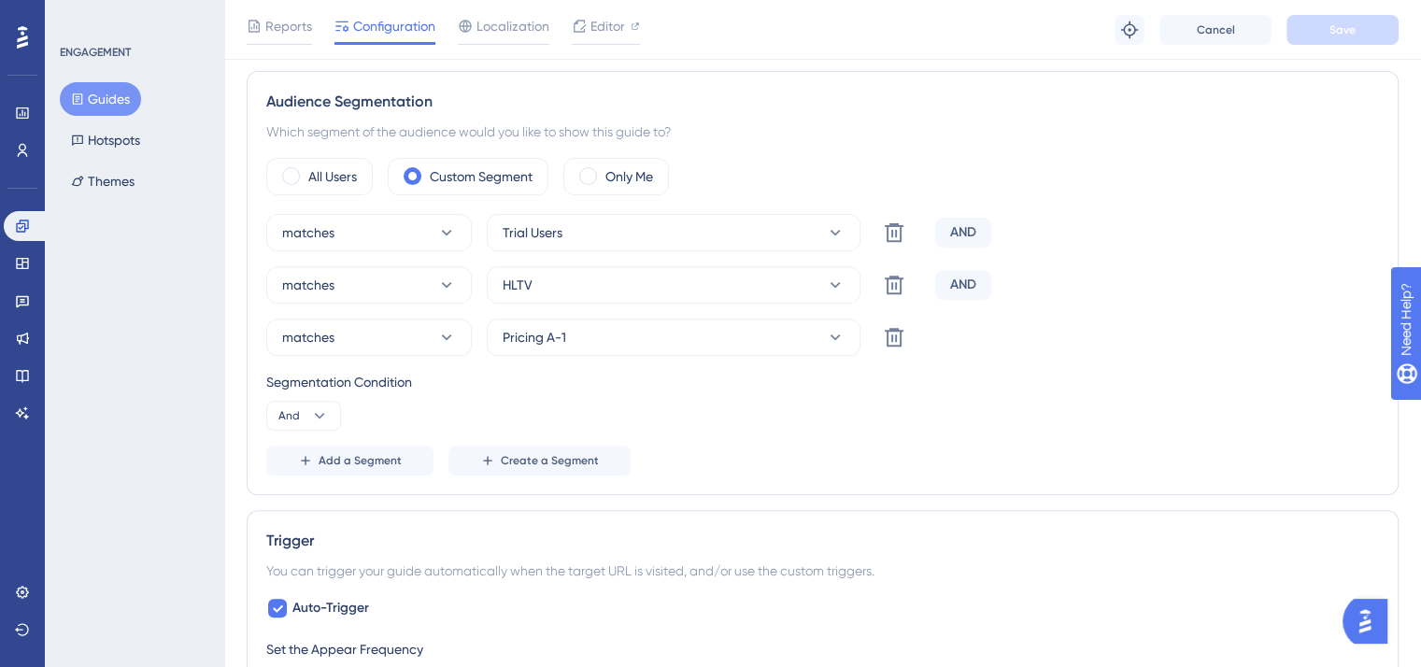
scroll to position [747, 0]
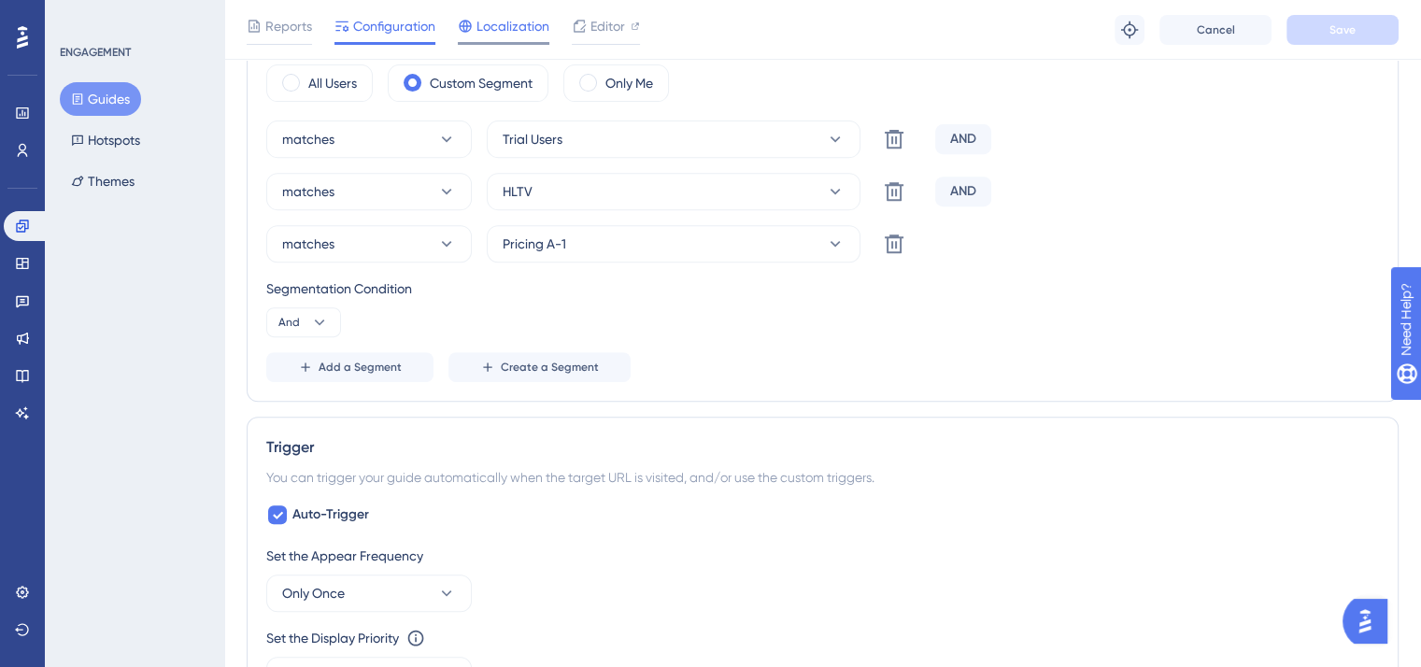
click at [522, 23] on span "Localization" at bounding box center [512, 26] width 73 height 22
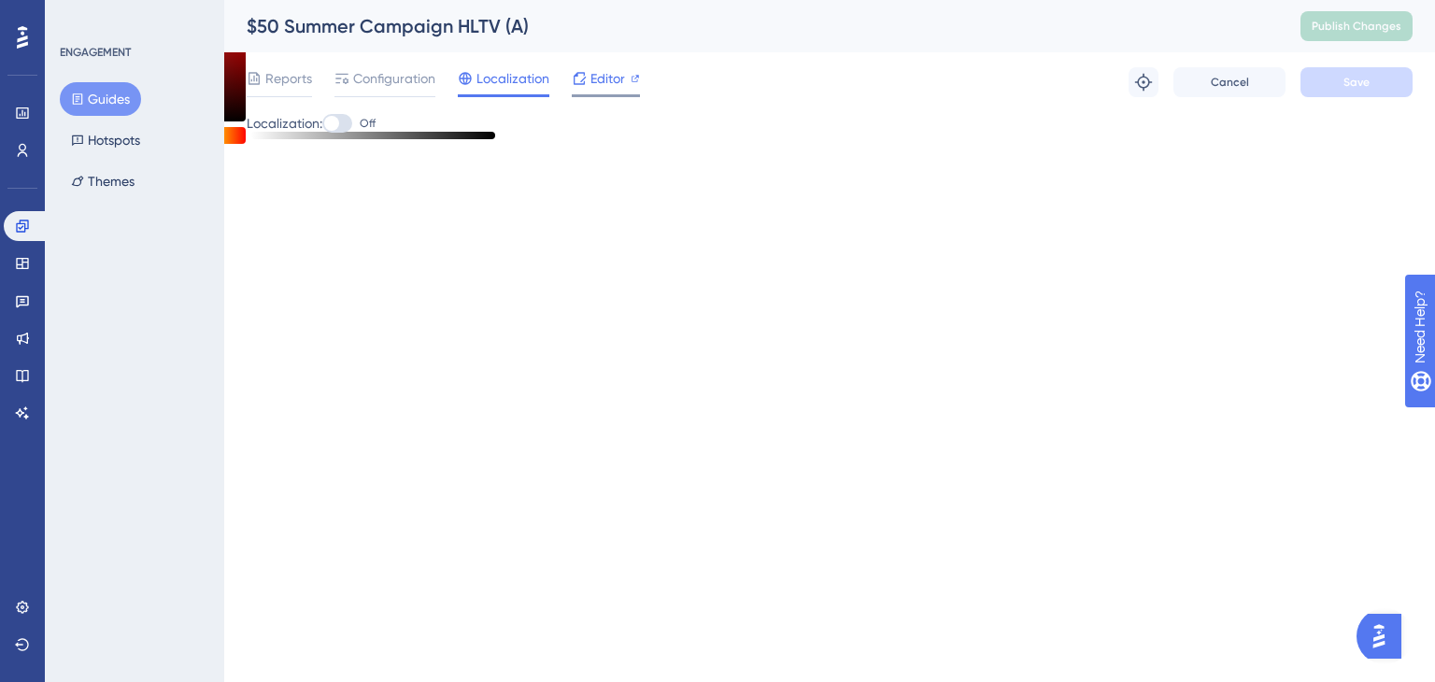
click at [603, 83] on span "Editor" at bounding box center [607, 78] width 35 height 22
click at [386, 74] on span "Configuration" at bounding box center [394, 78] width 82 height 22
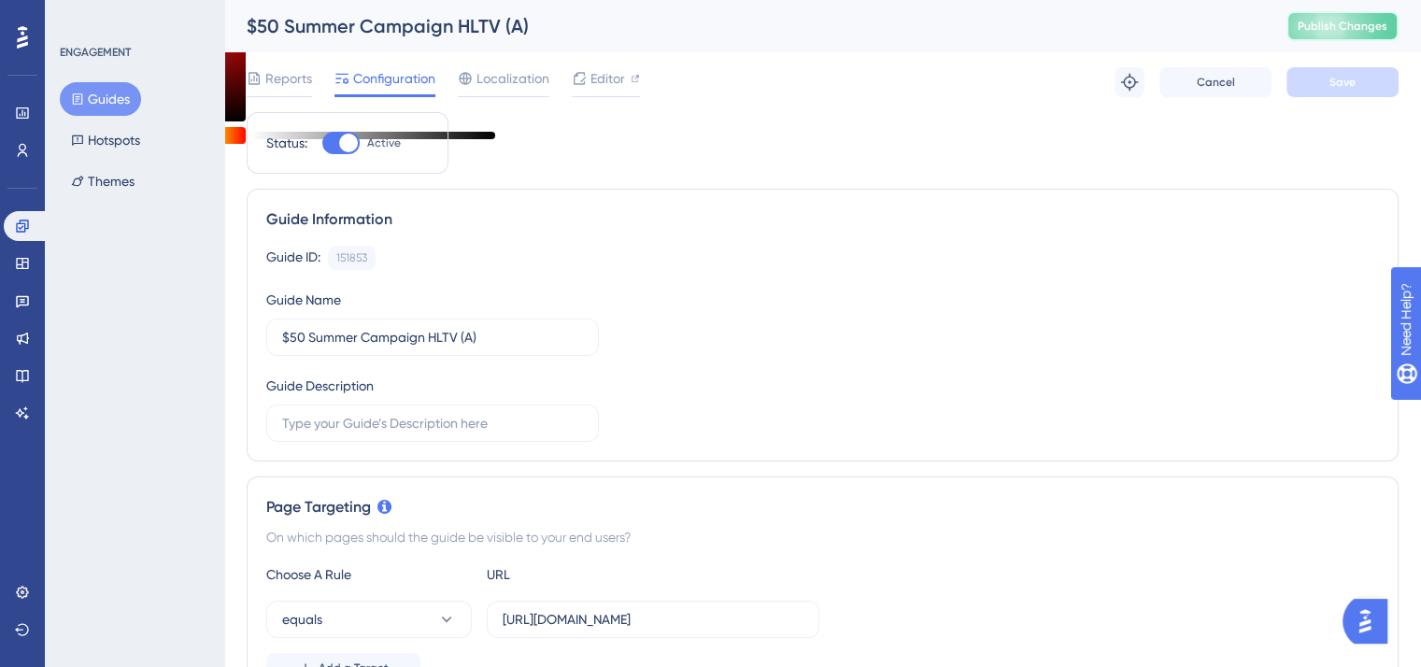
click at [1365, 33] on span "Publish Changes" at bounding box center [1342, 26] width 90 height 15
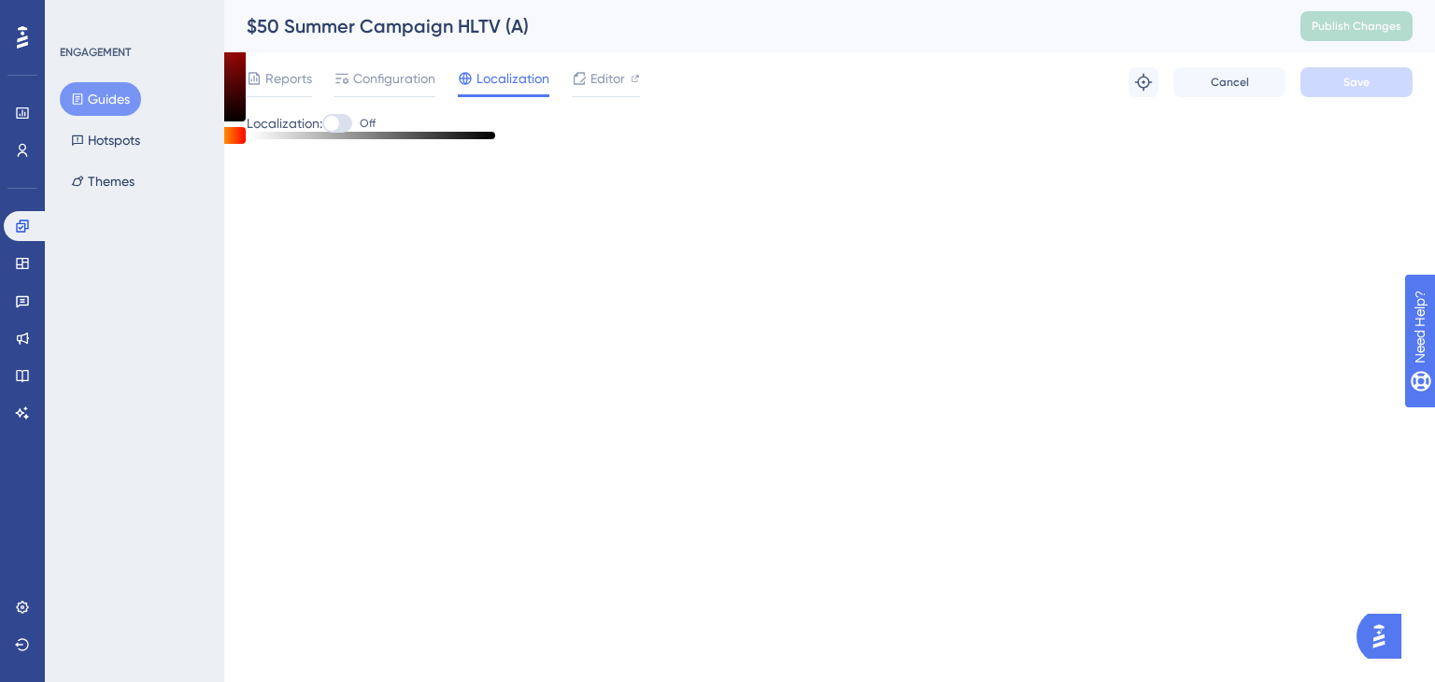
click at [15, 244] on div "Engagement Widgets Feedback Product Updates Knowledge Base AI Assistant" at bounding box center [22, 319] width 37 height 217
click at [15, 233] on icon at bounding box center [22, 226] width 15 height 15
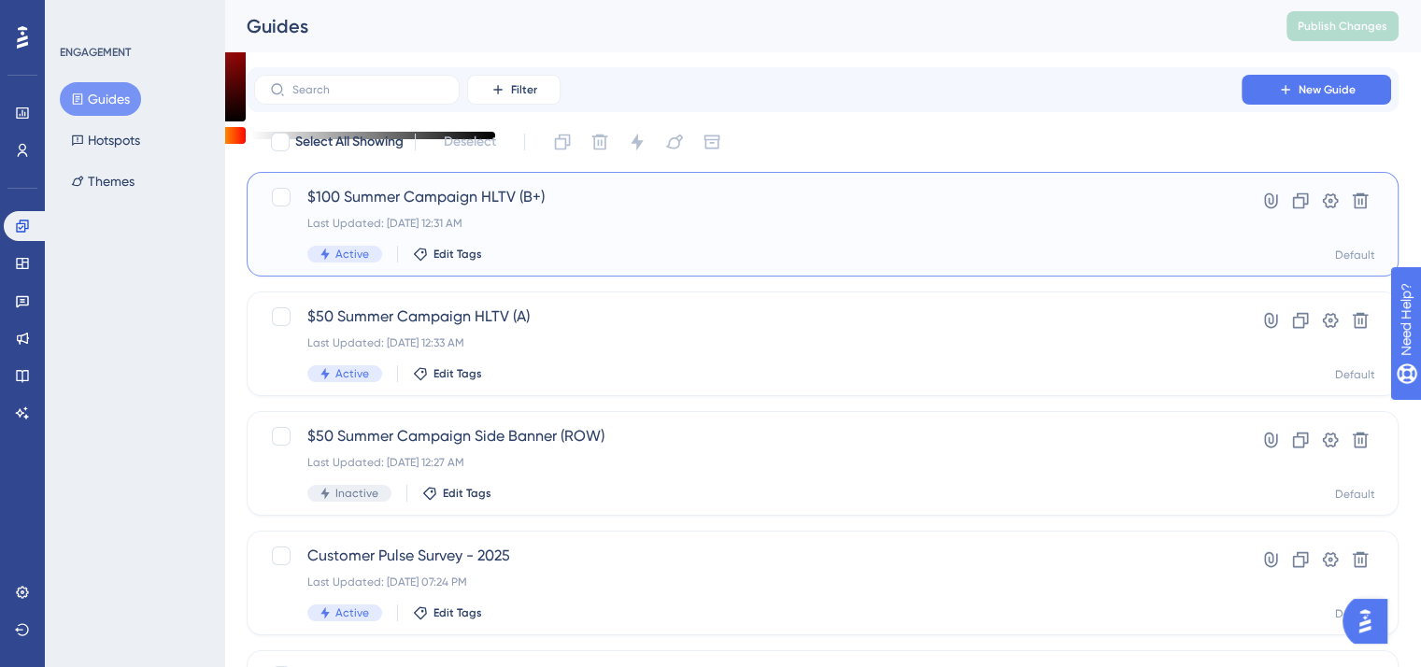
click at [478, 184] on div "$100 Summer Campaign HLTV (B+) Last Updated: Sep 13 2025, 12:31 AM Active Edit …" at bounding box center [823, 224] width 1152 height 105
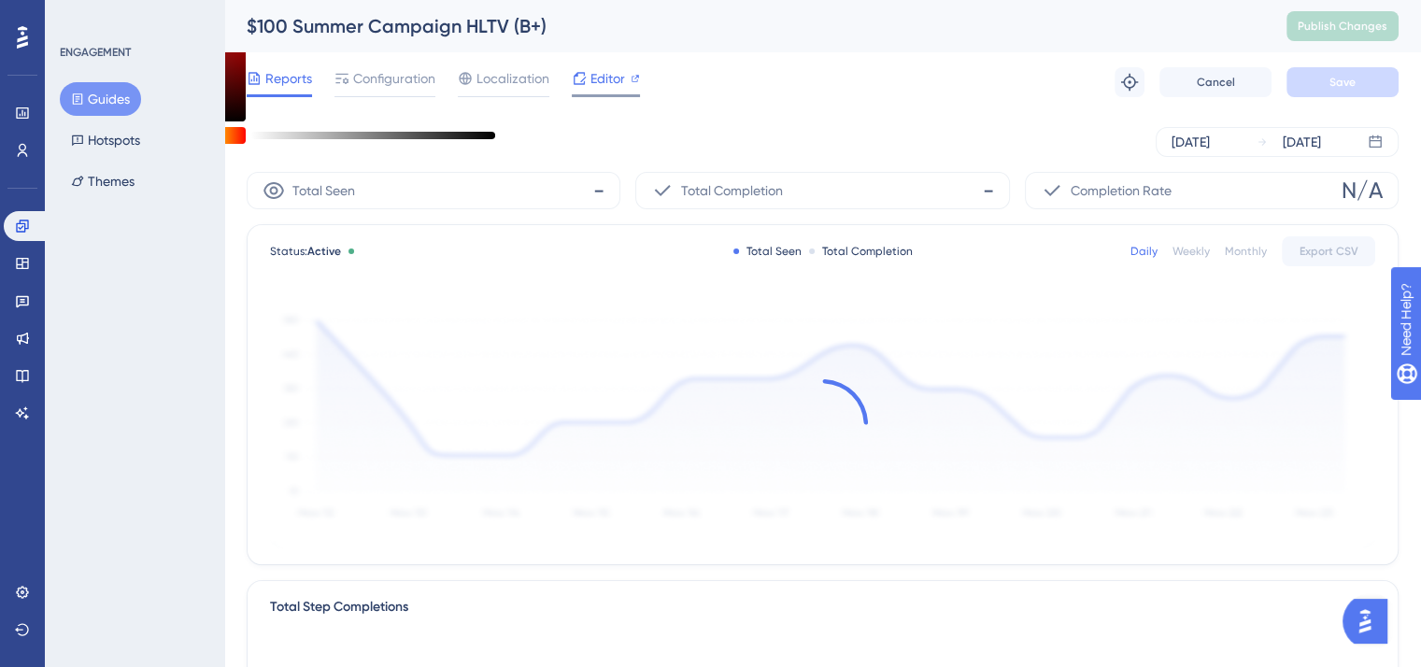
click at [615, 72] on span "Editor" at bounding box center [607, 78] width 35 height 22
click at [1369, 25] on span "Publish Changes" at bounding box center [1342, 26] width 90 height 15
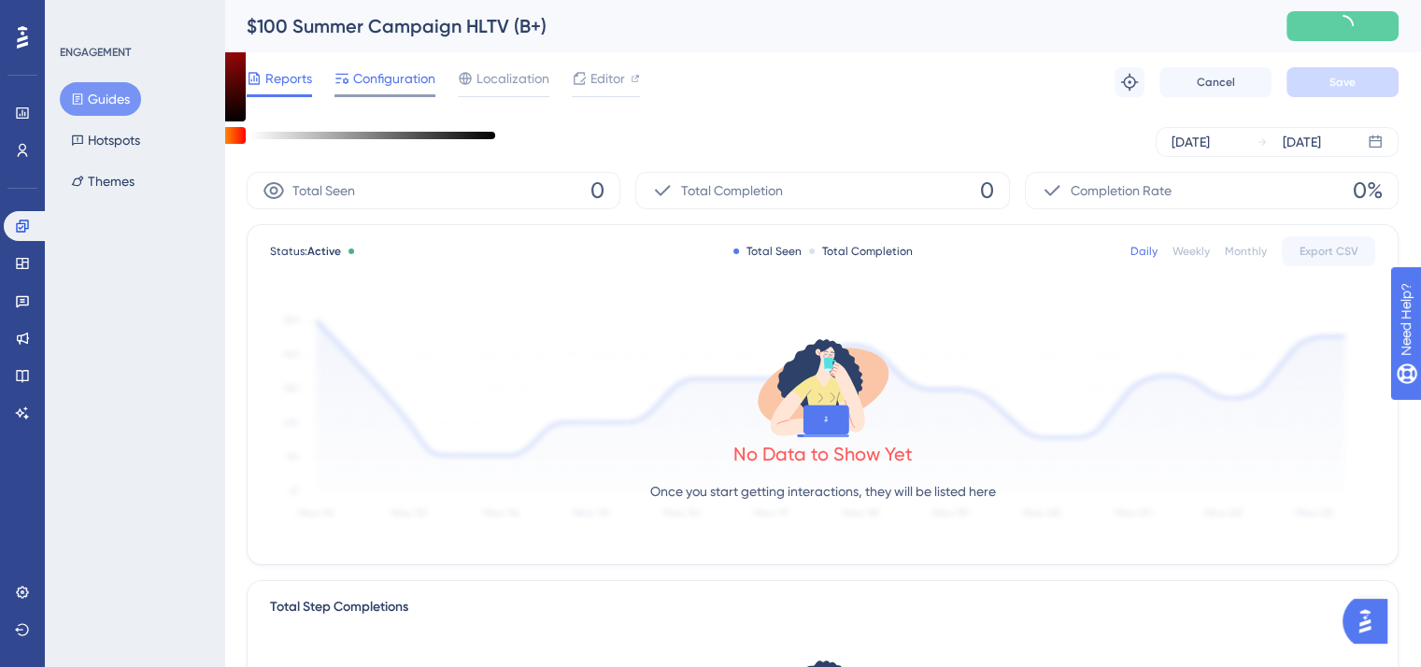
click at [392, 81] on span "Configuration" at bounding box center [394, 78] width 82 height 22
